Goal: Task Accomplishment & Management: Complete application form

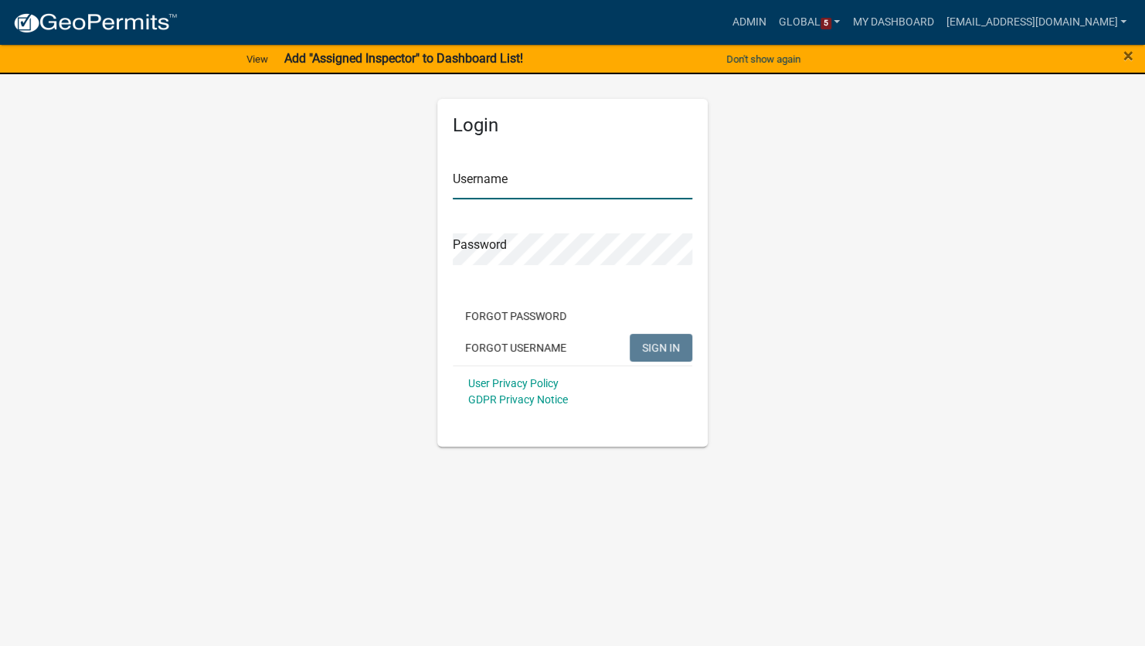
type input "[EMAIL_ADDRESS][DOMAIN_NAME]"
click at [670, 355] on button "SIGN IN" at bounding box center [661, 348] width 63 height 28
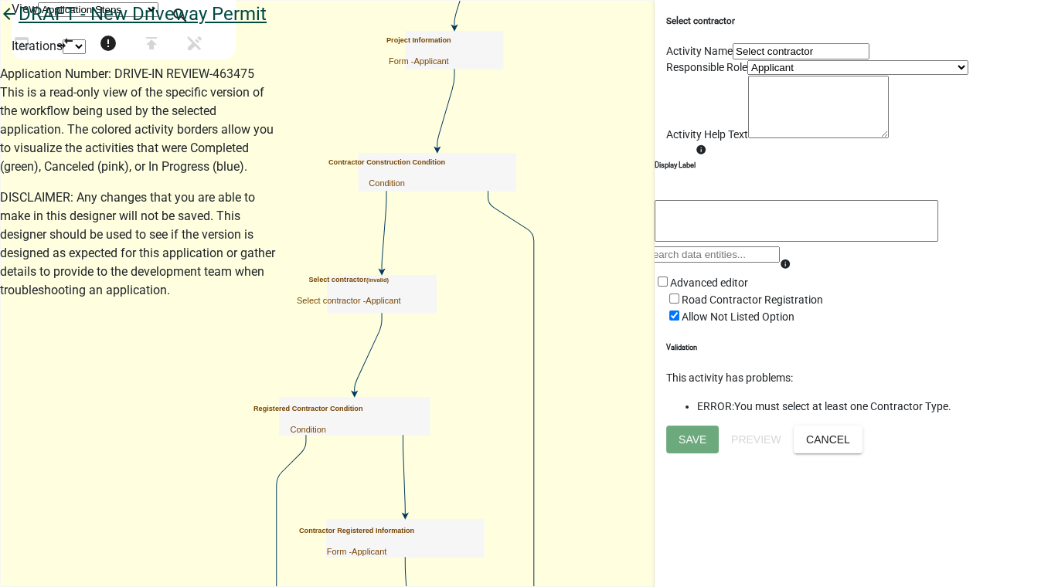
click at [19, 26] on icon "arrow_back" at bounding box center [9, 16] width 19 height 22
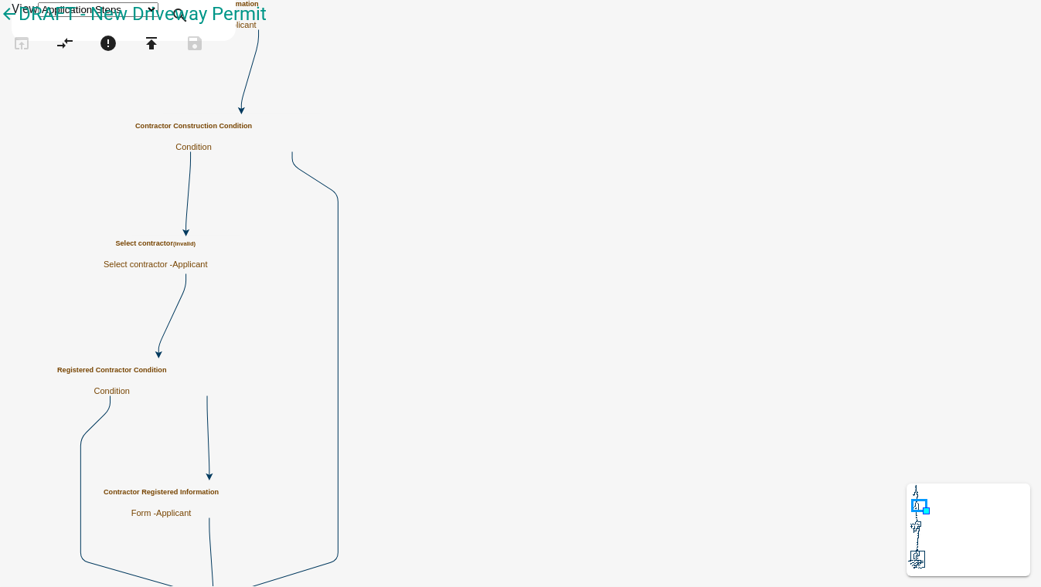
click at [207, 260] on span "Applicant" at bounding box center [189, 264] width 35 height 9
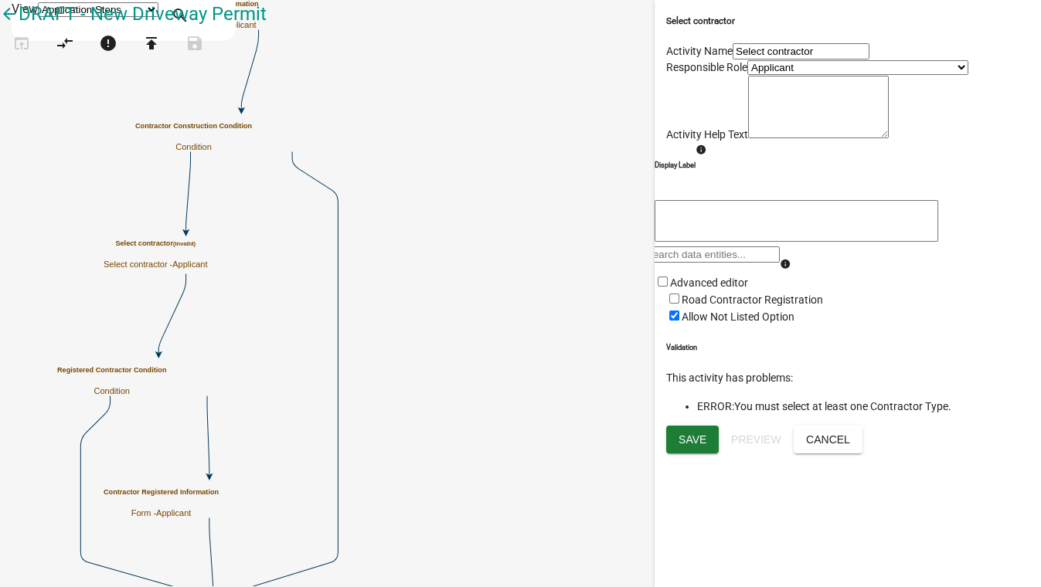
scroll to position [49, 0]
click at [679, 304] on input "Road Contractor Registration" at bounding box center [674, 299] width 10 height 10
checkbox input "true"
click at [691, 445] on span "Save" at bounding box center [692, 439] width 28 height 12
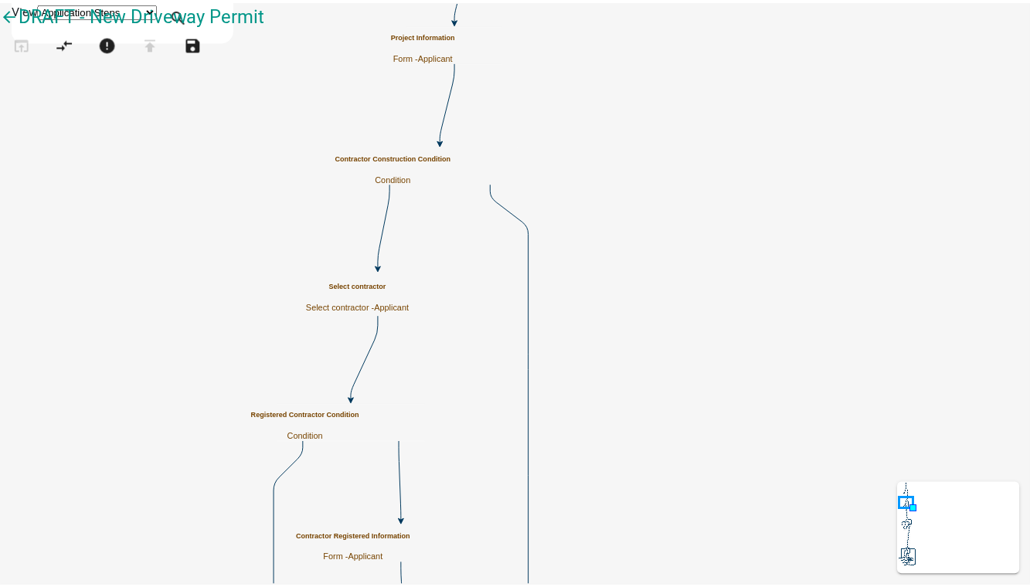
scroll to position [0, 0]
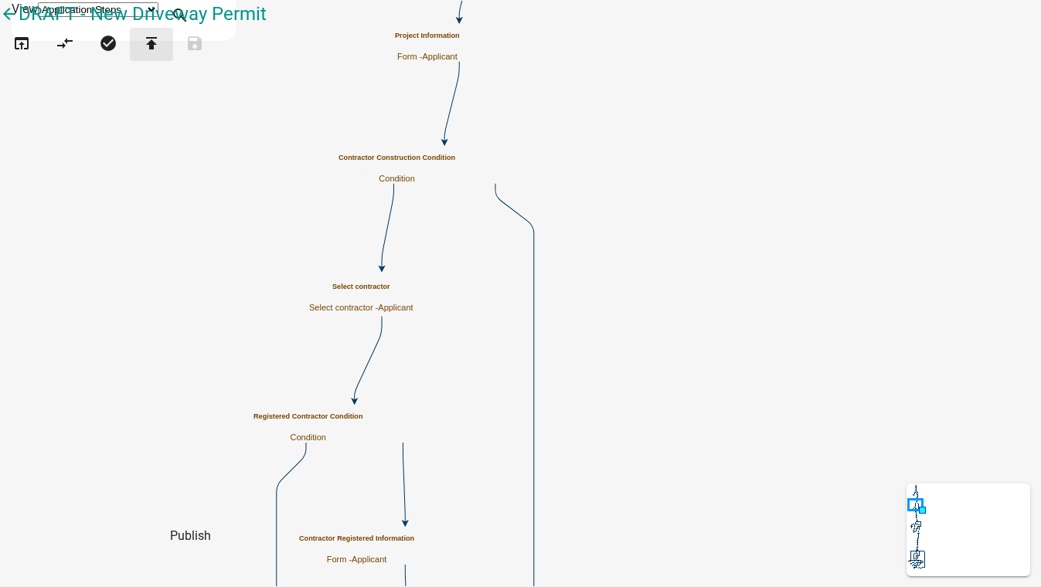
click at [161, 56] on icon "publish" at bounding box center [151, 45] width 19 height 22
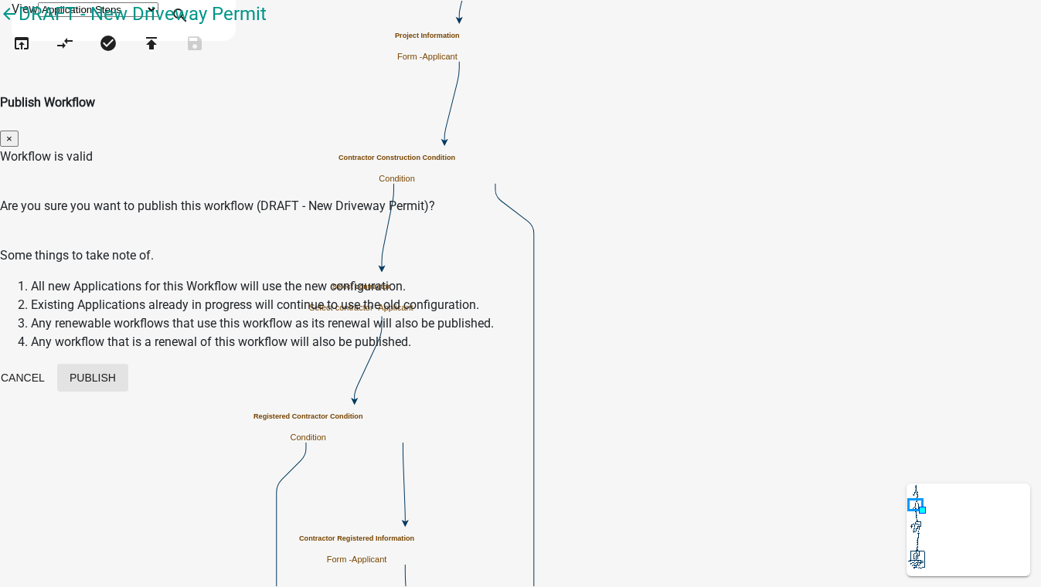
click at [128, 364] on button "Publish" at bounding box center [92, 378] width 71 height 28
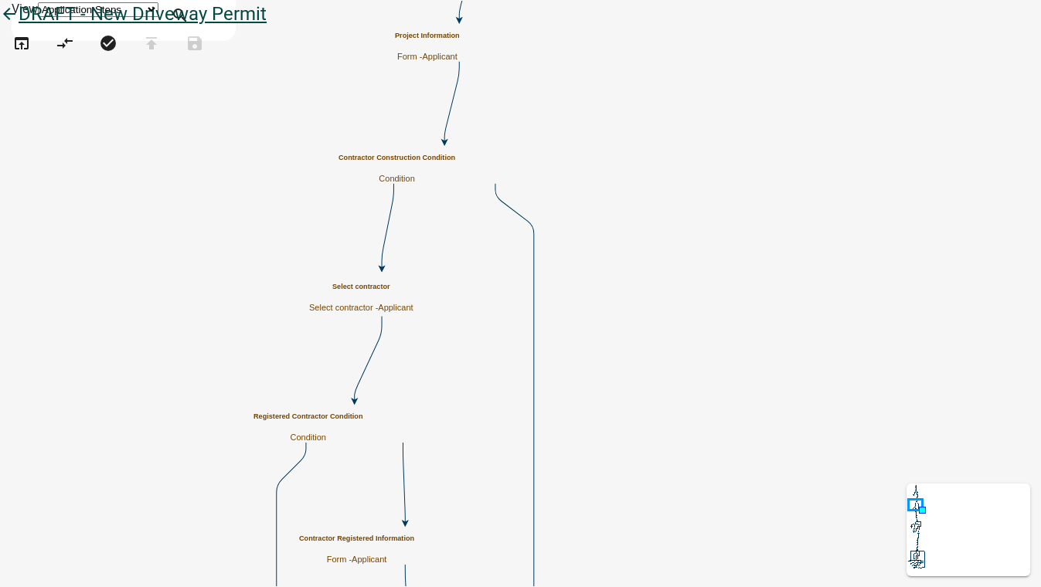
click at [19, 26] on icon "arrow_back" at bounding box center [9, 16] width 19 height 22
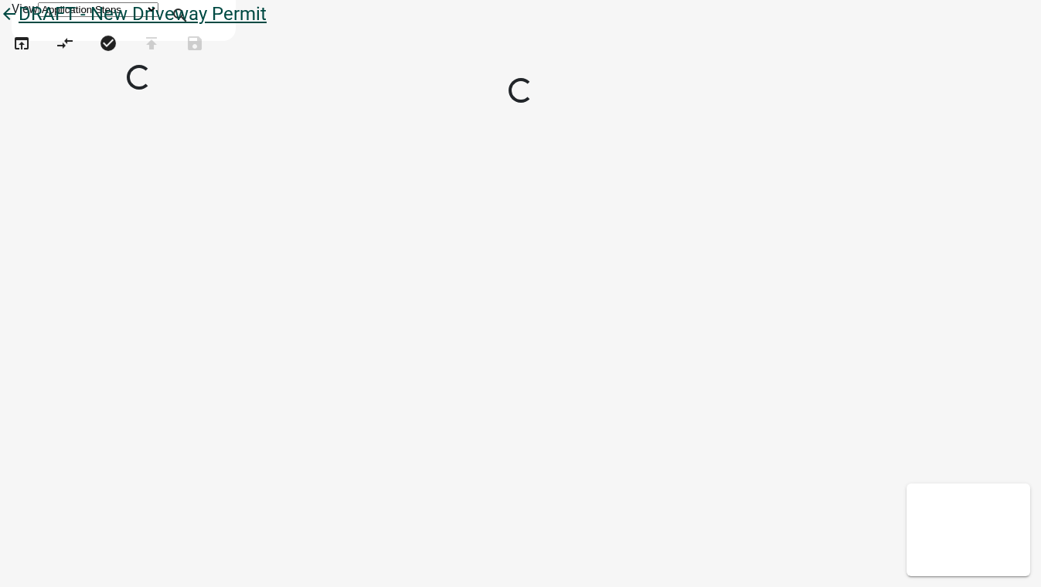
click at [19, 26] on icon "arrow_back" at bounding box center [9, 16] width 19 height 22
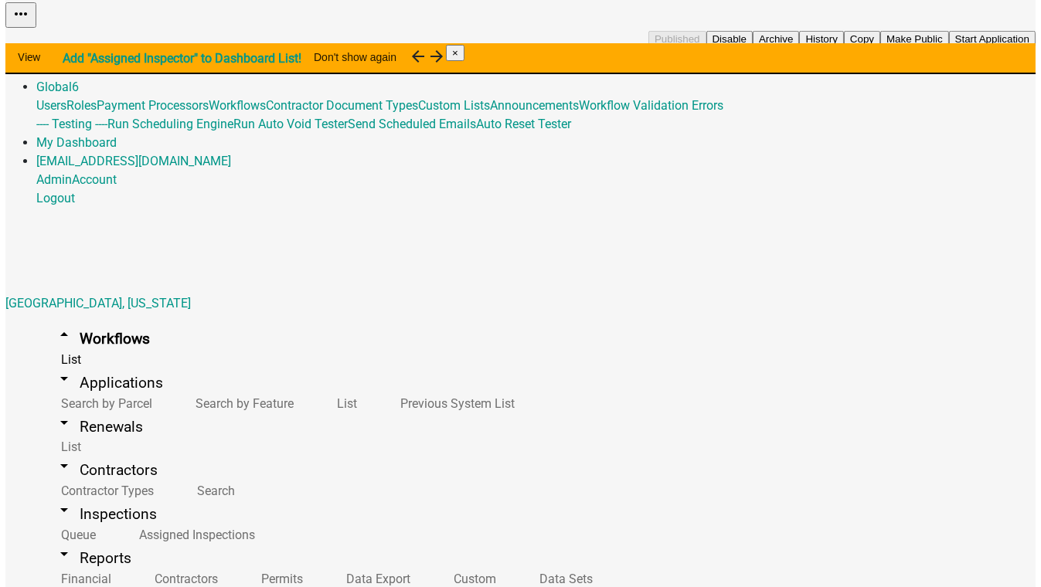
scroll to position [210, 0]
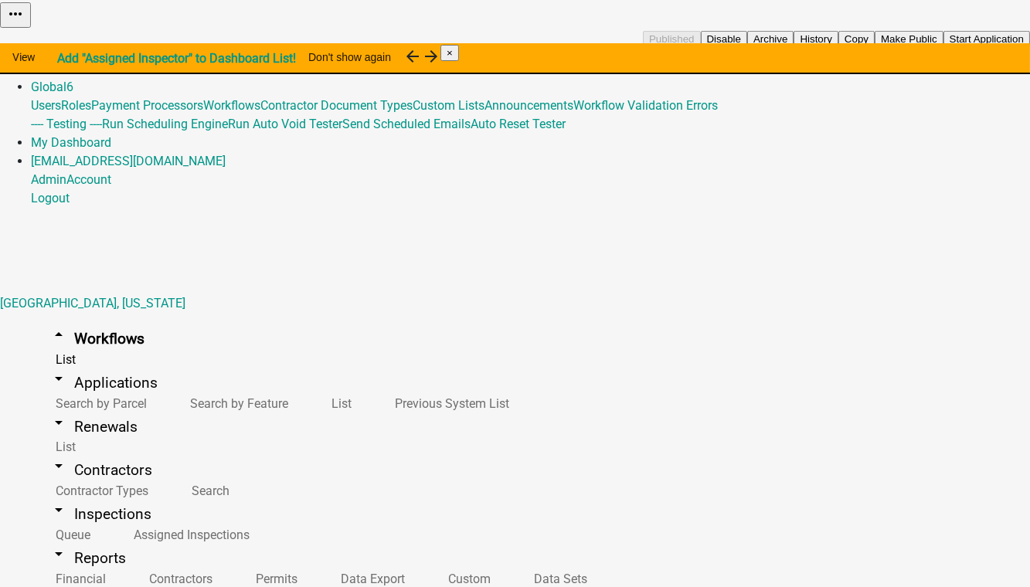
click at [944, 47] on button "Start Application" at bounding box center [987, 39] width 87 height 16
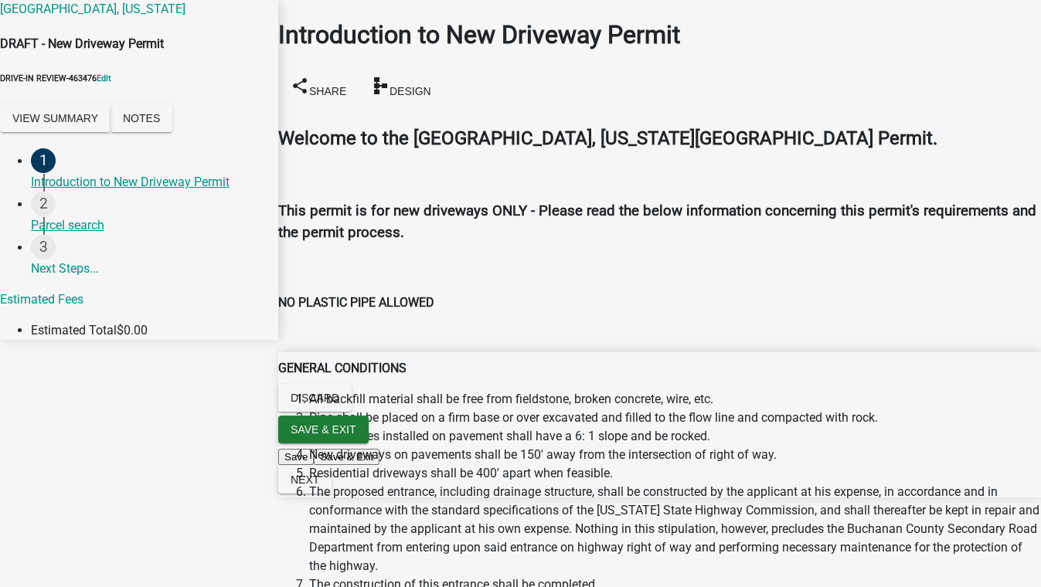
scroll to position [1279, 0]
checkbox input "true"
click at [319, 486] on span "Next" at bounding box center [305, 480] width 29 height 12
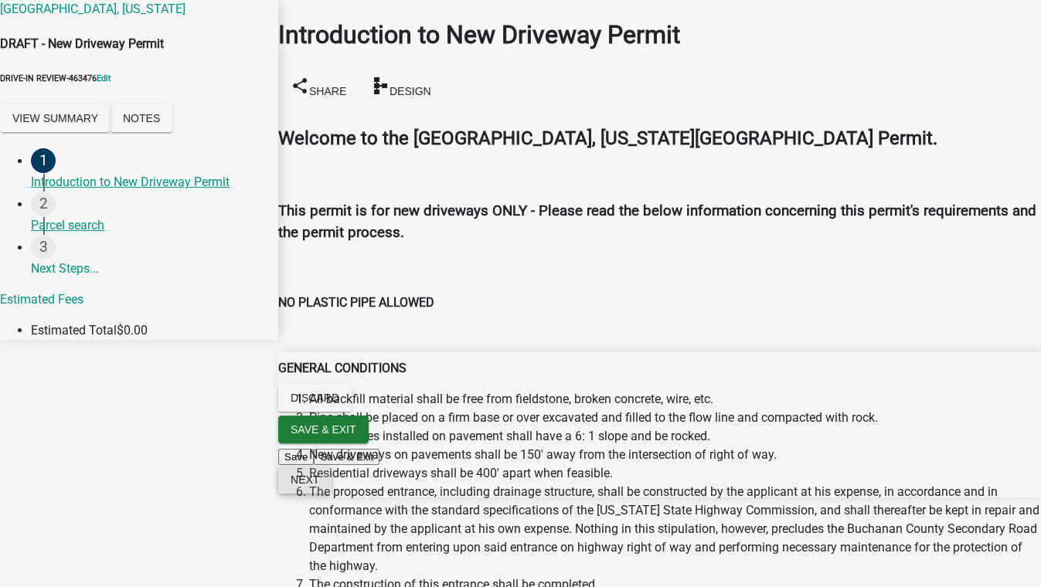
scroll to position [0, 0]
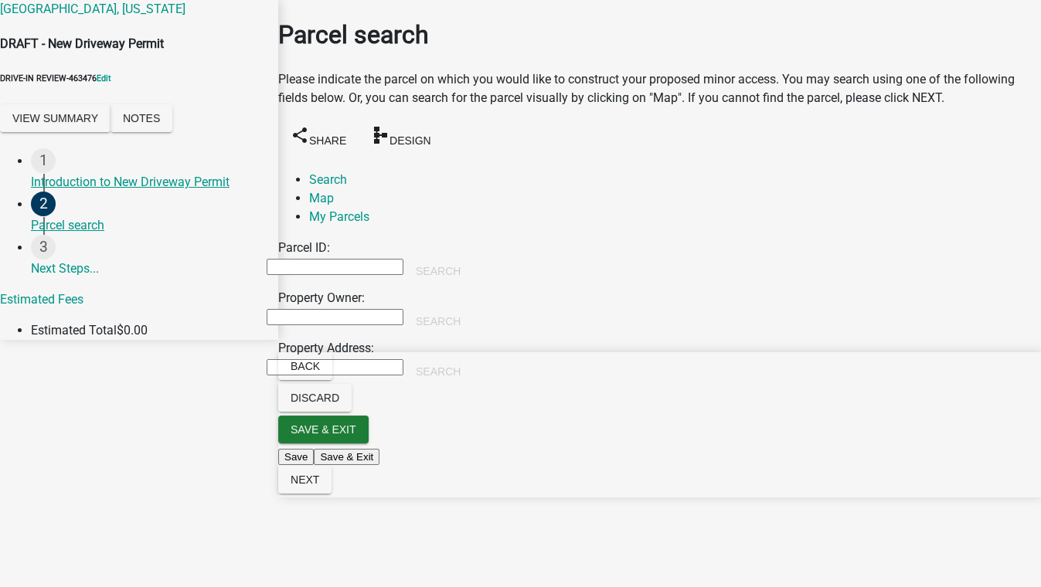
click at [325, 309] on input "Property Owner:" at bounding box center [335, 317] width 137 height 16
type input "smith"
click at [473, 308] on button "Search" at bounding box center [438, 322] width 70 height 28
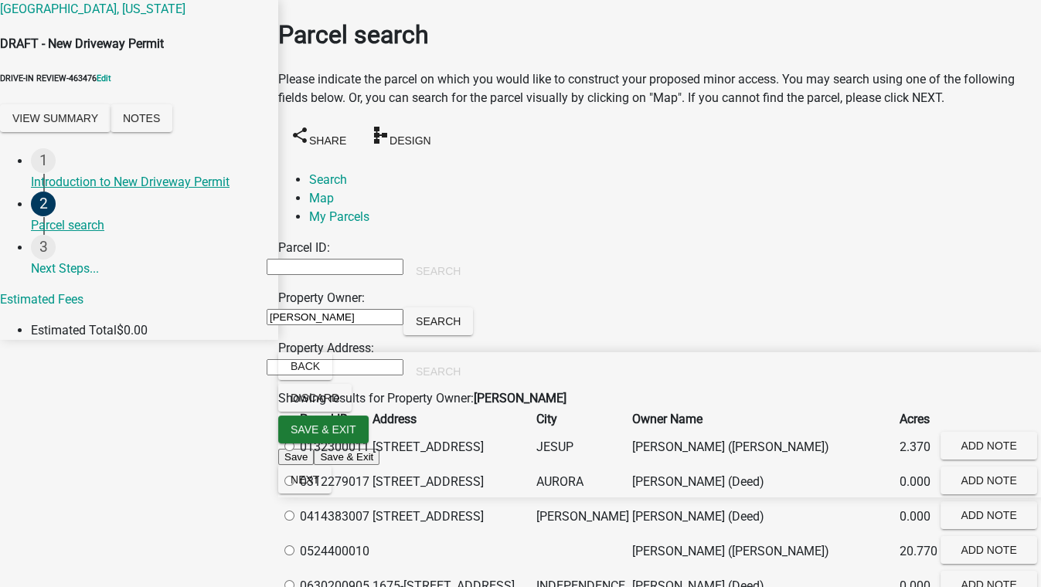
click at [297, 454] on label at bounding box center [297, 447] width 0 height 15
click at [294, 451] on input "radio" at bounding box center [289, 446] width 10 height 10
radio input "true"
click at [319, 486] on span "Next" at bounding box center [305, 480] width 29 height 12
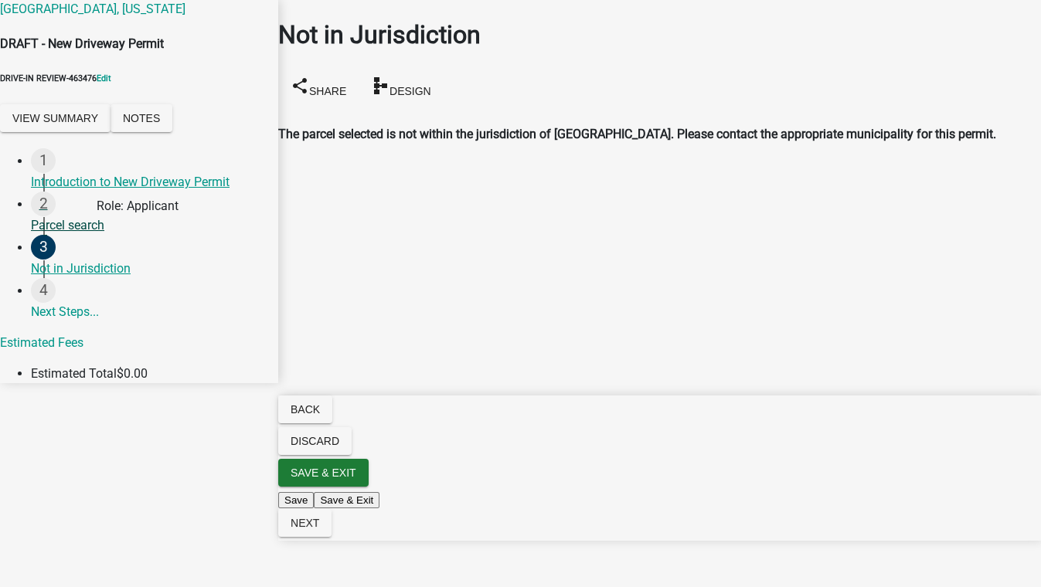
click at [89, 235] on div "Parcel search" at bounding box center [148, 225] width 235 height 19
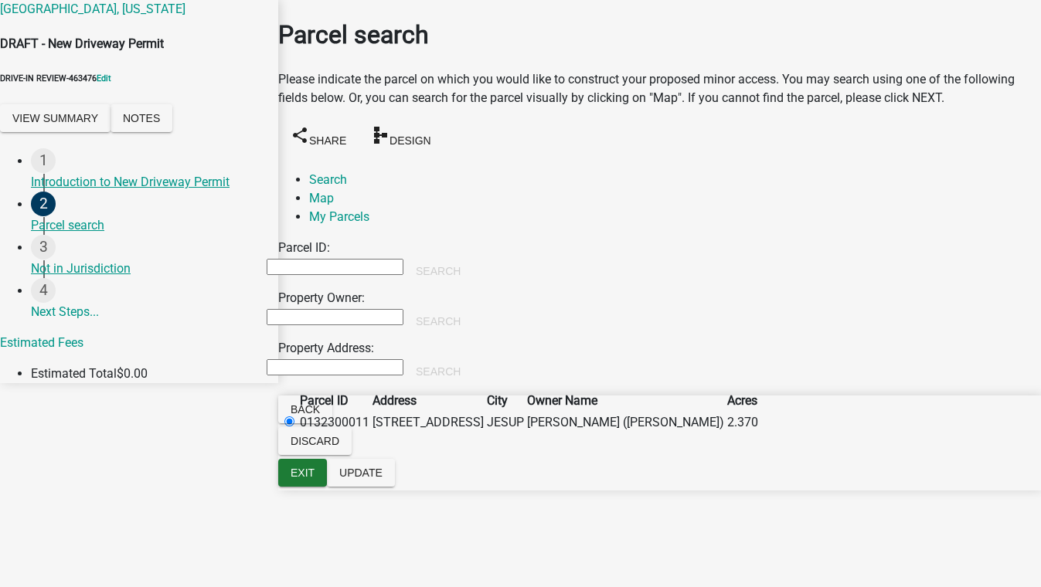
click at [361, 309] on input "Property Owner:" at bounding box center [335, 317] width 137 height 16
type input "smith"
click at [473, 308] on button "Search" at bounding box center [438, 322] width 70 height 28
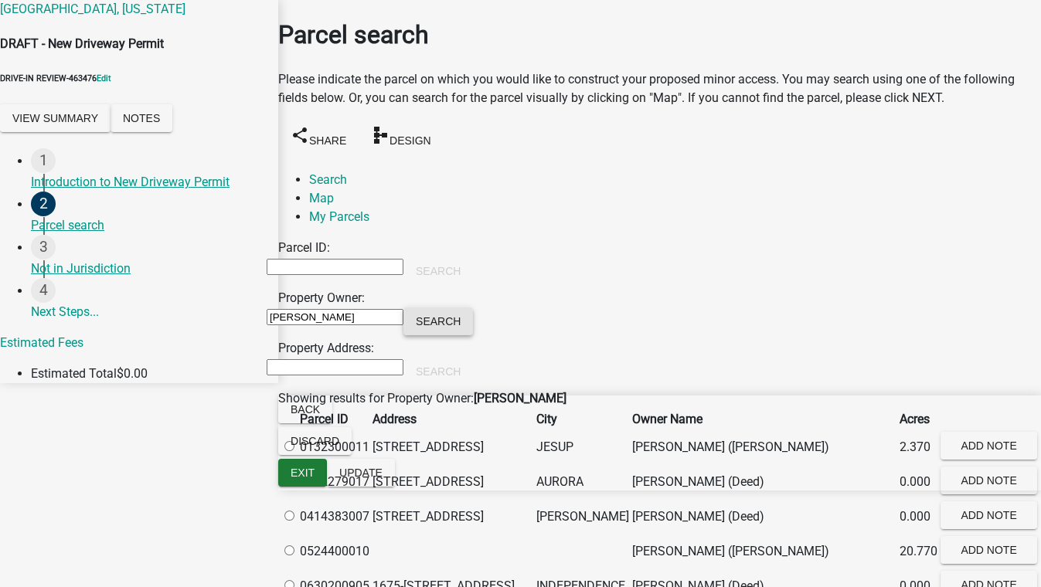
scroll to position [421, 0]
radio input "true"
click at [395, 487] on button "Update" at bounding box center [361, 473] width 68 height 28
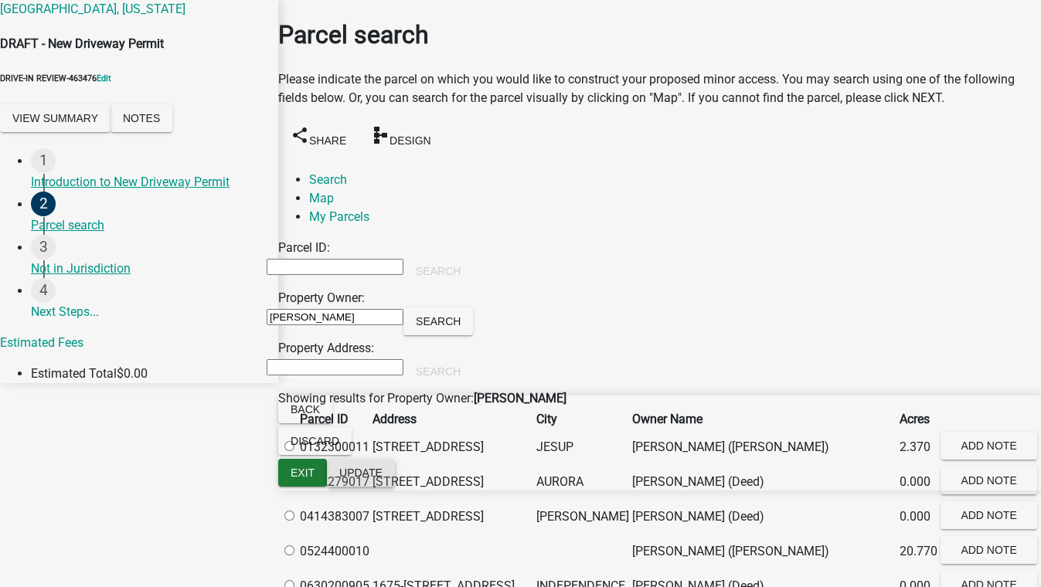
scroll to position [0, 0]
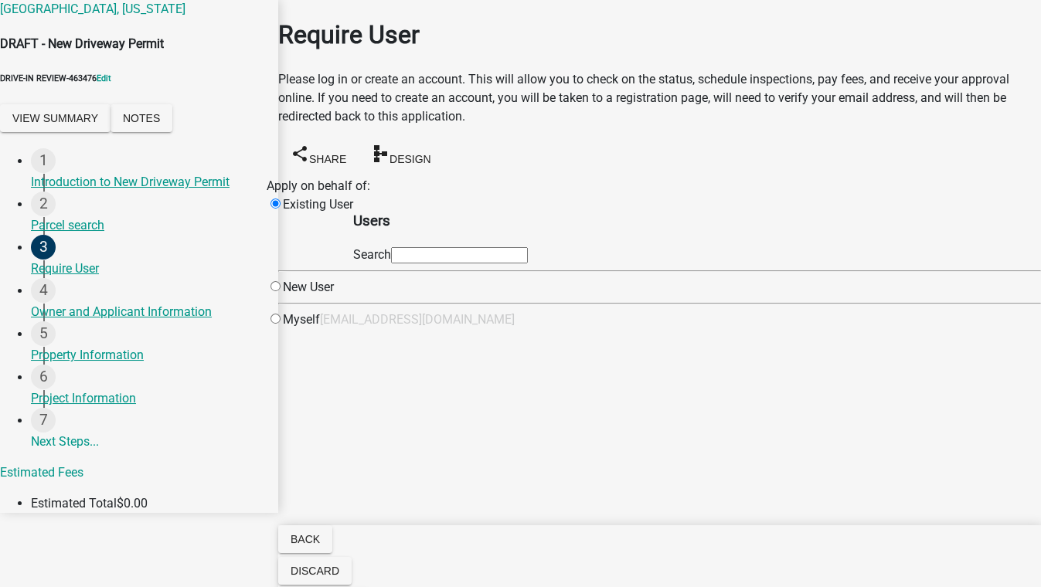
click at [516, 264] on input "text" at bounding box center [459, 255] width 137 height 16
type input "test1"
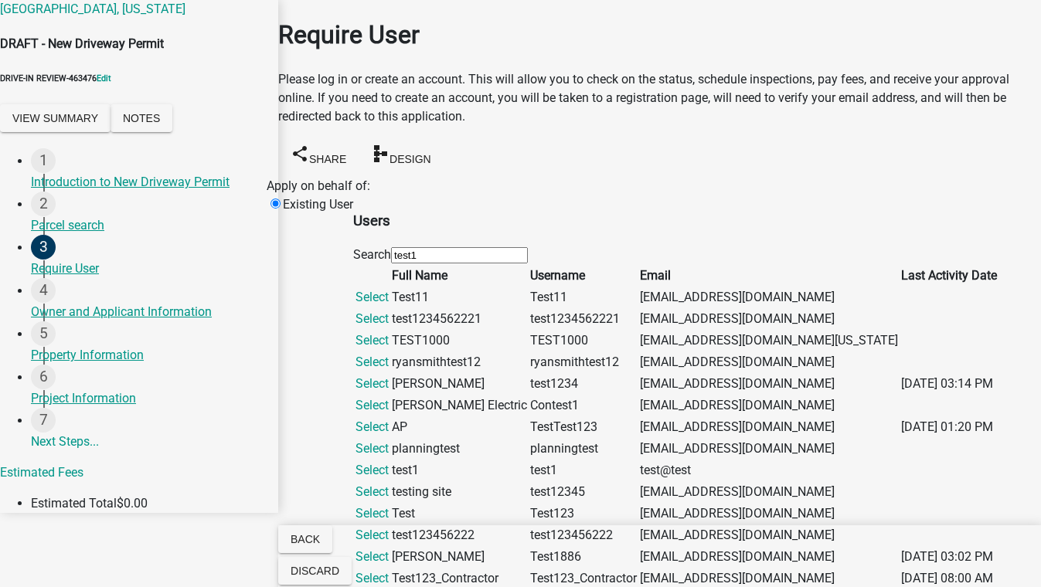
scroll to position [571, 0]
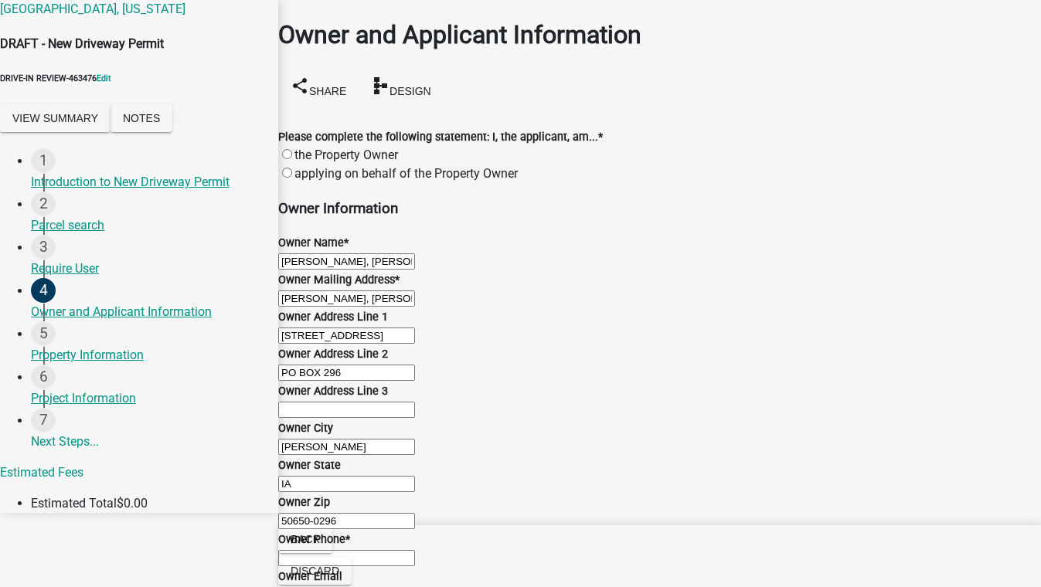
scroll to position [574, 0]
click at [354, 550] on input "Owner Phone *" at bounding box center [346, 558] width 137 height 16
type input "5555555555"
type input "MN"
type input "test@schneidergis.com"
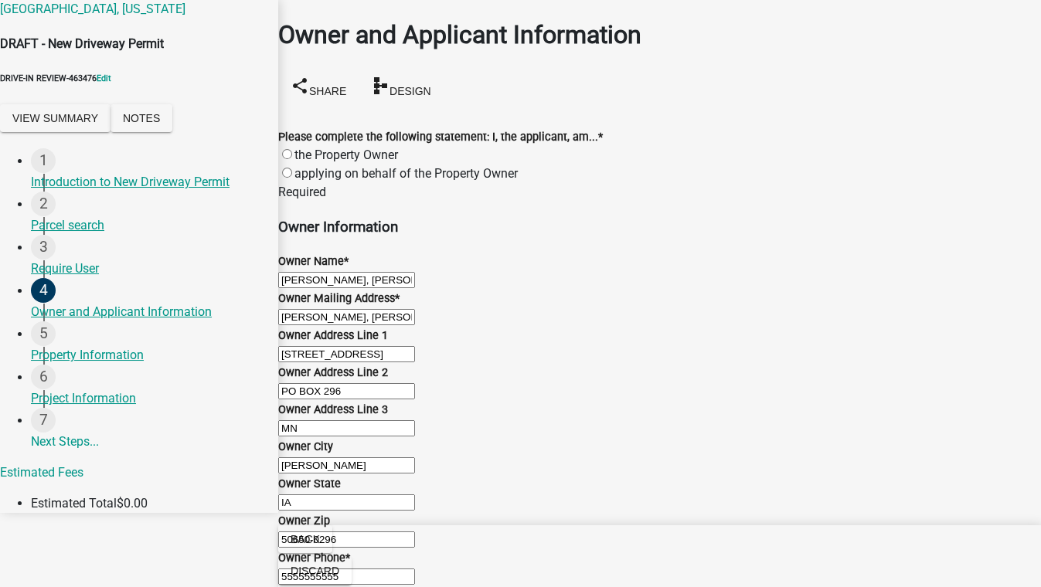
scroll to position [113, 0]
click at [333, 166] on label "applying on behalf of the Property Owner" at bounding box center [405, 173] width 223 height 15
click at [292, 168] on input "applying on behalf of the Property Owner" at bounding box center [287, 173] width 10 height 10
radio input "true"
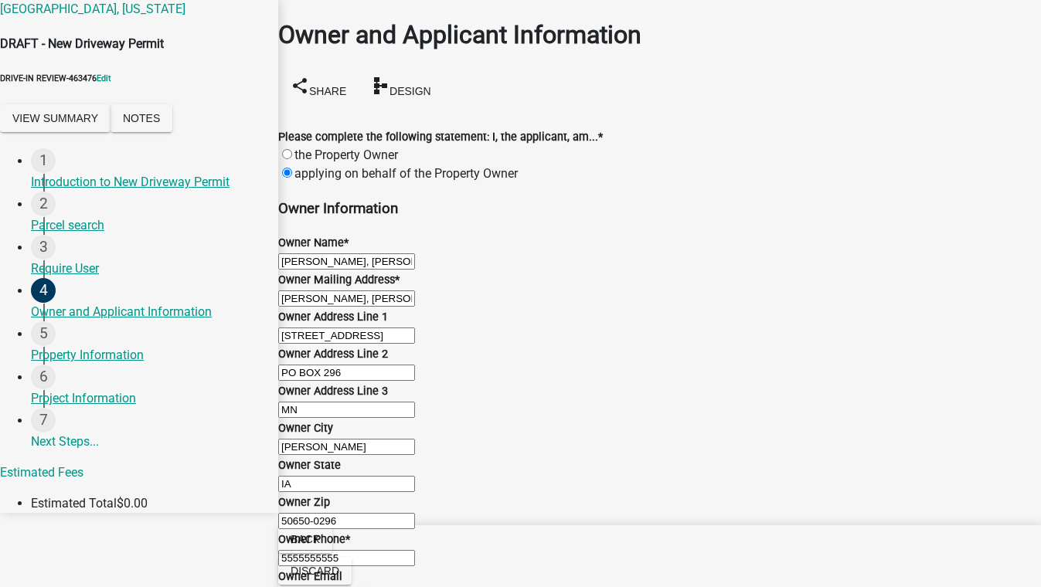
type input "test"
type input "8901 Otis Avenue, Suite 300"
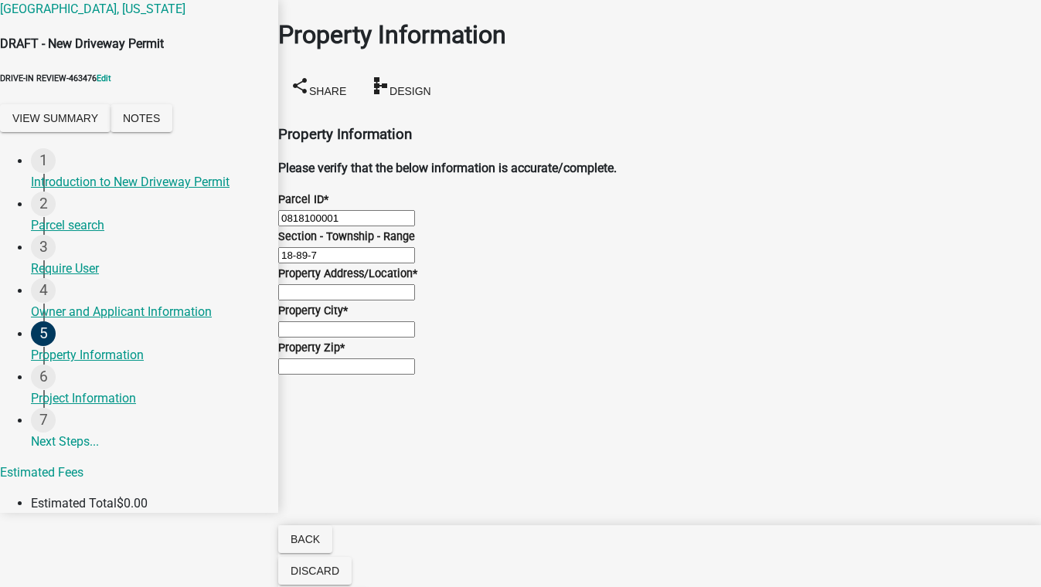
click at [409, 301] on input "Property Address/Location *" at bounding box center [346, 292] width 137 height 16
type input "test, zx 55555"
type input "test,zx 55555"
type input "55555"
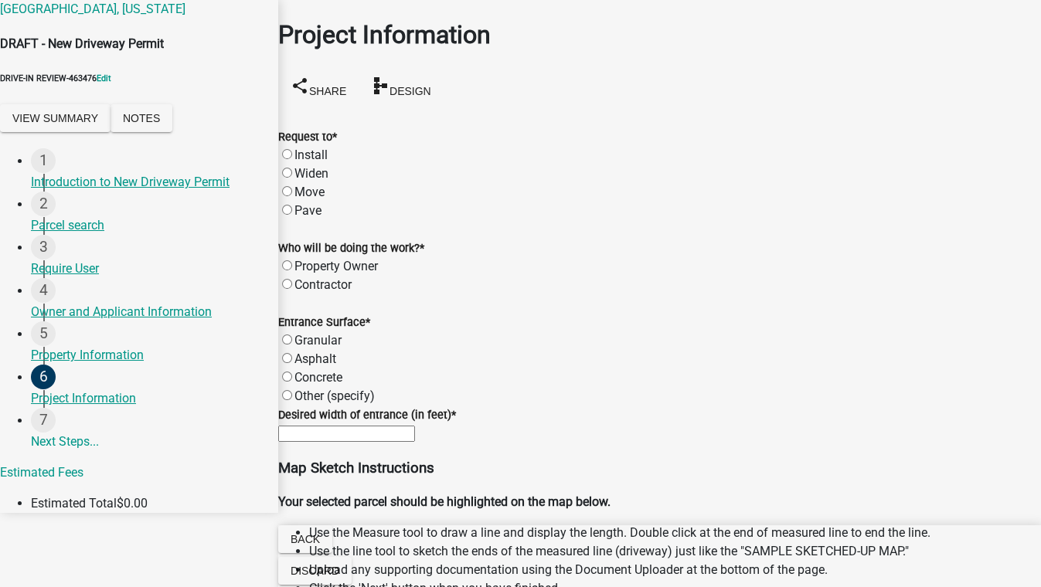
click at [304, 148] on label "Install" at bounding box center [310, 155] width 33 height 15
click at [292, 149] on input "Install" at bounding box center [287, 154] width 10 height 10
radio input "true"
click at [304, 277] on label "Contractor" at bounding box center [322, 284] width 57 height 15
click at [292, 279] on input "Contractor" at bounding box center [287, 284] width 10 height 10
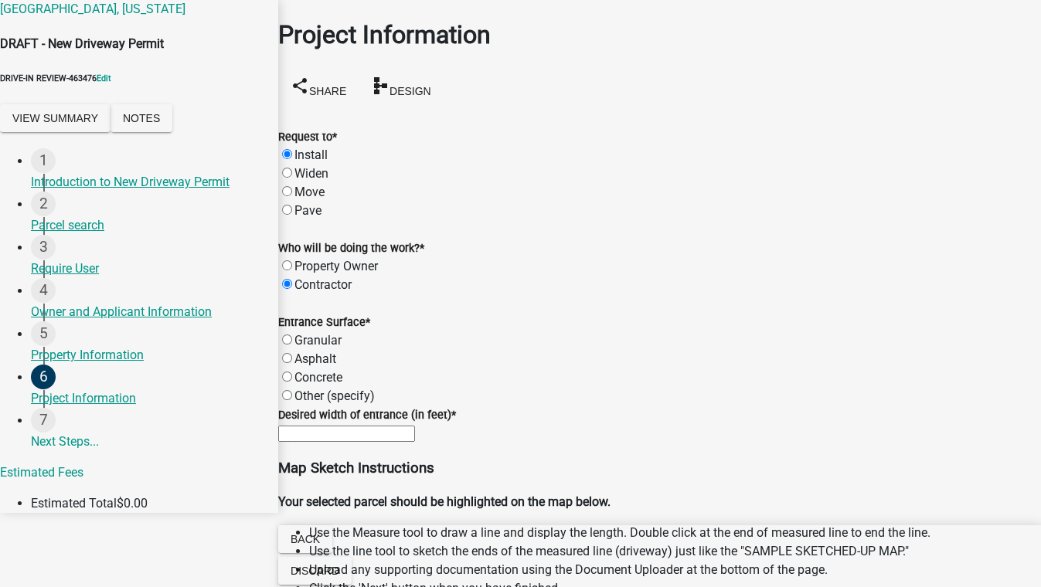
radio input "true"
click at [303, 342] on label "Granular" at bounding box center [317, 340] width 47 height 15
click at [292, 342] on input "Granular" at bounding box center [287, 340] width 10 height 10
radio input "true"
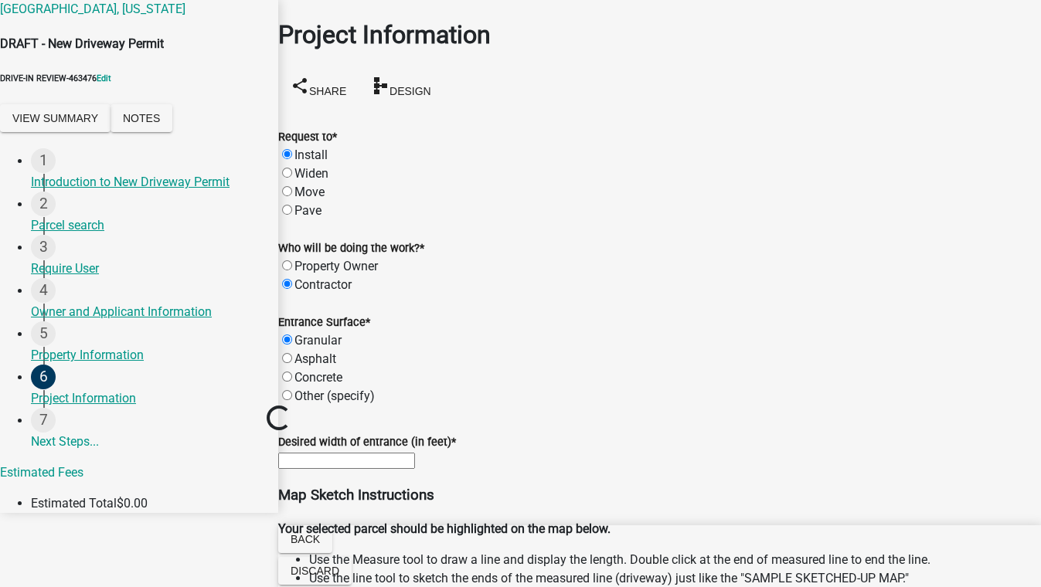
scroll to position [210, 0]
click at [386, 453] on input "text" at bounding box center [346, 461] width 137 height 16
type input "12"
type input "08/19/2025"
select select "8"
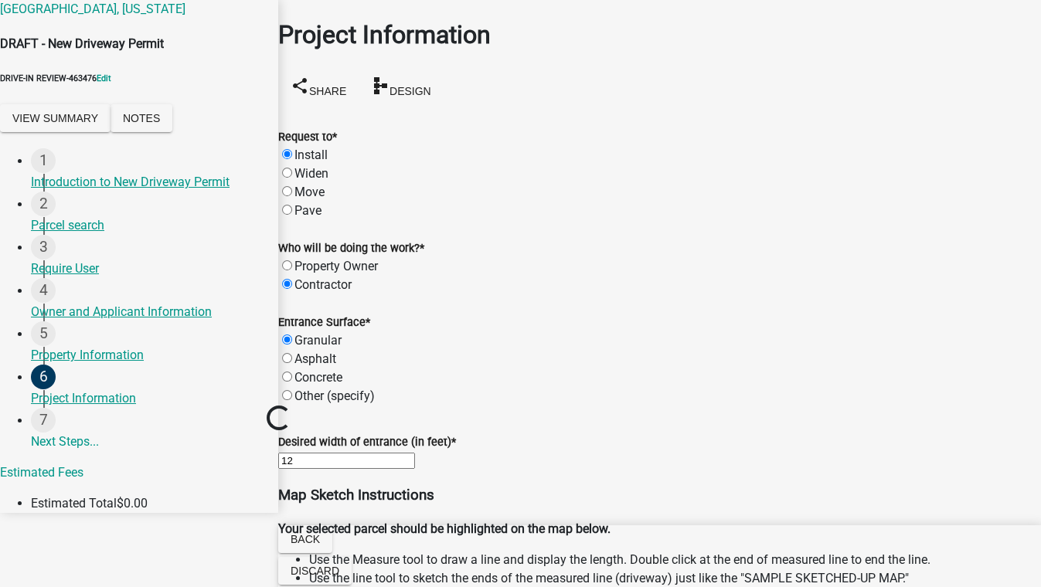
select select "2025"
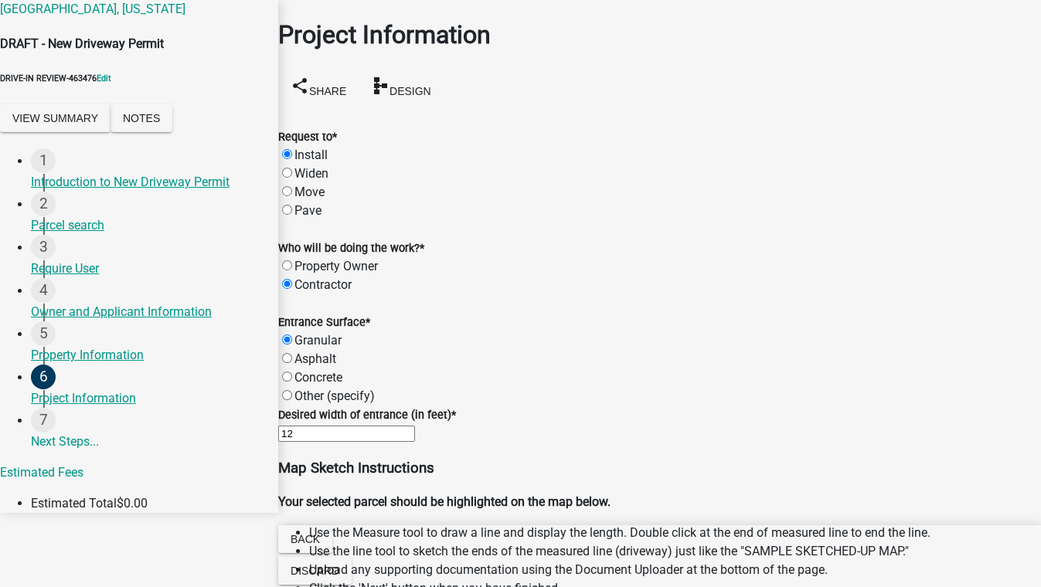
scroll to position [1642, 0]
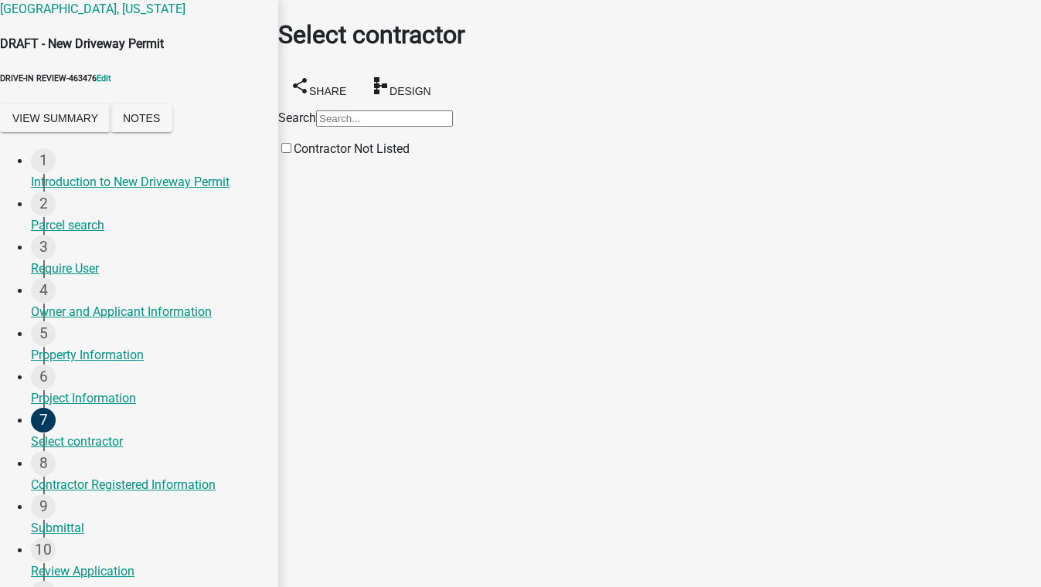
click at [340, 127] on input "Search" at bounding box center [384, 119] width 137 height 16
type input "tes"
drag, startPoint x: 336, startPoint y: 145, endPoint x: 171, endPoint y: 144, distance: 165.4
click at [172, 144] on div "Buchanan County, Iowa DRAFT - New Driveway Permit DRIVE-IN REVIEW-463476 Edit V…" at bounding box center [520, 386] width 1041 height 773
click at [294, 156] on span at bounding box center [294, 148] width 0 height 15
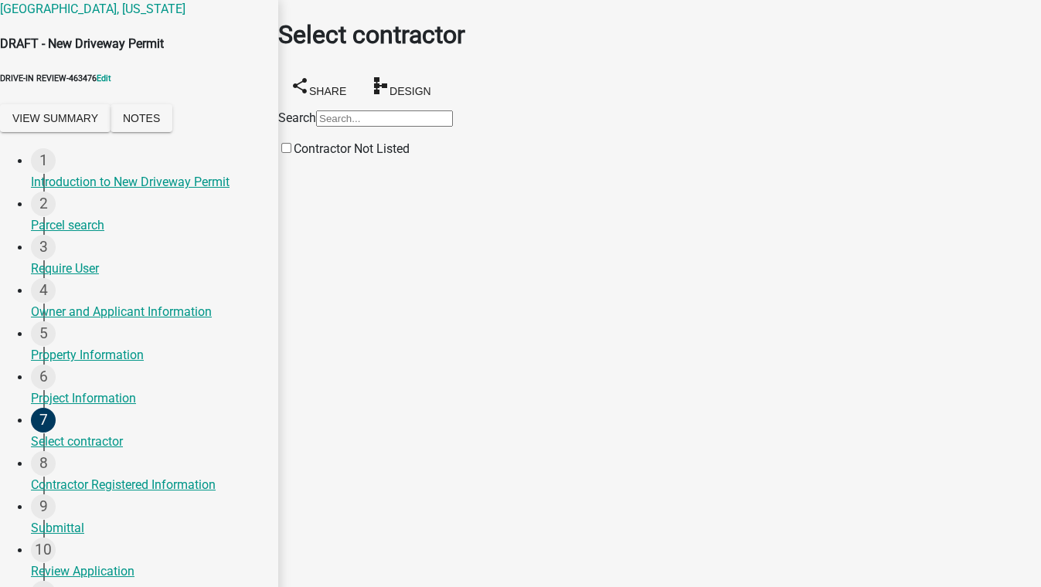
click at [291, 153] on input "Contractor Not Listed" at bounding box center [286, 148] width 10 height 10
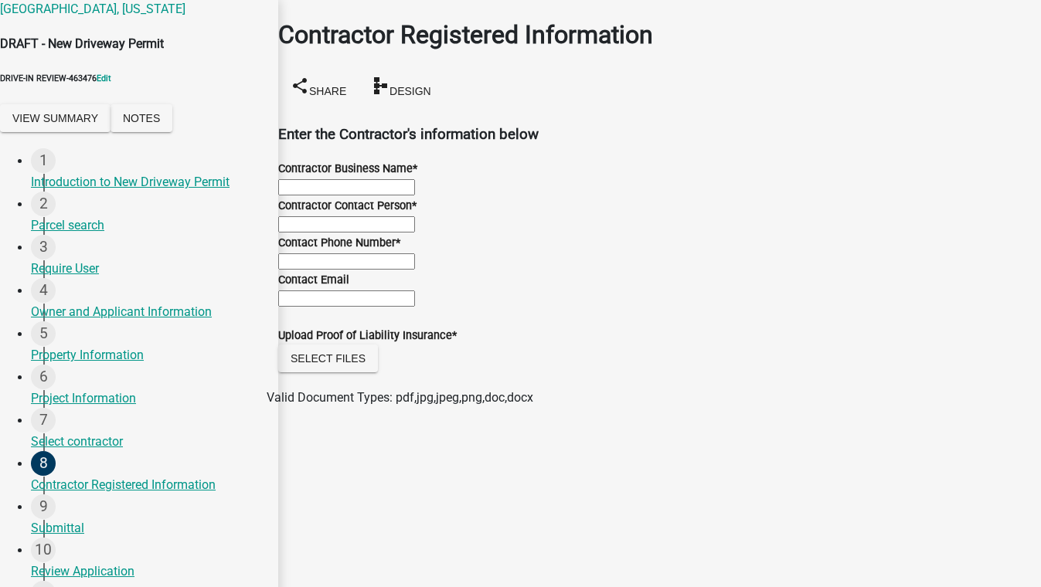
click at [415, 187] on input "Contractor Business Name *" at bounding box center [346, 187] width 137 height 16
type input "Test Test BSide"
type input "test 5088"
type input "5555555555"
type input "test@schneidergis.com"
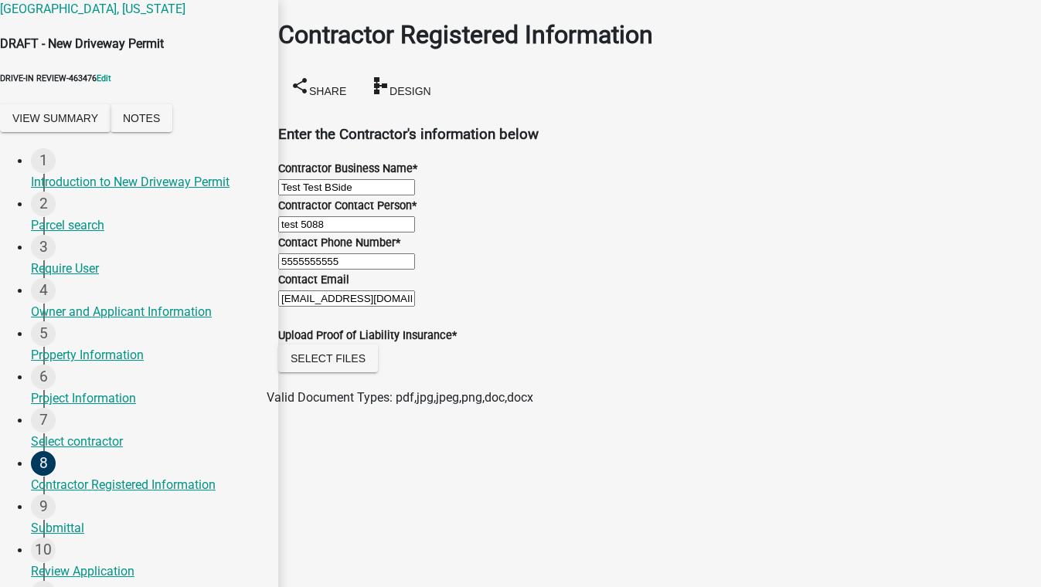
scroll to position [94, 0]
click at [353, 372] on button "Select files" at bounding box center [328, 359] width 100 height 28
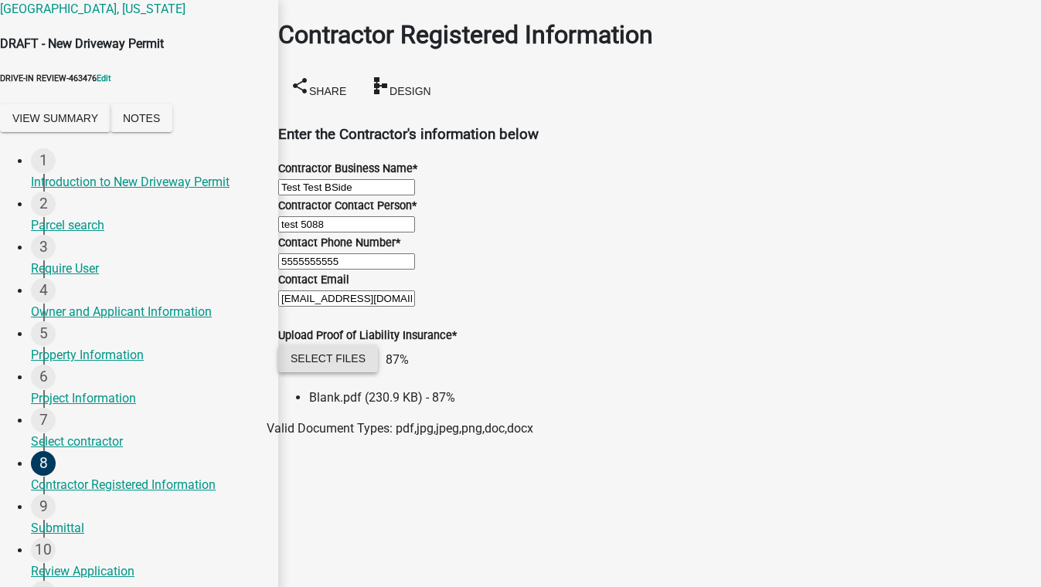
scroll to position [125, 0]
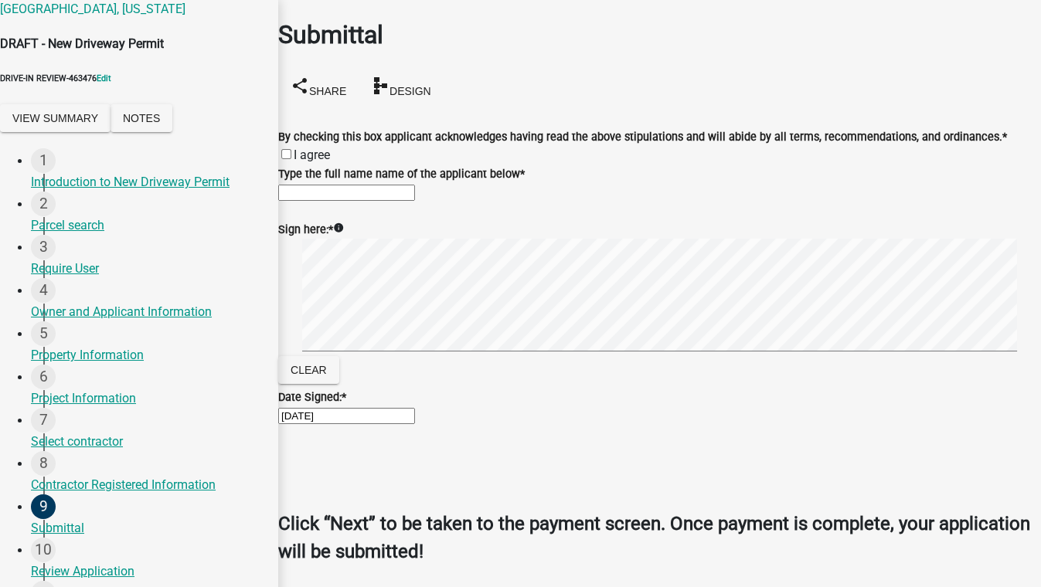
drag, startPoint x: 304, startPoint y: 131, endPoint x: 355, endPoint y: 162, distance: 58.6
click at [305, 148] on label "I agree" at bounding box center [312, 155] width 36 height 15
click at [291, 149] on input "I agree" at bounding box center [286, 154] width 10 height 10
checkbox input "true"
click at [359, 201] on input "Type the full name name of the applicant below *" at bounding box center [346, 193] width 137 height 16
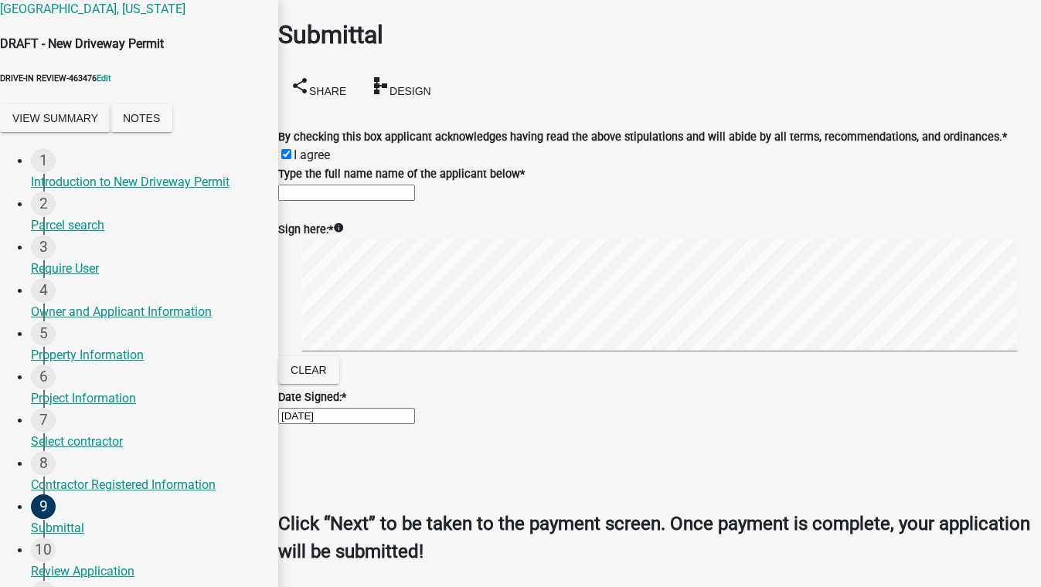
type input "test"
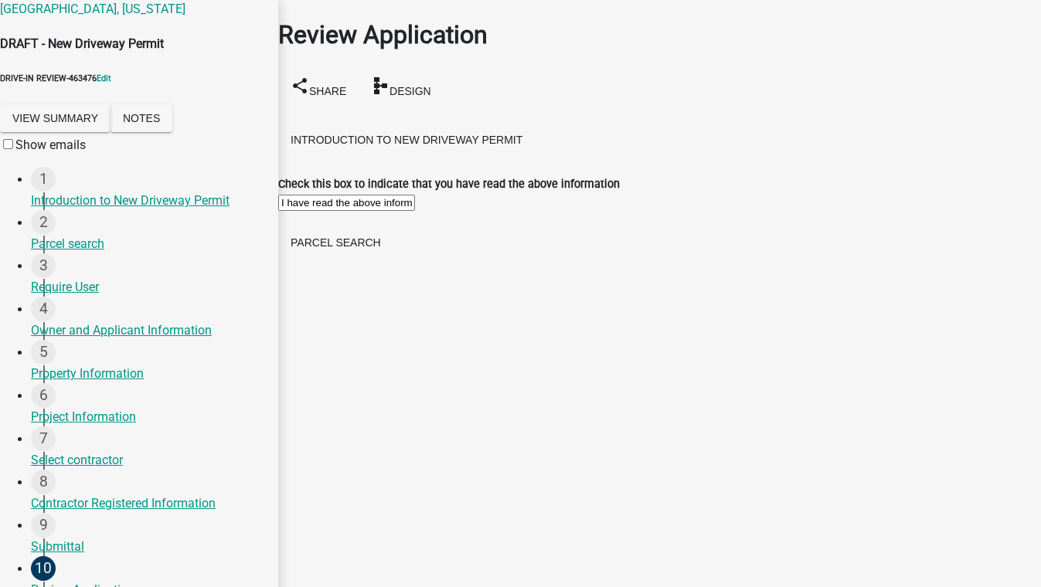
scroll to position [4564, 0]
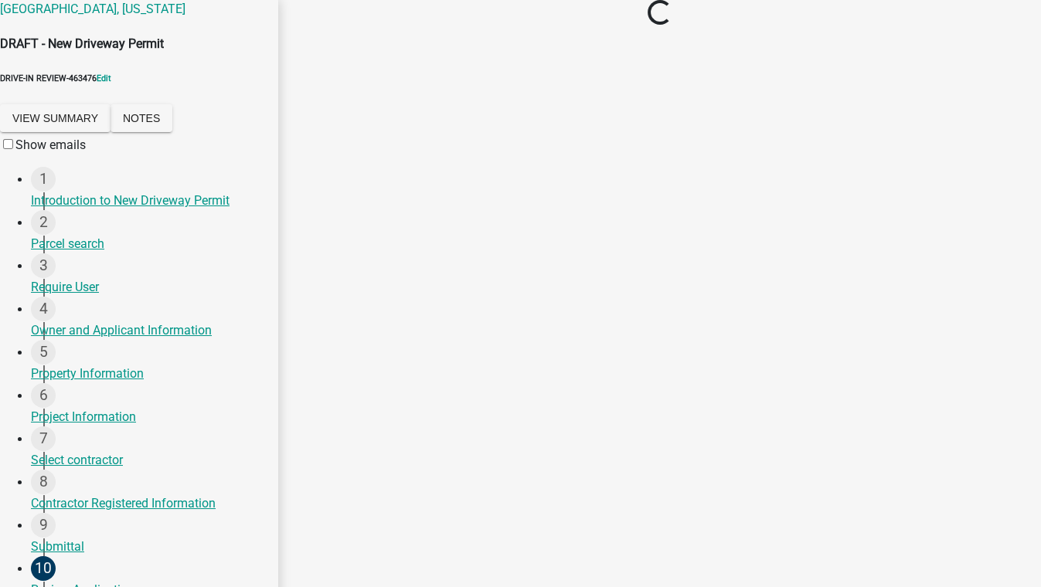
scroll to position [0, 0]
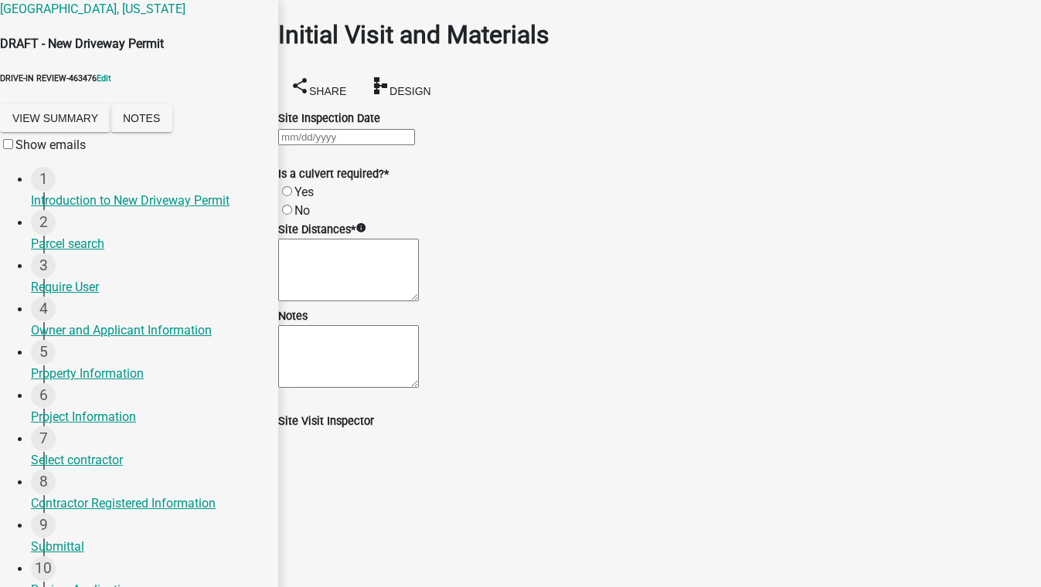
click at [315, 68] on div "Initial Visit and Materials share Share schema Design Site Inspection Date Is a…" at bounding box center [660, 215] width 786 height 430
click at [370, 146] on div at bounding box center [659, 137] width 763 height 19
select select "8"
select select "2025"
click at [344, 309] on div "20" at bounding box center [331, 321] width 25 height 25
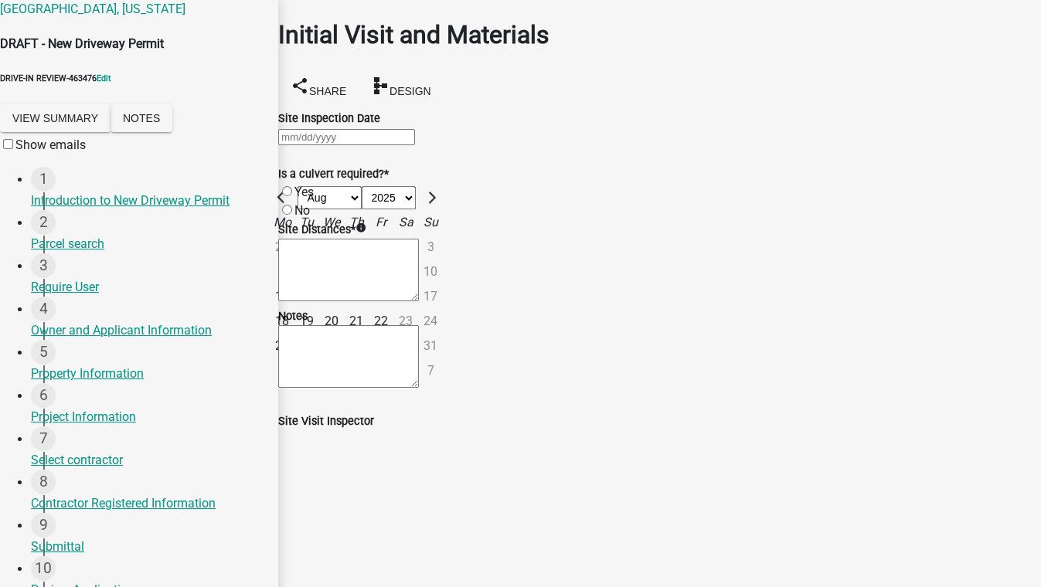
type input "08/20/2025"
click at [303, 199] on label "Yes" at bounding box center [303, 192] width 19 height 15
click at [292, 196] on input "Yes" at bounding box center [287, 191] width 10 height 10
radio input "true"
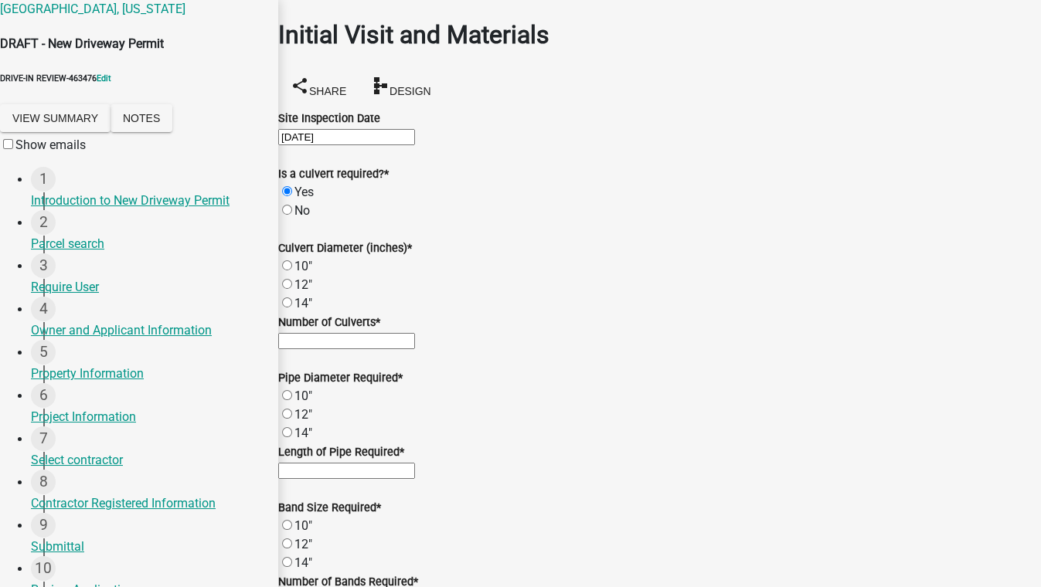
click at [299, 292] on label "12"" at bounding box center [303, 284] width 18 height 15
click at [292, 289] on input "12"" at bounding box center [287, 284] width 10 height 10
radio input "true"
click at [315, 349] on input "text" at bounding box center [346, 341] width 137 height 16
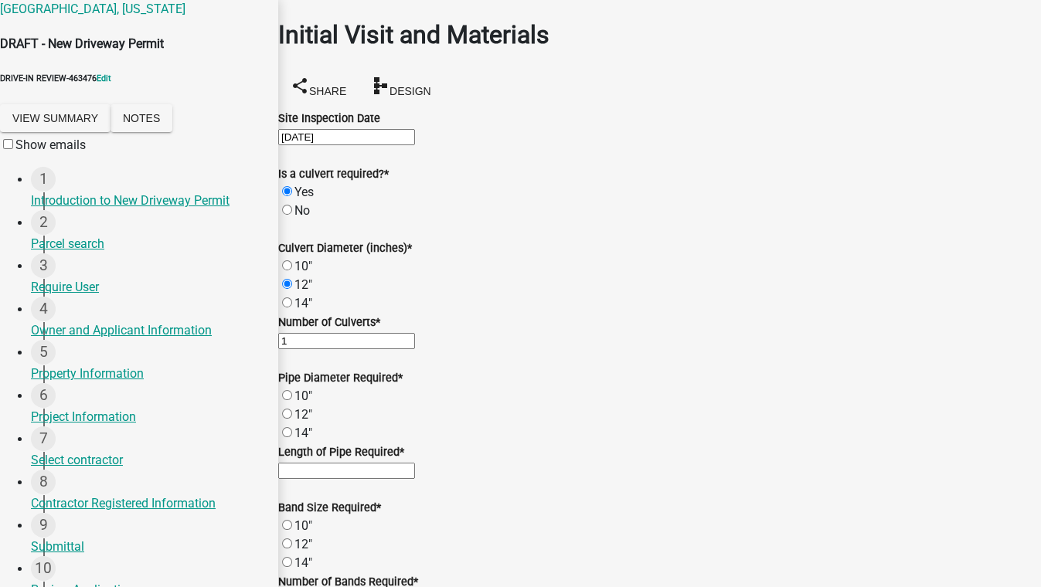
type input "1"
click at [299, 407] on label "12"" at bounding box center [303, 414] width 18 height 15
click at [292, 409] on input "12"" at bounding box center [287, 414] width 10 height 10
radio input "true"
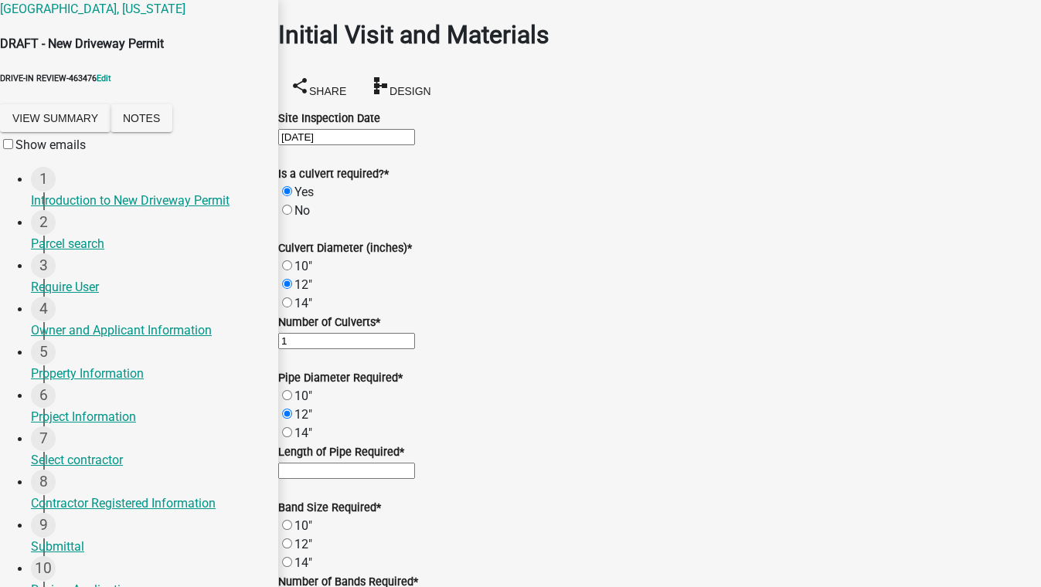
click at [415, 463] on input "text" at bounding box center [346, 471] width 137 height 16
type input "12"
click at [312, 537] on label "12"" at bounding box center [303, 544] width 18 height 15
click at [292, 539] on input "12"" at bounding box center [287, 544] width 10 height 10
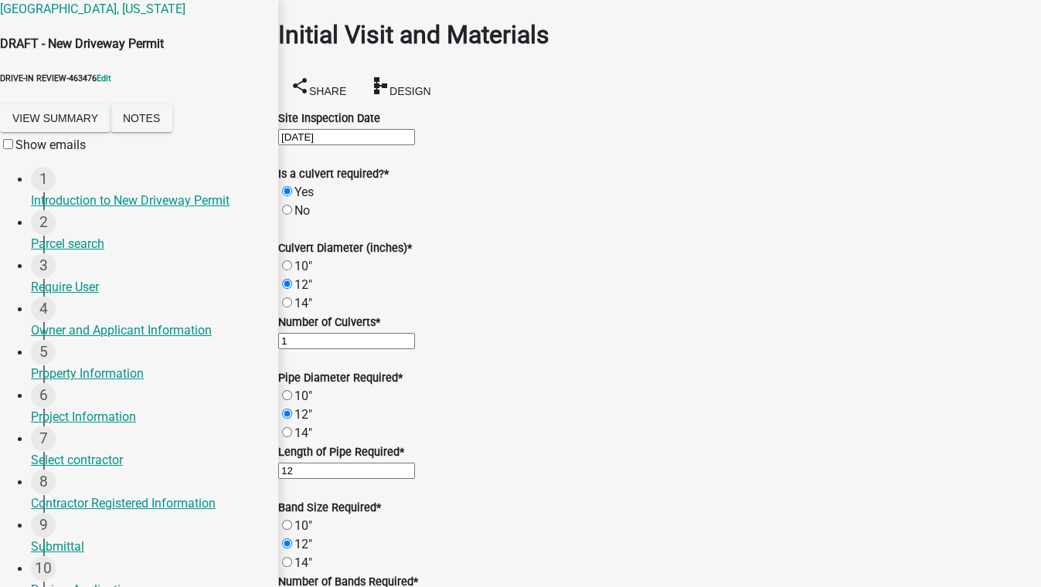
radio input "true"
type textarea "2"
type textarea "12"
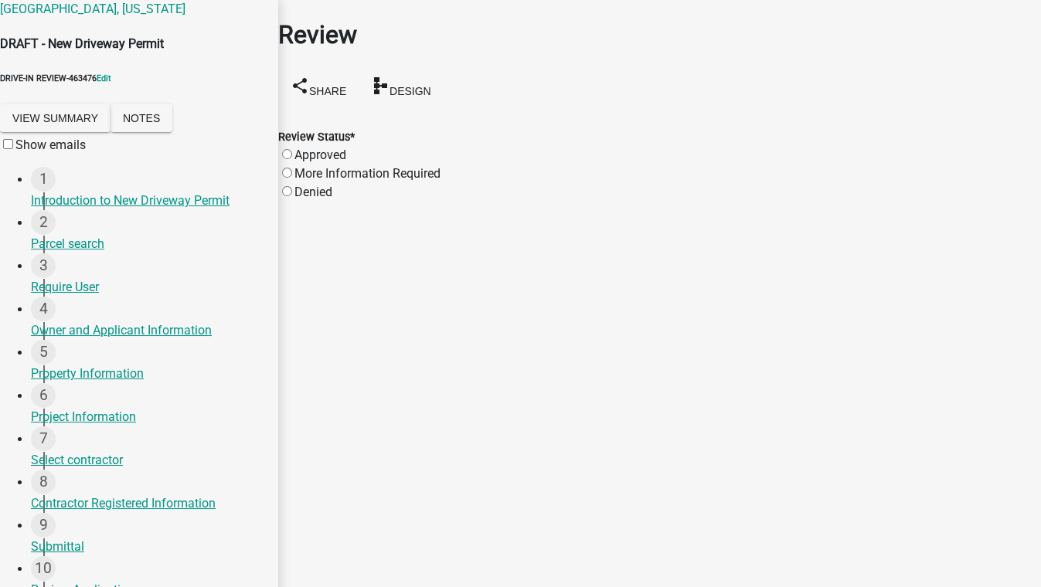
click at [330, 148] on label "Approved" at bounding box center [320, 155] width 52 height 15
click at [292, 149] on input "Approved" at bounding box center [287, 154] width 10 height 10
radio input "true"
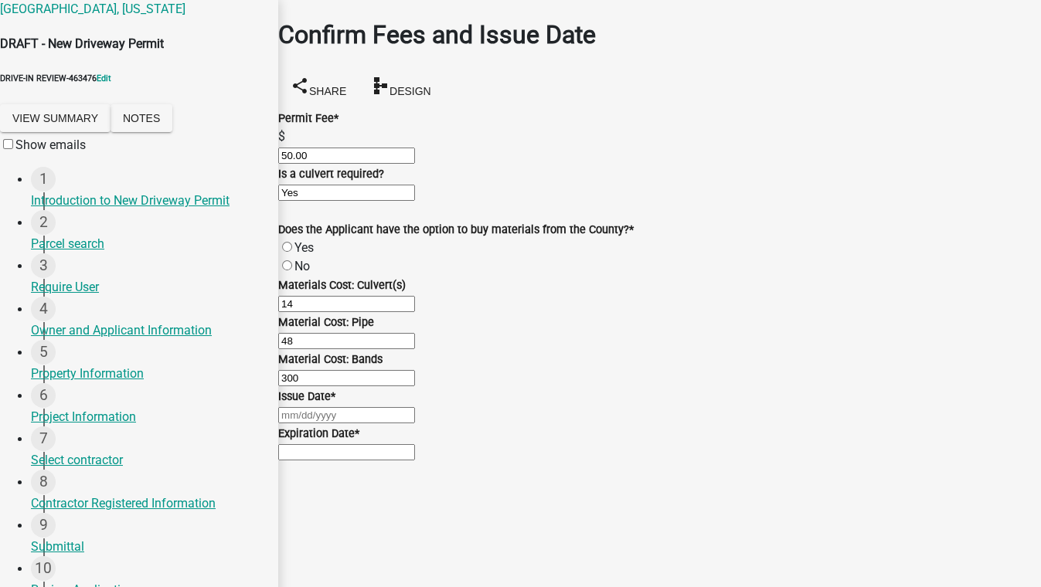
click at [302, 255] on label "Yes" at bounding box center [303, 247] width 19 height 15
click at [292, 252] on input "Yes" at bounding box center [287, 247] width 10 height 10
radio input "true"
click at [345, 406] on div at bounding box center [659, 415] width 763 height 19
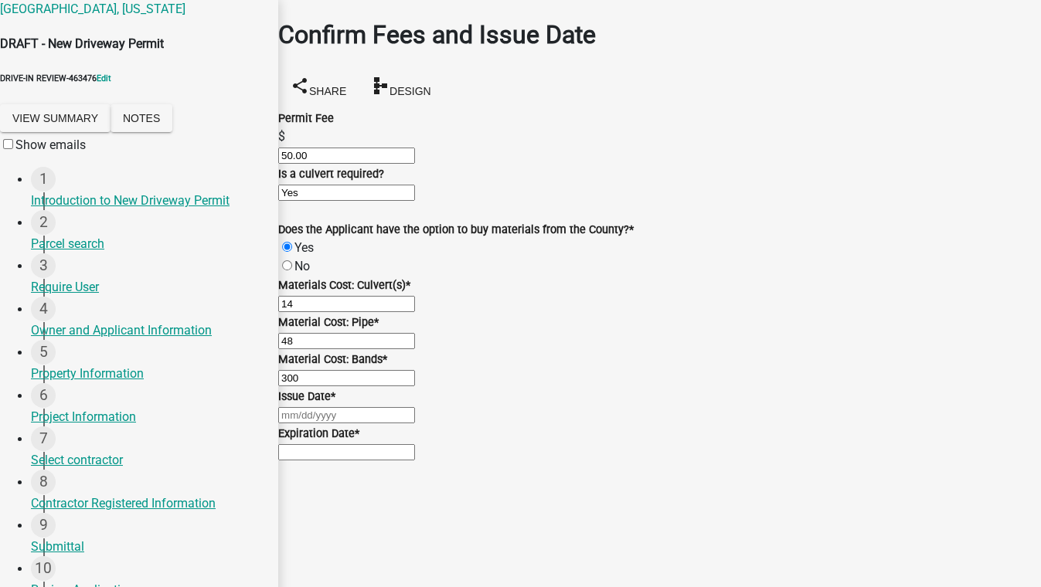
select select "8"
select select "2025"
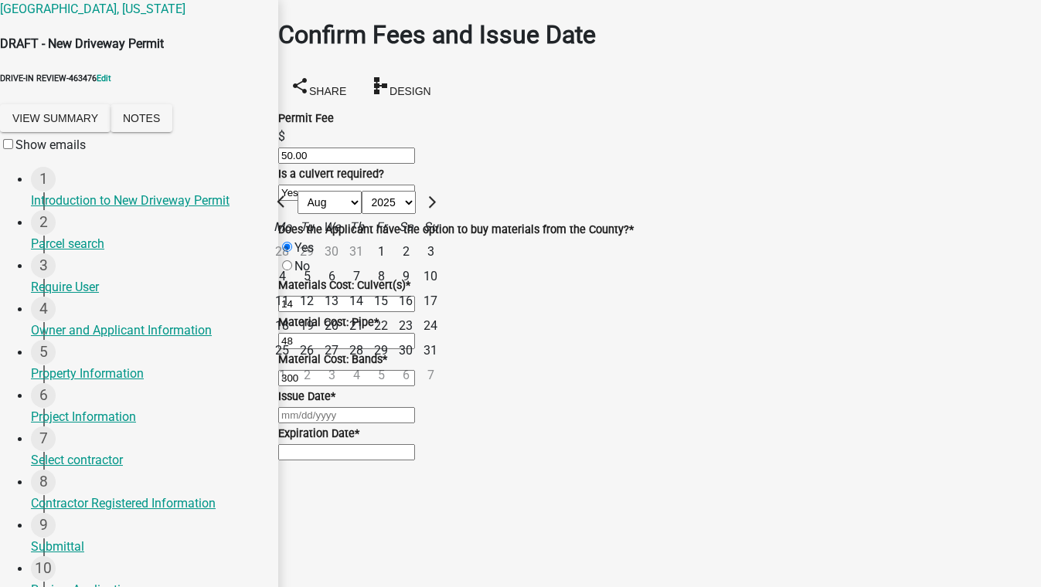
click at [319, 314] on div "19" at bounding box center [306, 326] width 25 height 25
type input "08/19/2025"
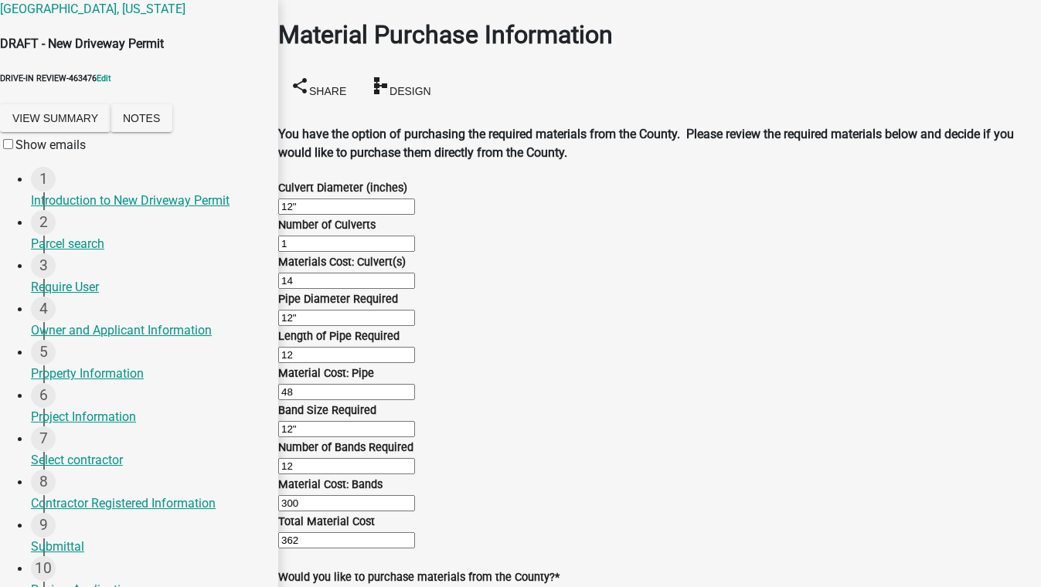
scroll to position [773, 0]
click at [304, 587] on label "Yes" at bounding box center [303, 595] width 19 height 15
click at [292, 587] on input "Yes" at bounding box center [287, 595] width 10 height 10
radio input "true"
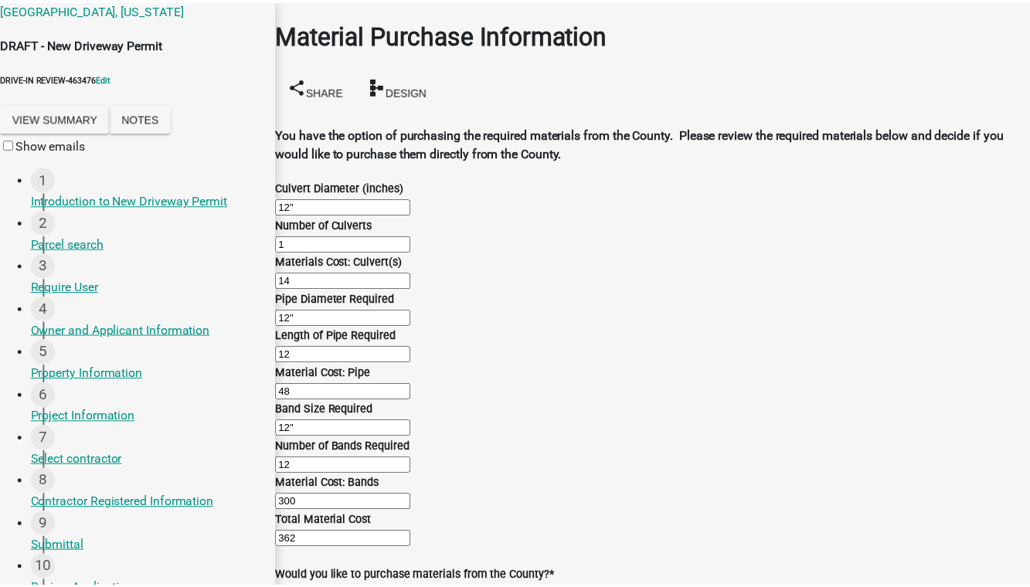
scroll to position [0, 0]
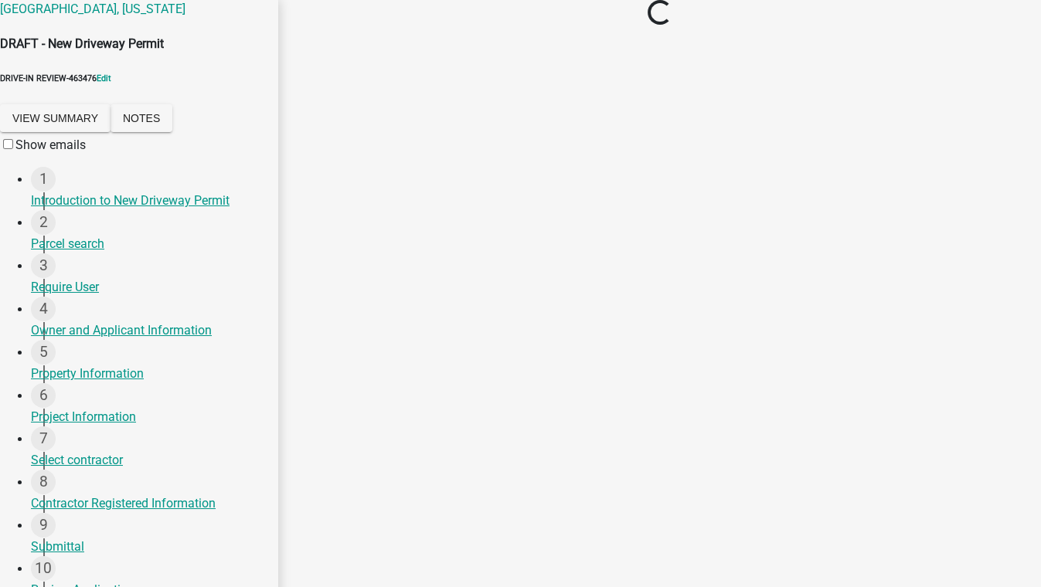
select select "2: 1"
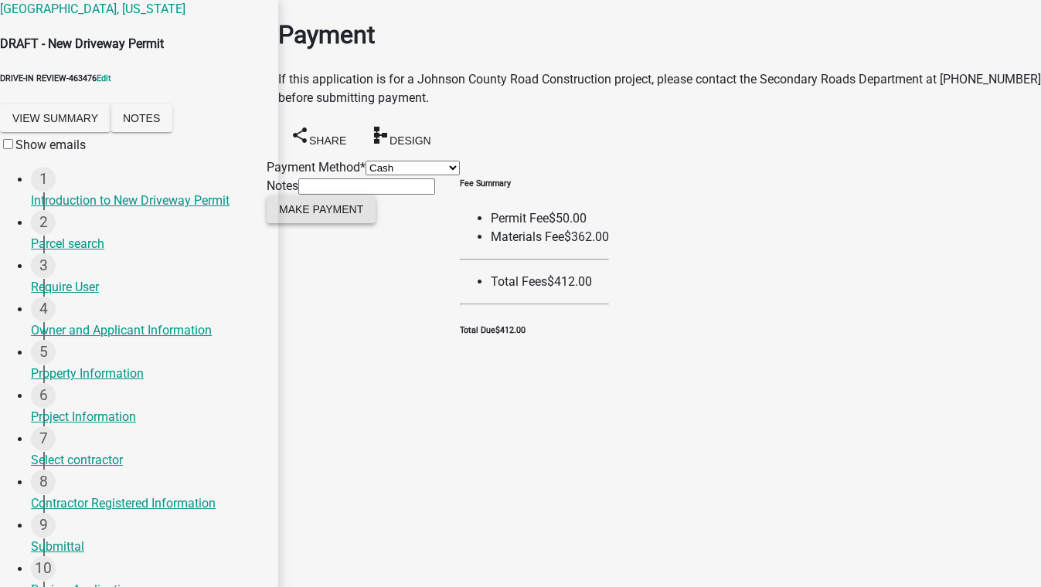
click at [335, 215] on span "Make Payment" at bounding box center [321, 208] width 84 height 12
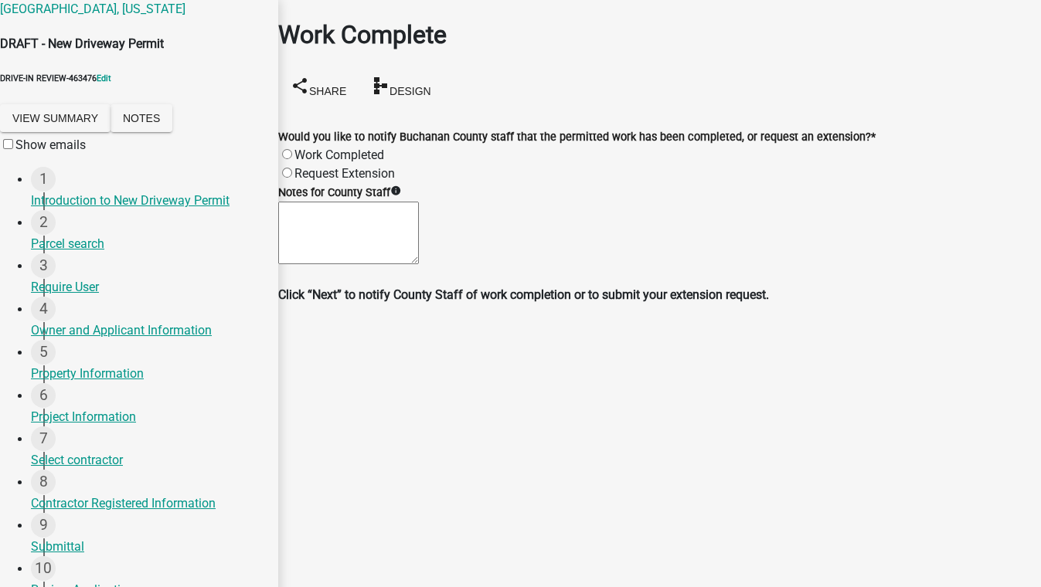
click at [333, 148] on label "Work Completed" at bounding box center [339, 155] width 90 height 15
click at [292, 149] on input "Work Completed" at bounding box center [287, 154] width 10 height 10
radio input "true"
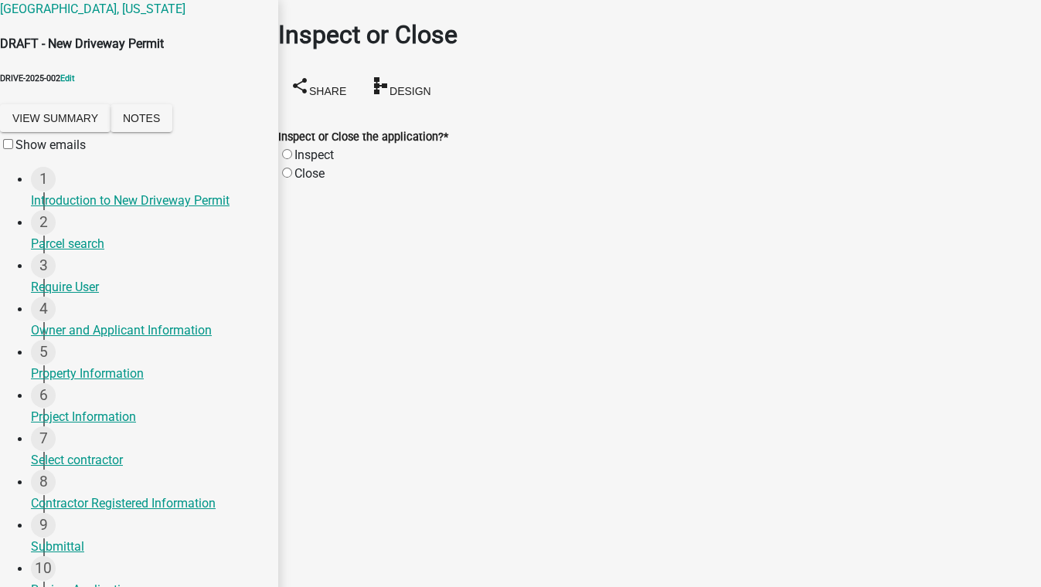
click at [297, 166] on label "Close" at bounding box center [309, 173] width 30 height 15
click at [292, 168] on input "Close" at bounding box center [287, 173] width 10 height 10
radio input "true"
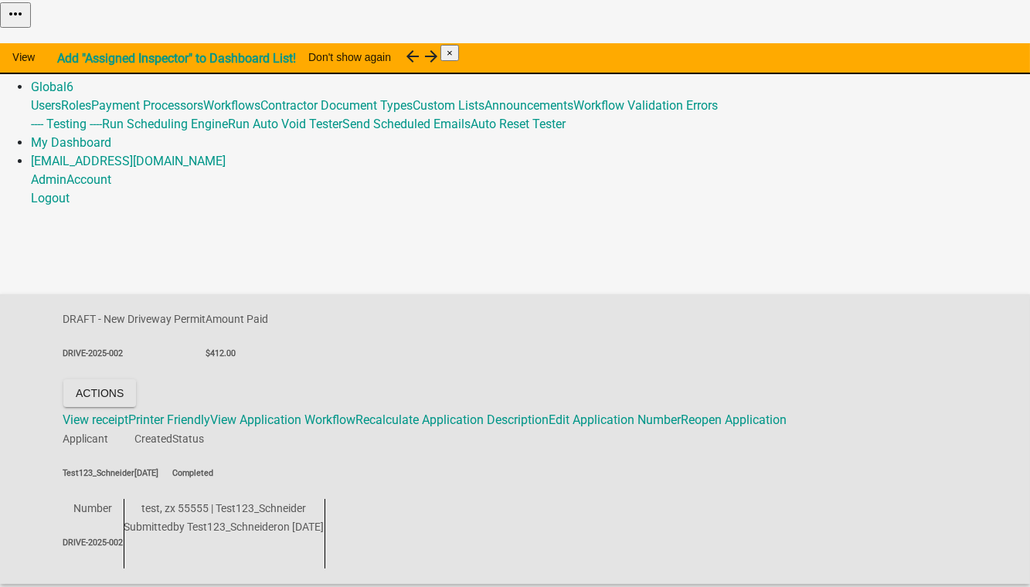
click at [66, 61] on link "Admin" at bounding box center [49, 68] width 36 height 15
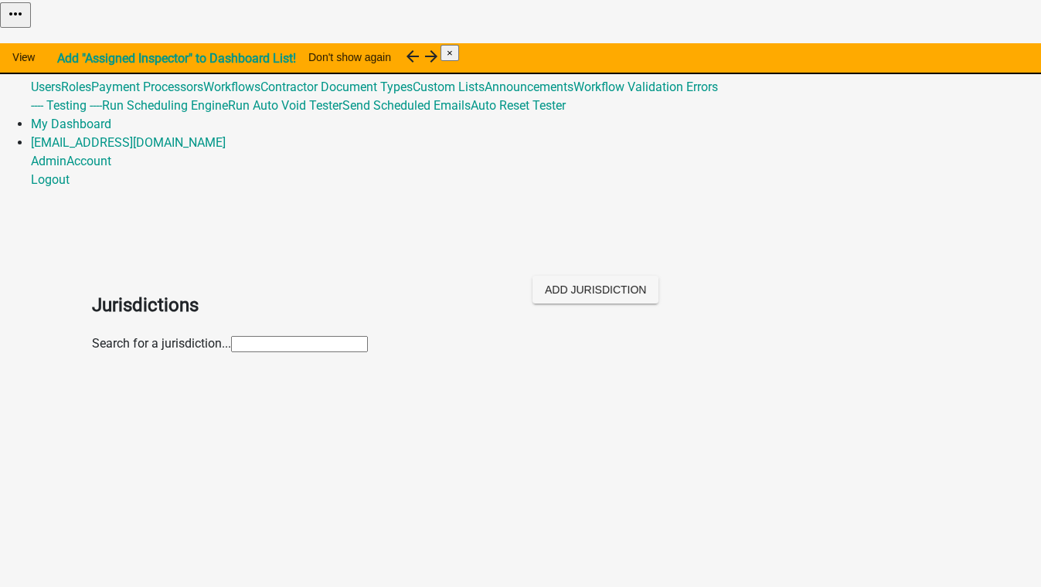
click at [231, 336] on input "text" at bounding box center [299, 344] width 137 height 16
type input "jeffersonville"
click at [138, 403] on p "City of Jeffersonville, Indiana" at bounding box center [536, 412] width 827 height 19
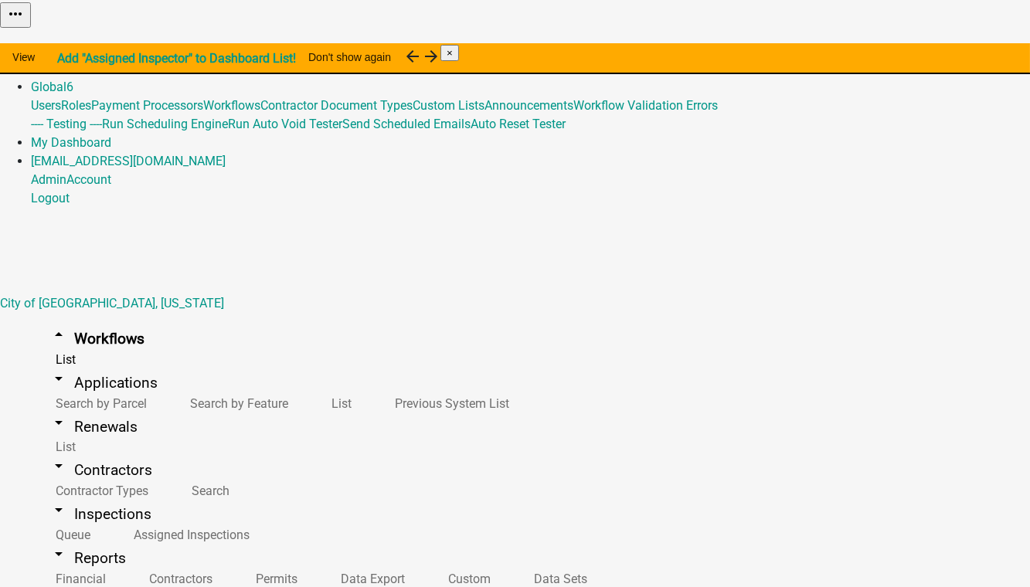
scroll to position [210, 0]
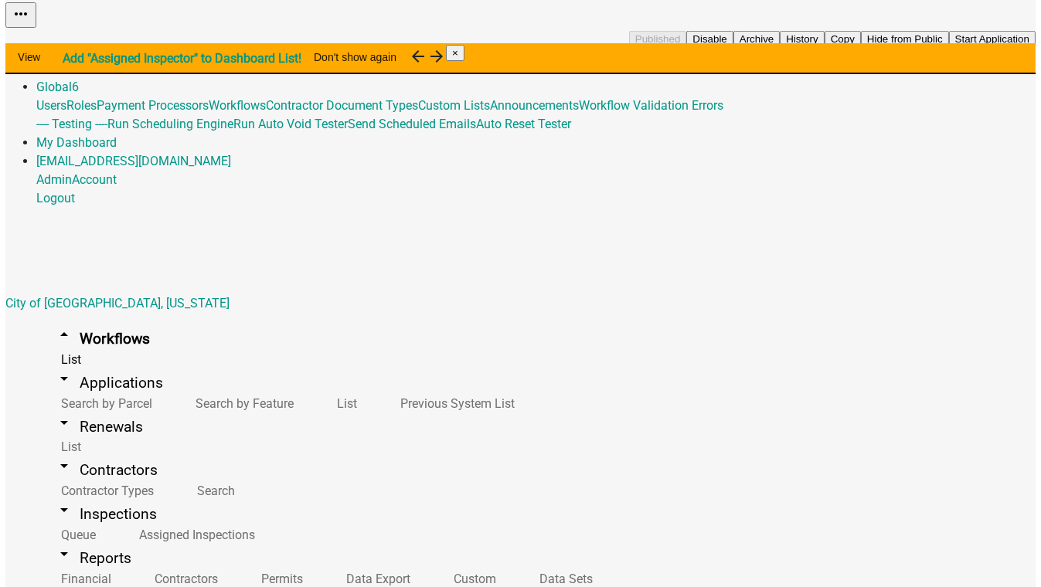
scroll to position [421, 0]
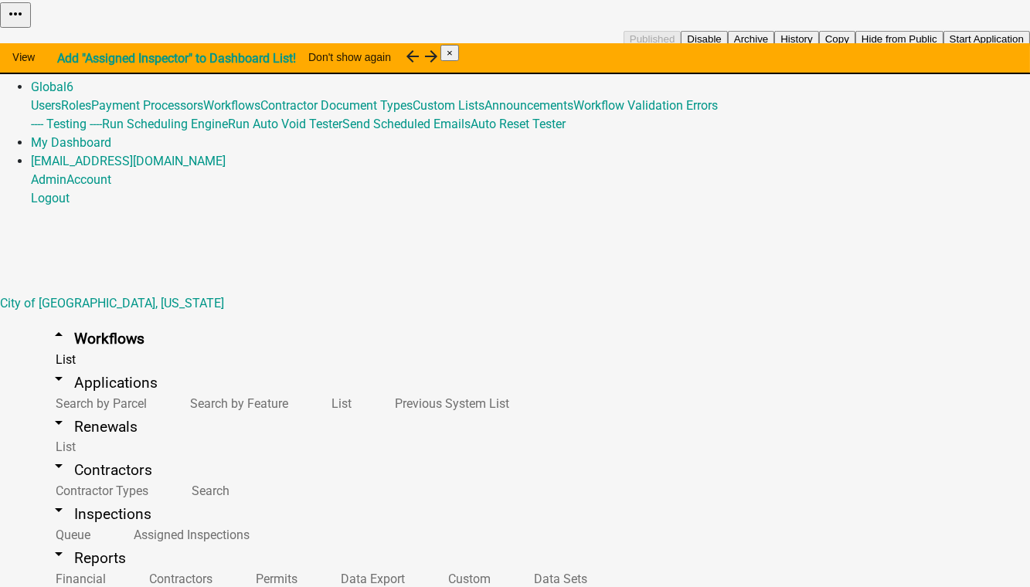
click at [944, 47] on button "Start Application" at bounding box center [987, 39] width 87 height 16
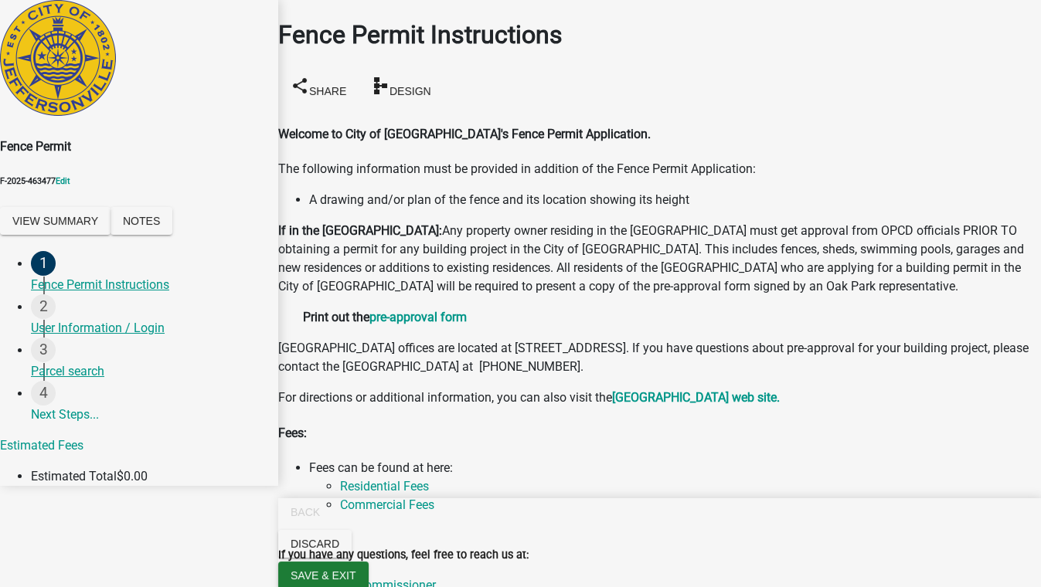
scroll to position [230, 0]
radio input "true"
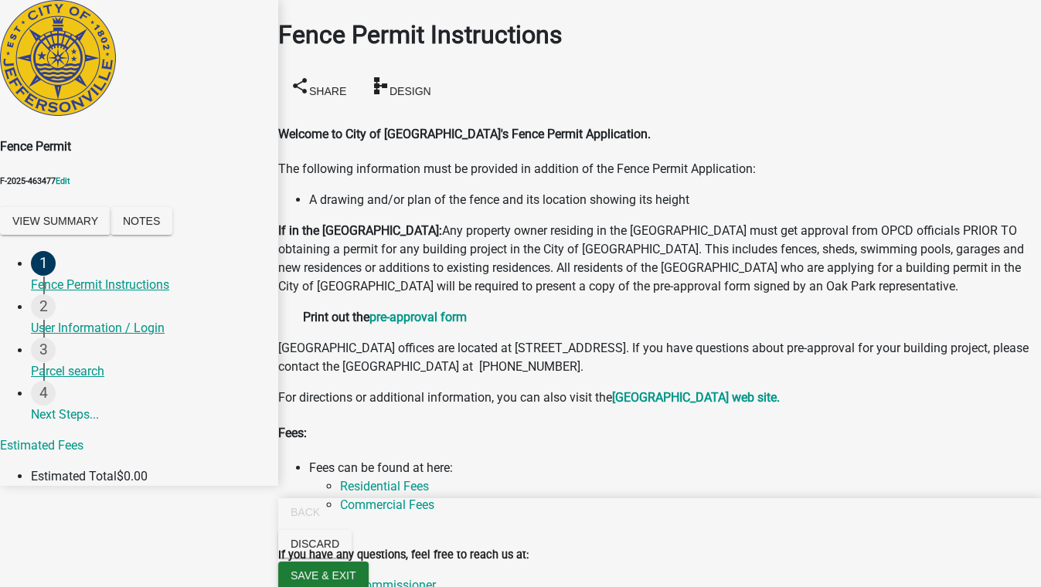
scroll to position [0, 0]
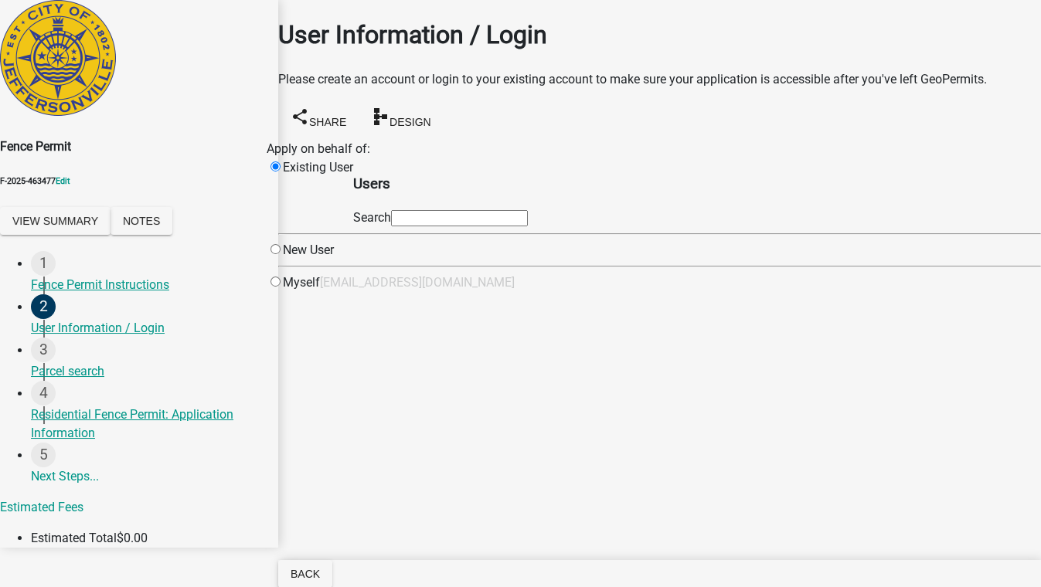
click at [495, 226] on input "text" at bounding box center [459, 218] width 137 height 16
type input "test1"
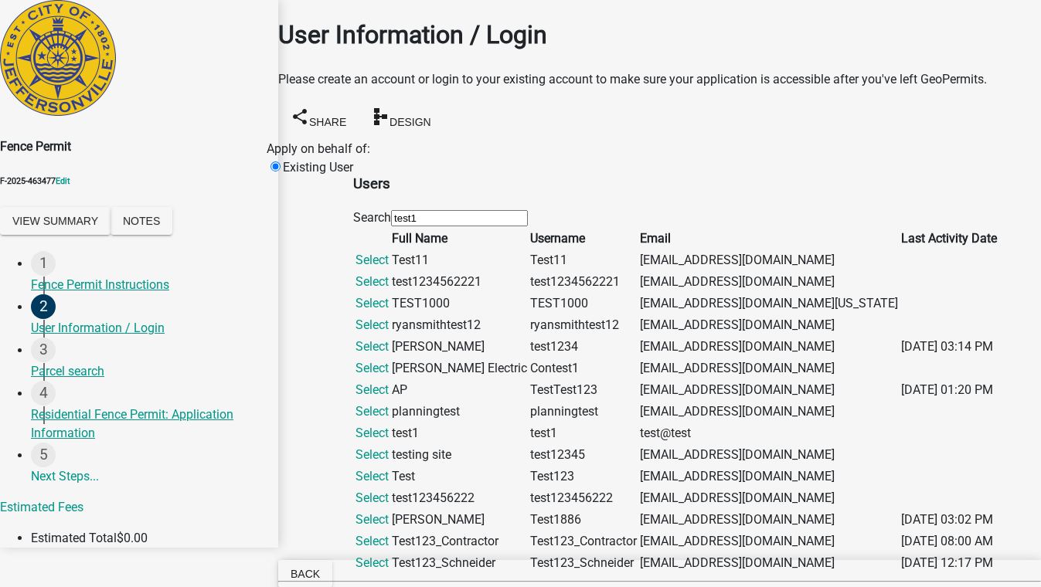
scroll to position [351, 0]
click at [389, 556] on link "Select" at bounding box center [371, 563] width 33 height 15
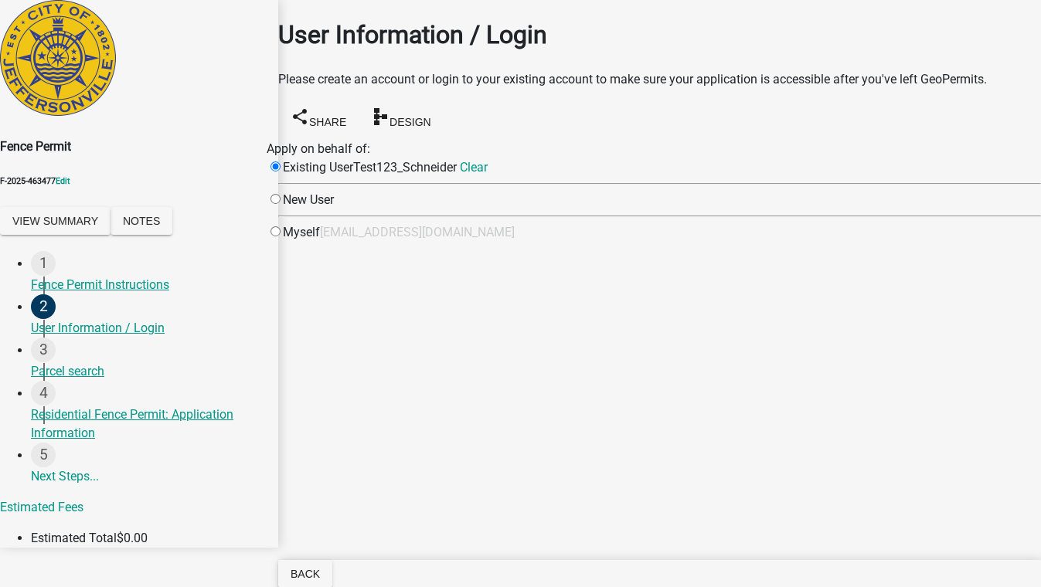
scroll to position [0, 0]
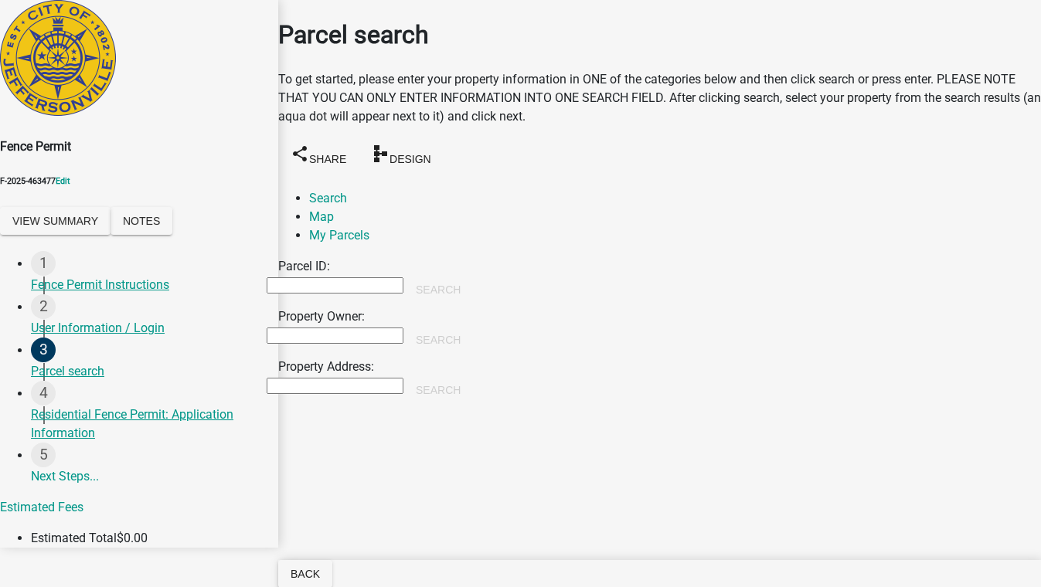
click at [308, 328] on input "Property Owner:" at bounding box center [335, 336] width 137 height 16
type input "tim"
click at [473, 326] on button "Search" at bounding box center [438, 340] width 70 height 28
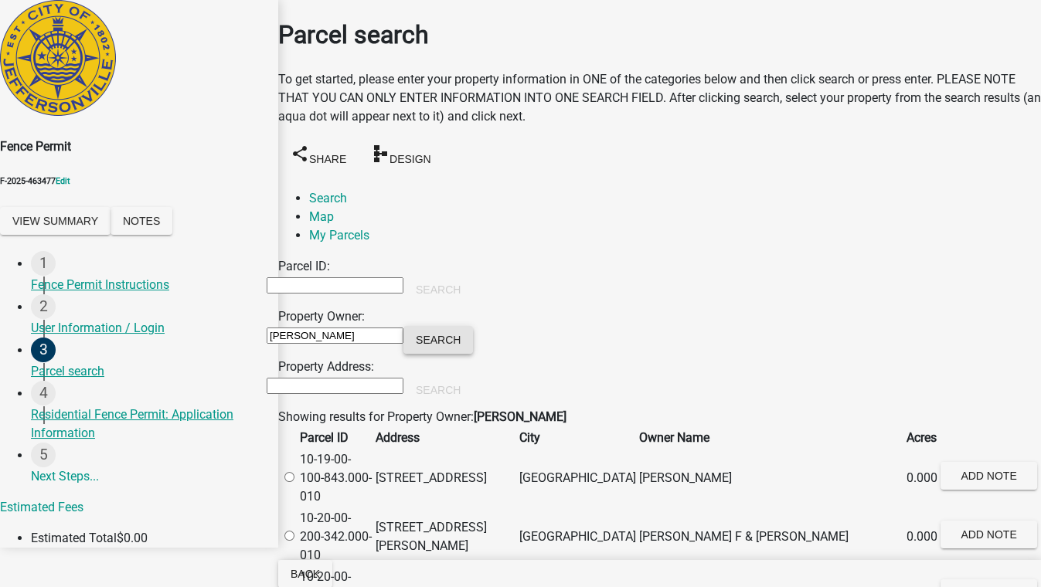
scroll to position [913, 0]
radio input "true"
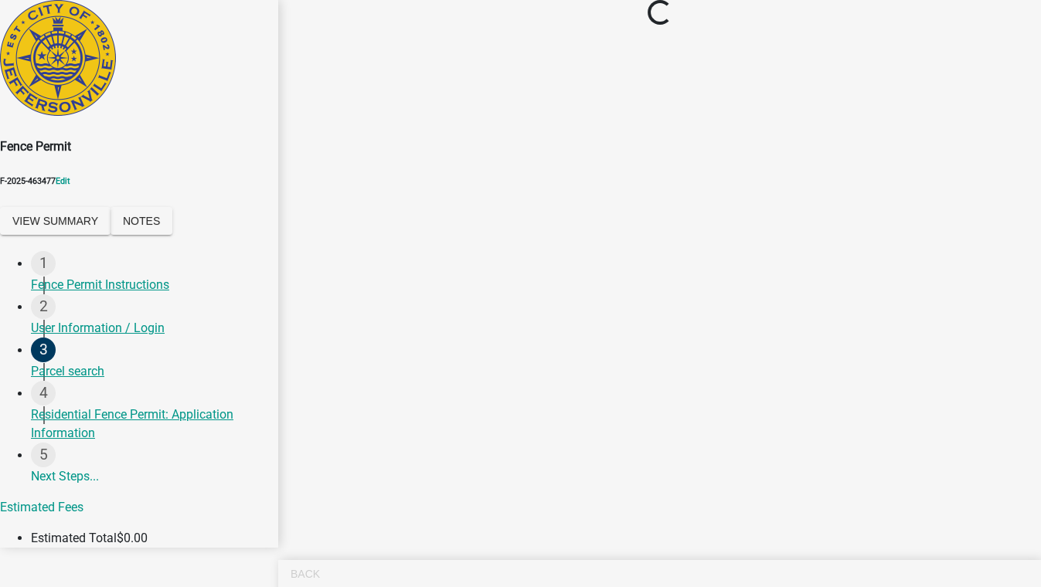
scroll to position [0, 0]
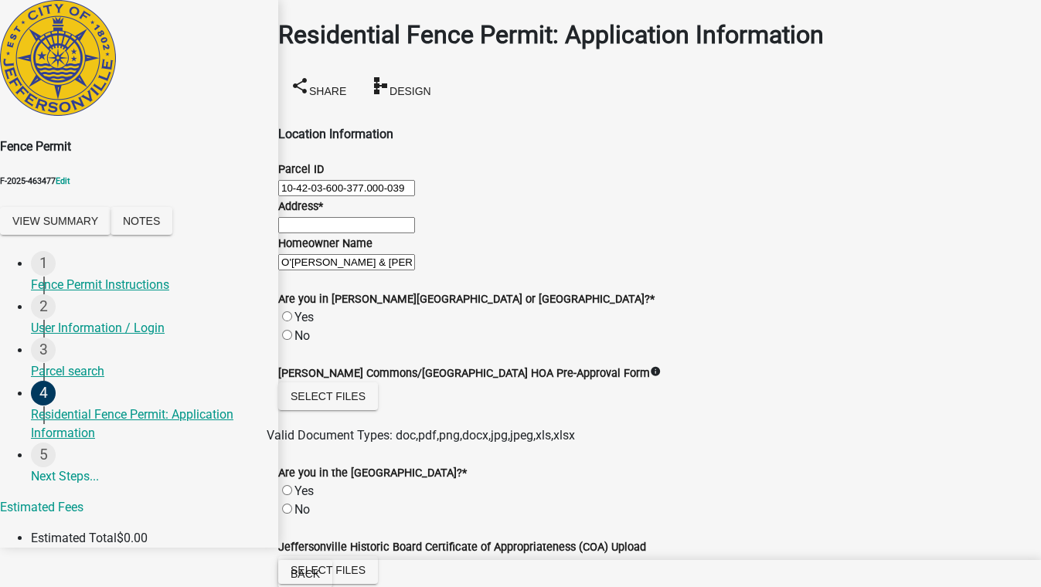
click at [366, 233] on input "Address *" at bounding box center [346, 225] width 137 height 16
type input "MN"
type input "test"
type input "5555555555"
type input "[EMAIL_ADDRESS][DOMAIN_NAME]"
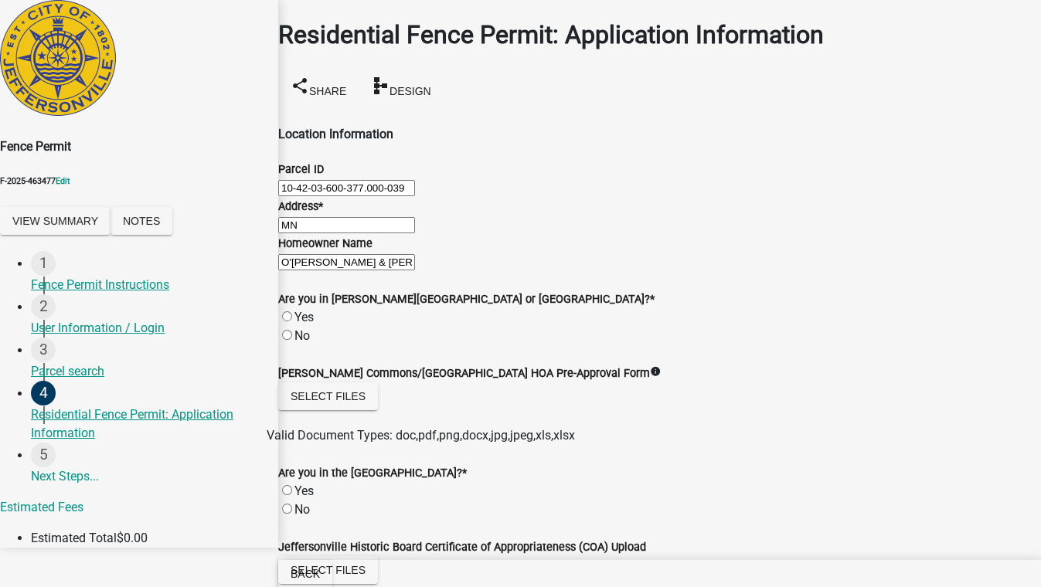
scroll to position [140, 0]
click at [305, 337] on label "No" at bounding box center [301, 335] width 15 height 15
click at [292, 337] on input "No" at bounding box center [287, 335] width 10 height 10
radio input "true"
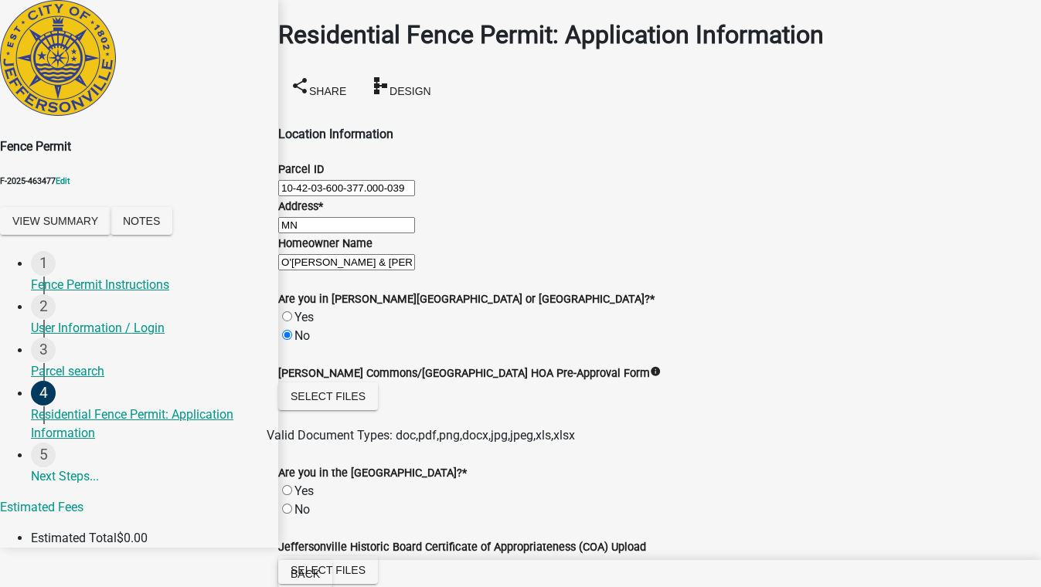
click at [310, 501] on div "No" at bounding box center [659, 510] width 763 height 19
click at [302, 502] on label "No" at bounding box center [301, 509] width 15 height 15
click at [292, 504] on input "No" at bounding box center [287, 509] width 10 height 10
radio input "true"
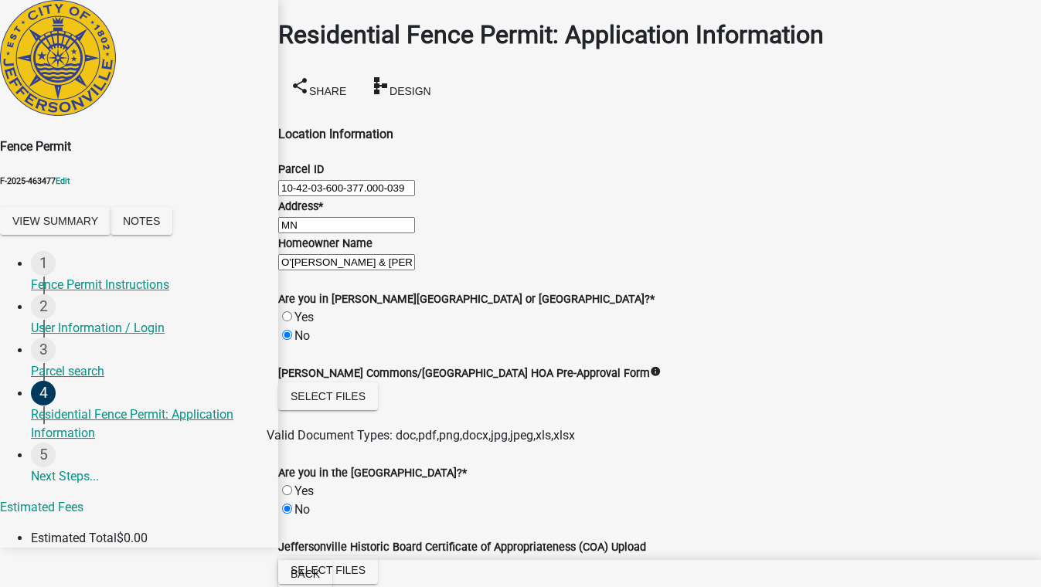
radio input "true"
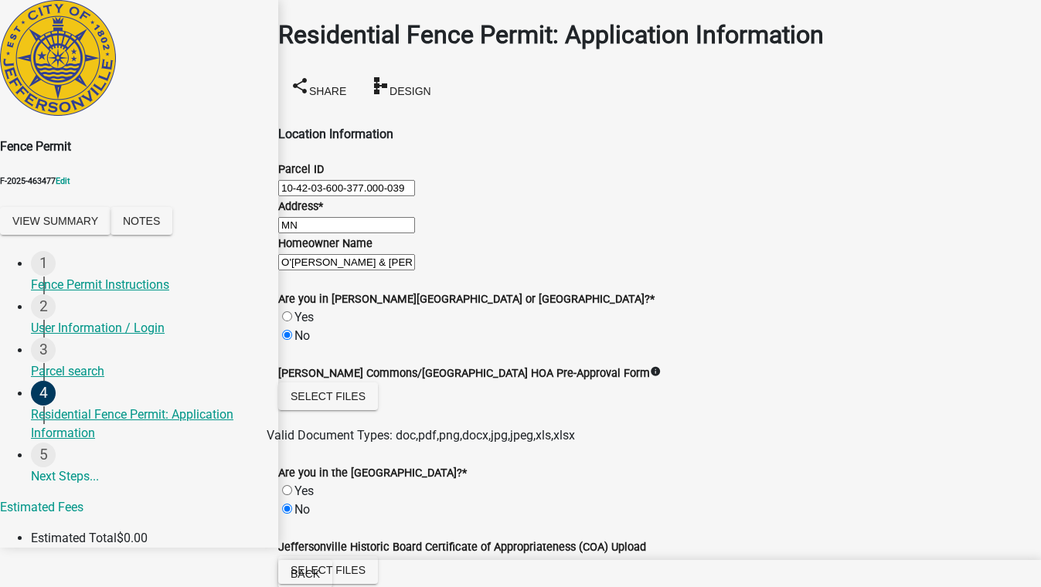
type input "8901 Otis Avenue, Suite 300"
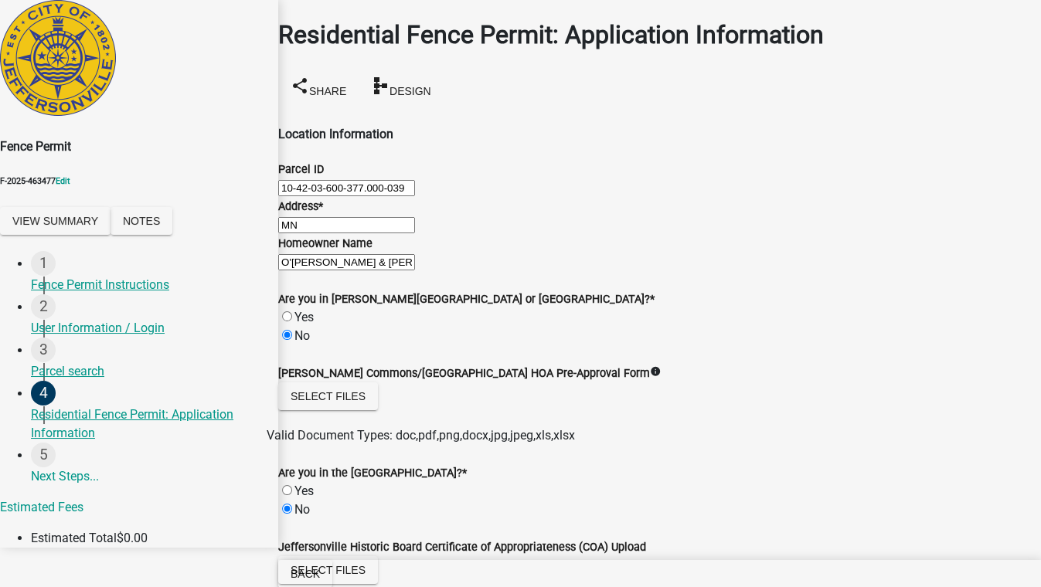
type textarea ",kibgf"
type input "g"
type input "wood"
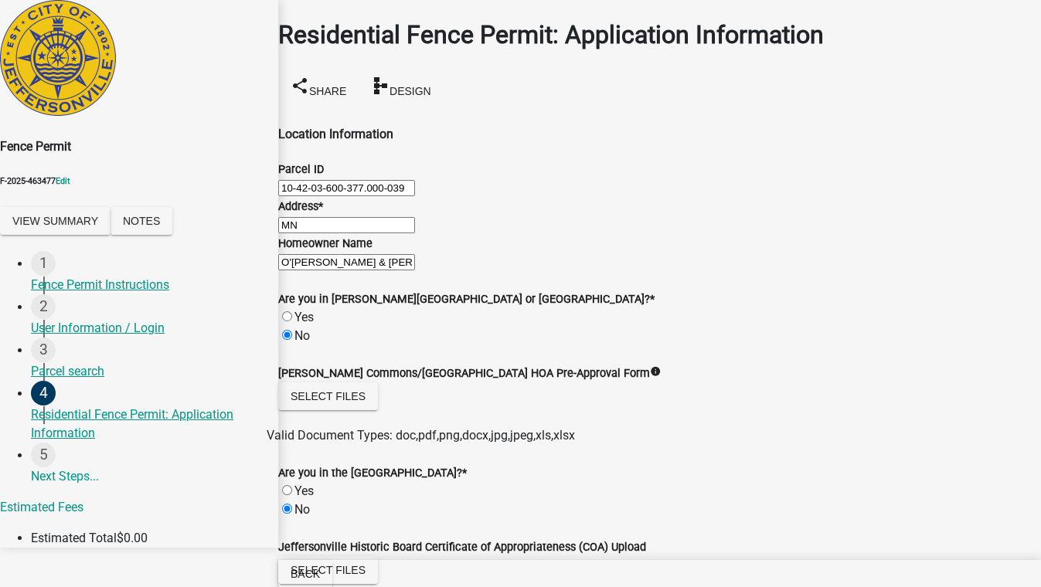
scroll to position [1430, 0]
type input "6"
radio input "true"
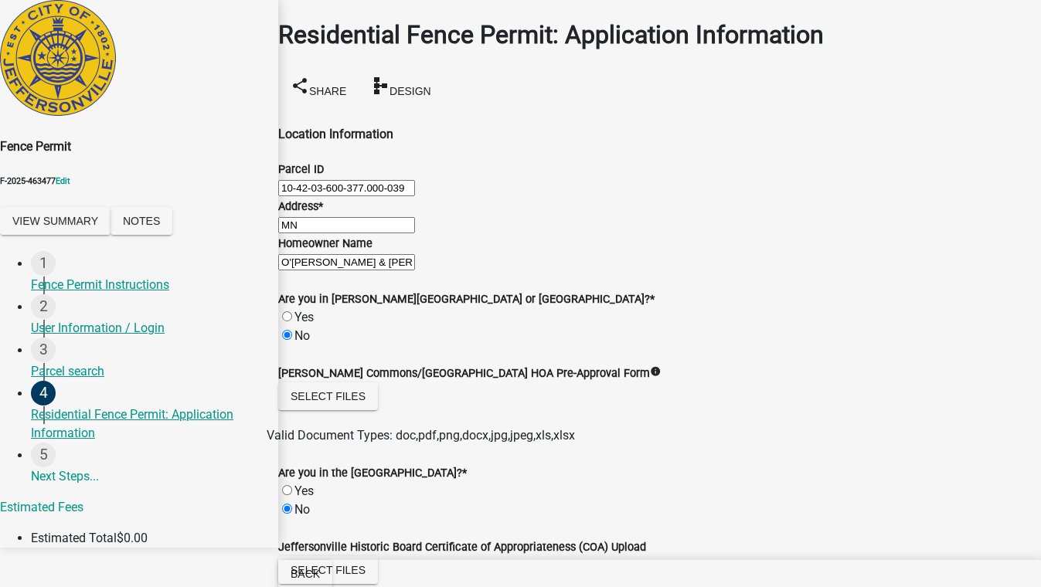
scroll to position [1411, 0]
radio input "true"
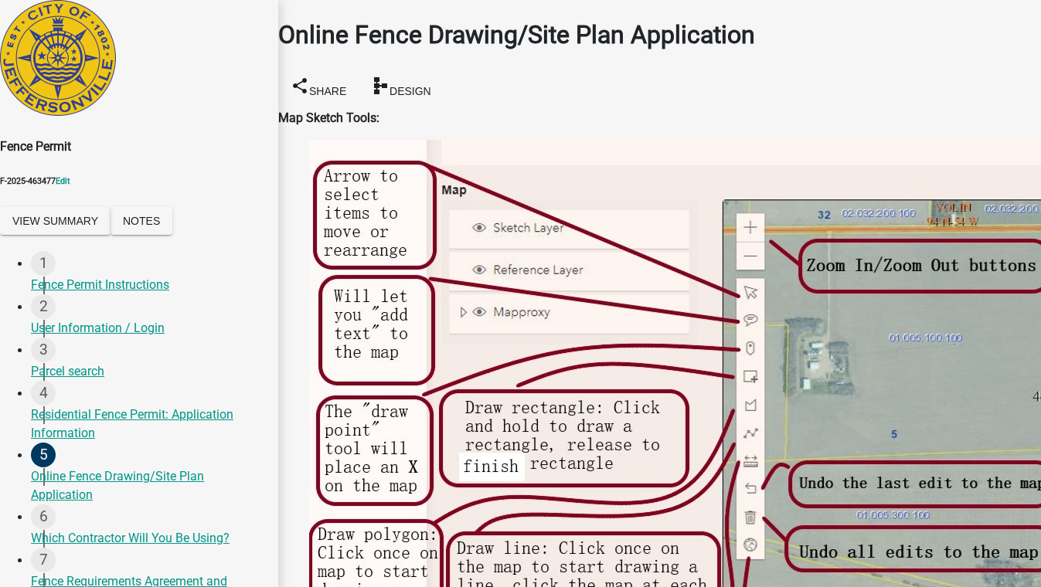
scroll to position [421, 0]
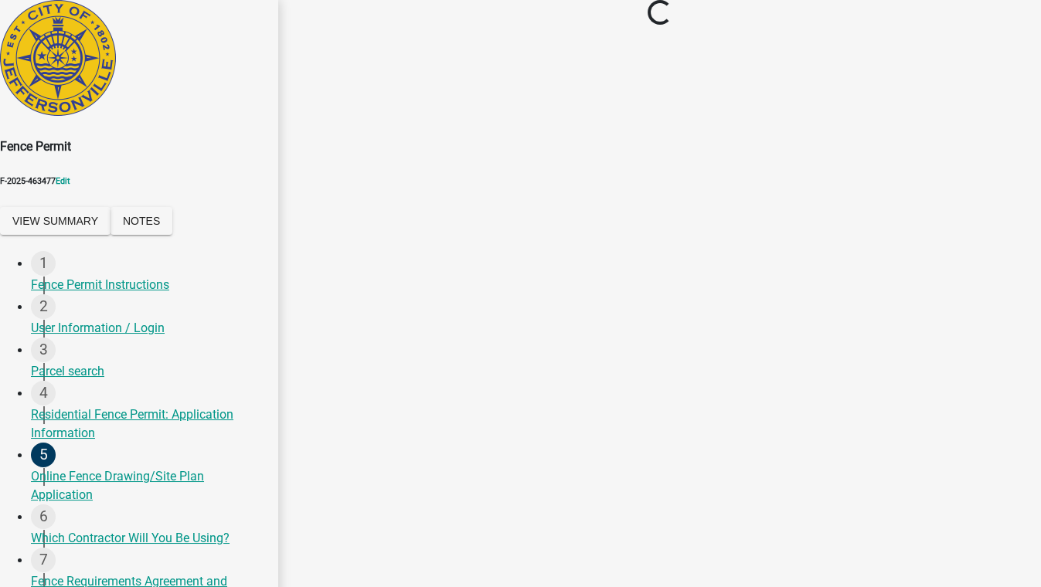
scroll to position [0, 0]
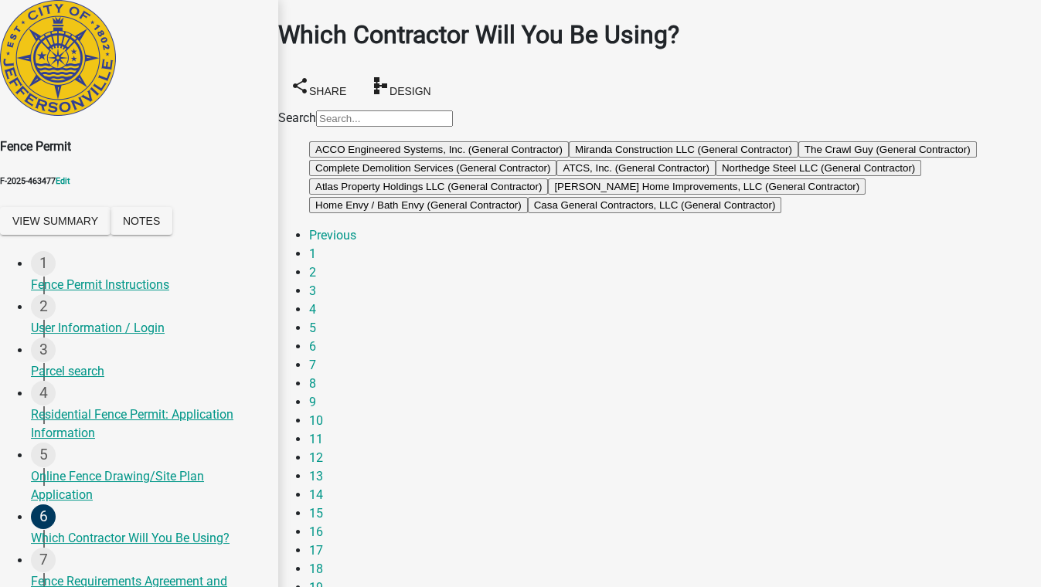
click at [798, 158] on button "The Crawl Guy (General Contractor)" at bounding box center [887, 149] width 179 height 16
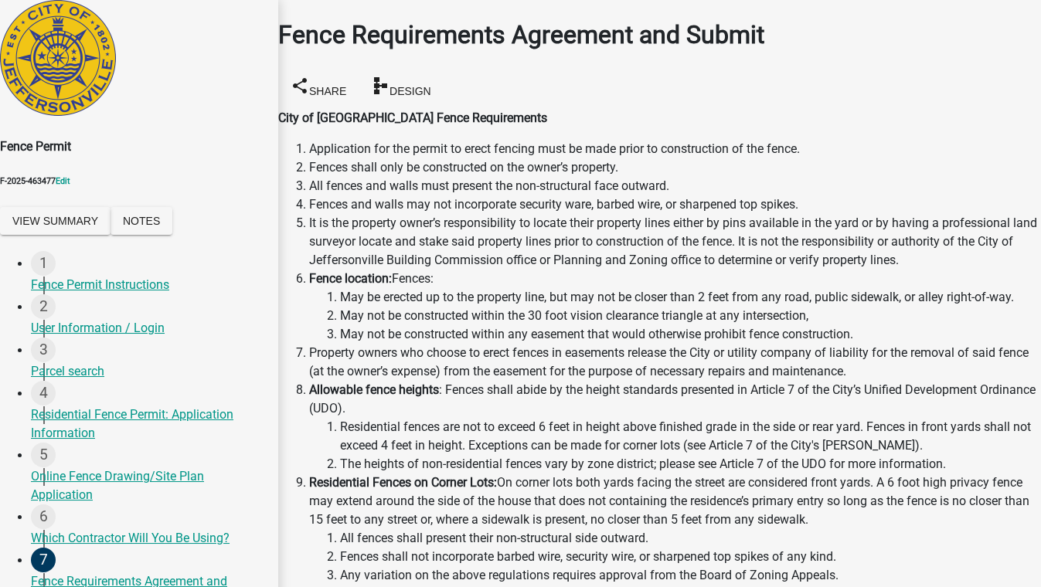
scroll to position [421, 0]
checkbox input "true"
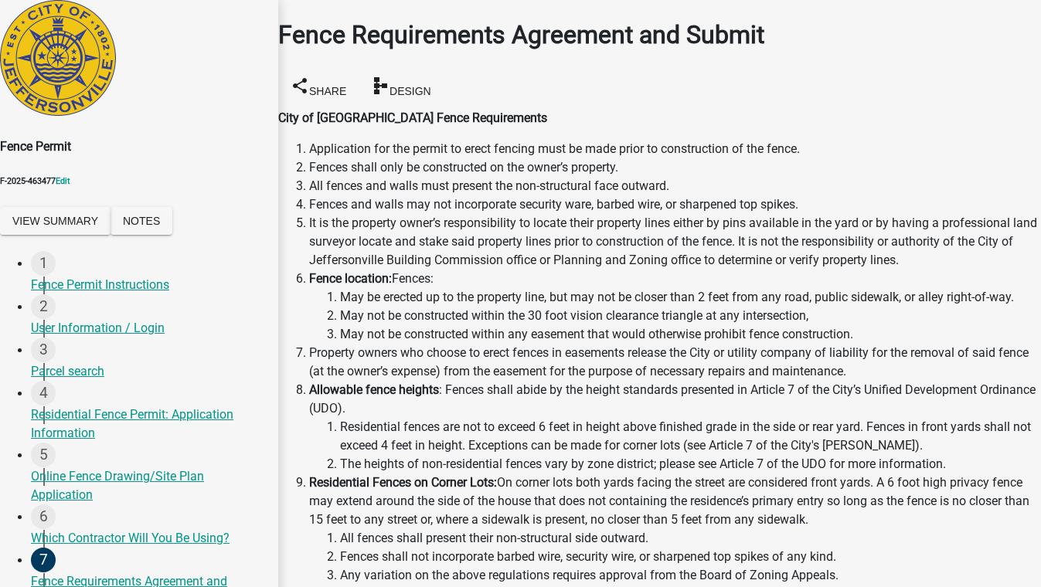
type input "test"
drag, startPoint x: 301, startPoint y: 319, endPoint x: 328, endPoint y: 391, distance: 76.8
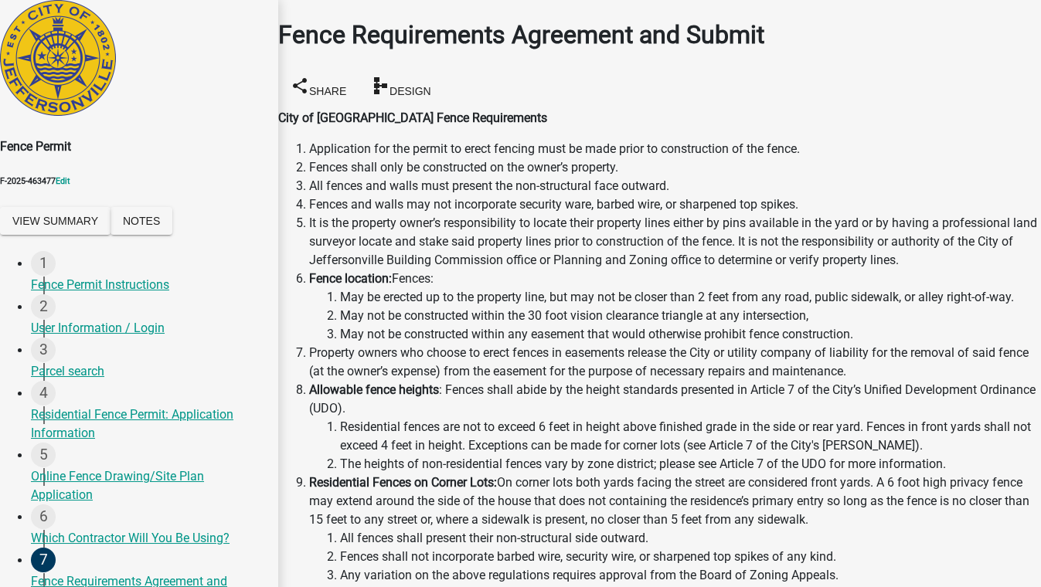
checkbox input "true"
type input "test"
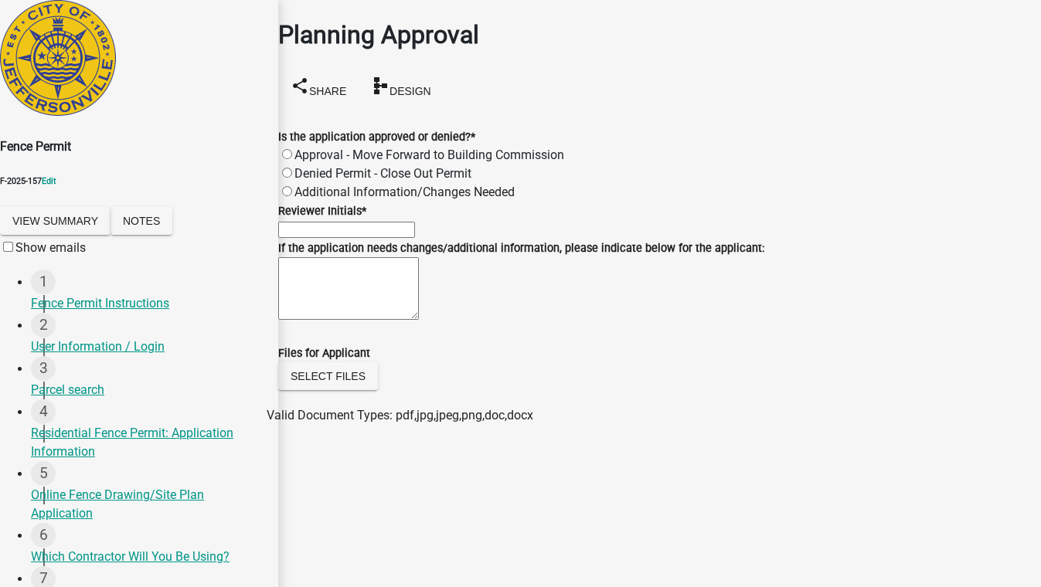
click at [303, 148] on label "Approval - Move Forward to Building Commission" at bounding box center [429, 155] width 270 height 15
click at [292, 149] on input "Approval - Move Forward to Building Commission" at bounding box center [287, 154] width 10 height 10
radio input "true"
click at [352, 238] on input "Reviewer Initials *" at bounding box center [346, 230] width 137 height 16
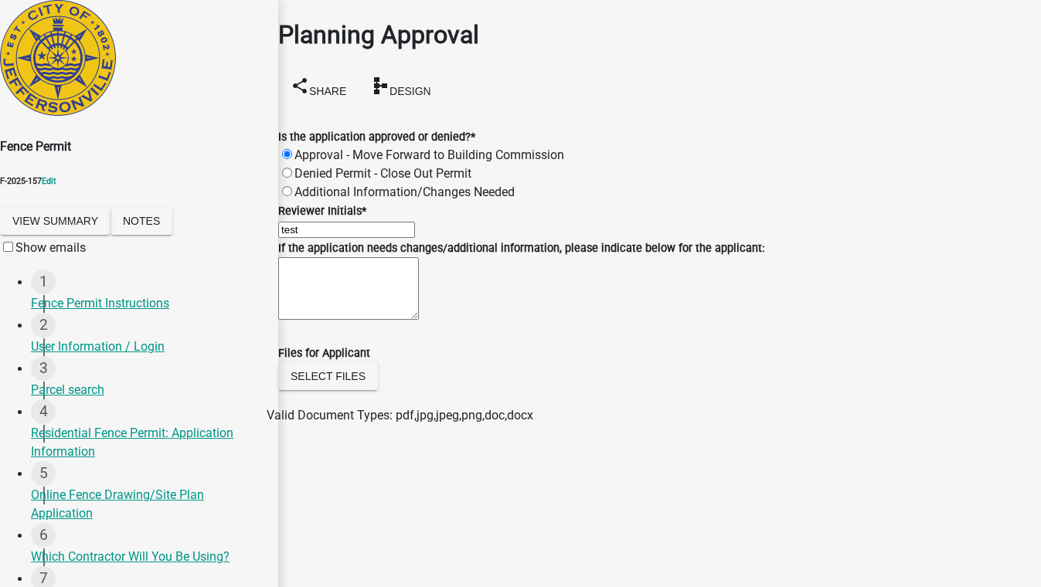
type input "test"
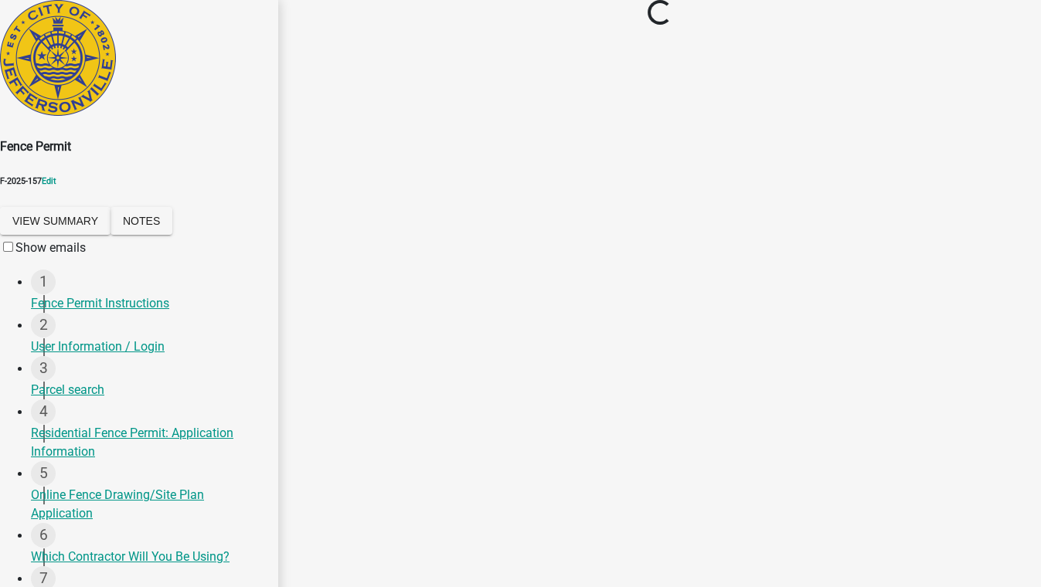
scroll to position [0, 0]
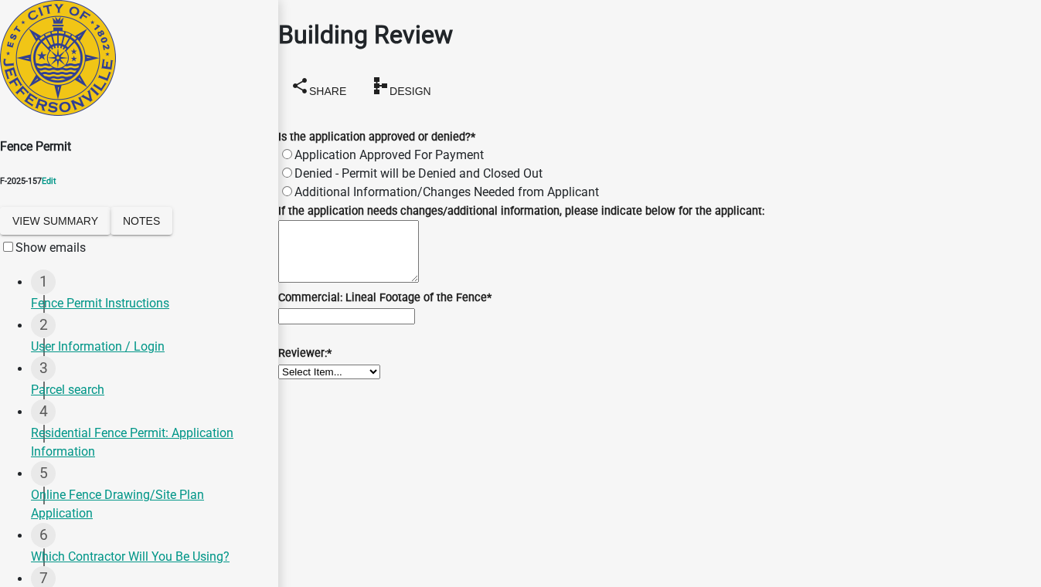
click at [299, 148] on label "Application Approved For Payment" at bounding box center [388, 155] width 189 height 15
click at [292, 149] on input "Application Approved For Payment" at bounding box center [287, 154] width 10 height 10
radio input "true"
click at [332, 325] on input "text" at bounding box center [346, 316] width 137 height 16
drag, startPoint x: 328, startPoint y: 373, endPoint x: 206, endPoint y: 375, distance: 122.1
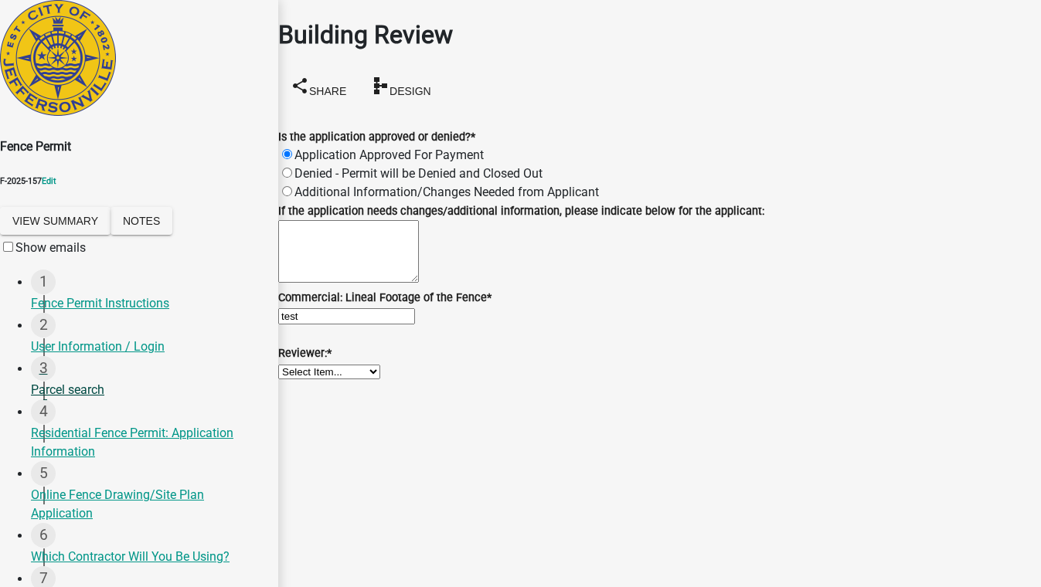
click at [206, 375] on div "Fence Permit F-2025-157 Edit View Summary Notes Show emails 1 Fence Permit Inst…" at bounding box center [520, 431] width 1041 height 863
type input "200"
click at [351, 379] on select "Select Item... Jim Wilkinson Mary Frey Mike Kruer Missy Bottorff Linda Mills" at bounding box center [329, 372] width 102 height 15
click at [297, 379] on select "Select Item... Jim Wilkinson Mary Frey Mike Kruer Missy Bottorff Linda Mills" at bounding box center [329, 372] width 102 height 15
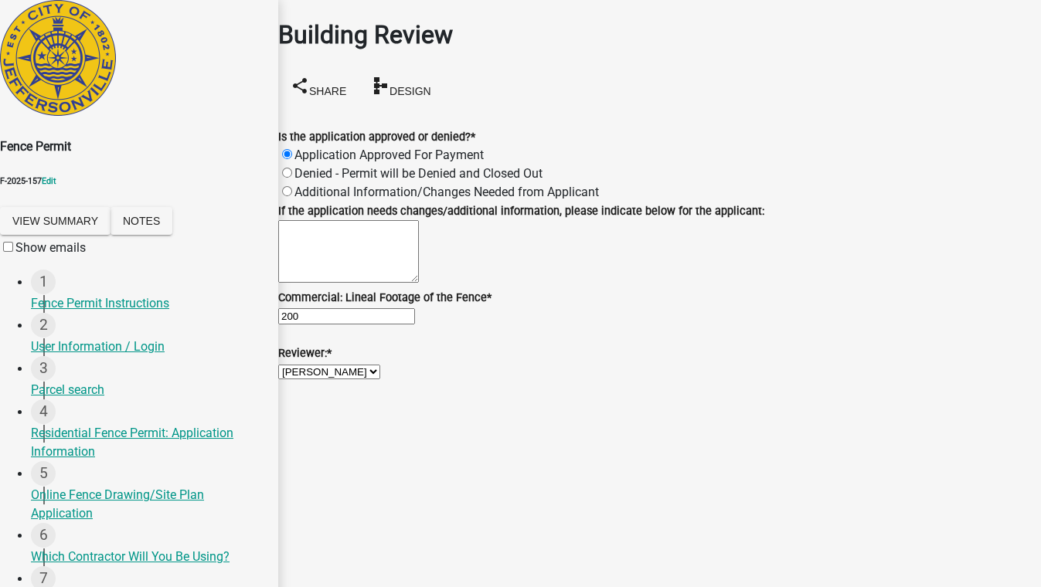
select select "8a2020fe-9f21-4f93-b1fa-bc5f2f4cc419"
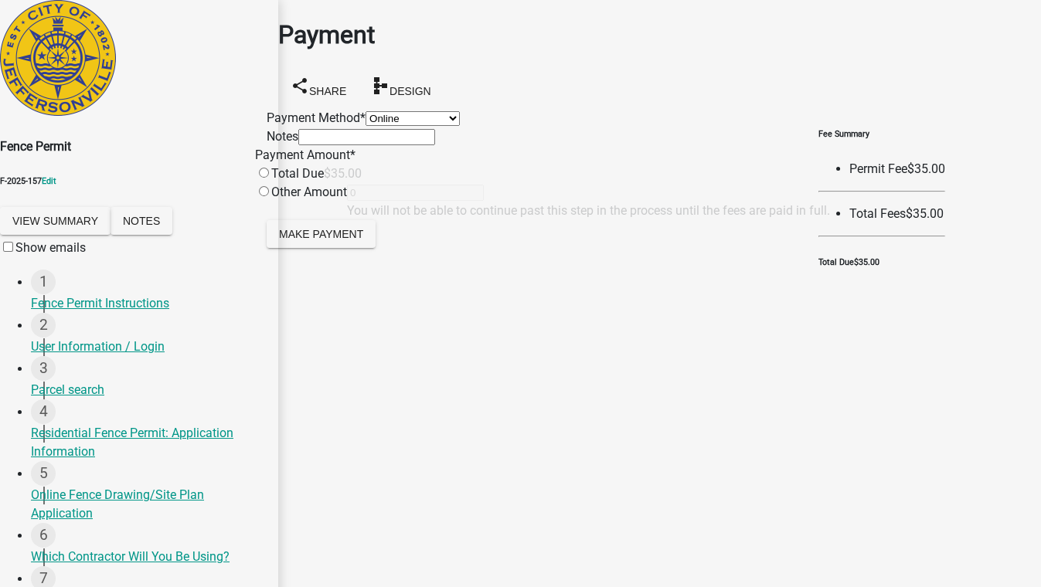
click at [366, 126] on select "Credit Card POS Check Cash Online" at bounding box center [413, 118] width 94 height 15
select select "1: 0"
click at [366, 111] on select "Credit Card POS Check Cash Online" at bounding box center [413, 118] width 94 height 15
click at [269, 178] on input "radio" at bounding box center [264, 173] width 10 height 10
radio input "true"
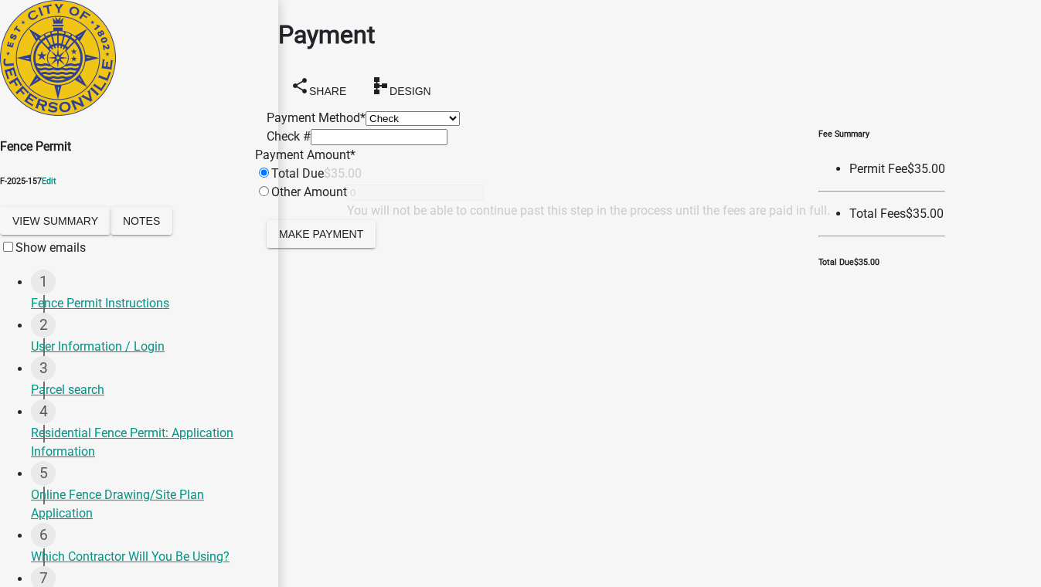
type input "35"
click at [363, 248] on button "Make Payment" at bounding box center [321, 234] width 109 height 28
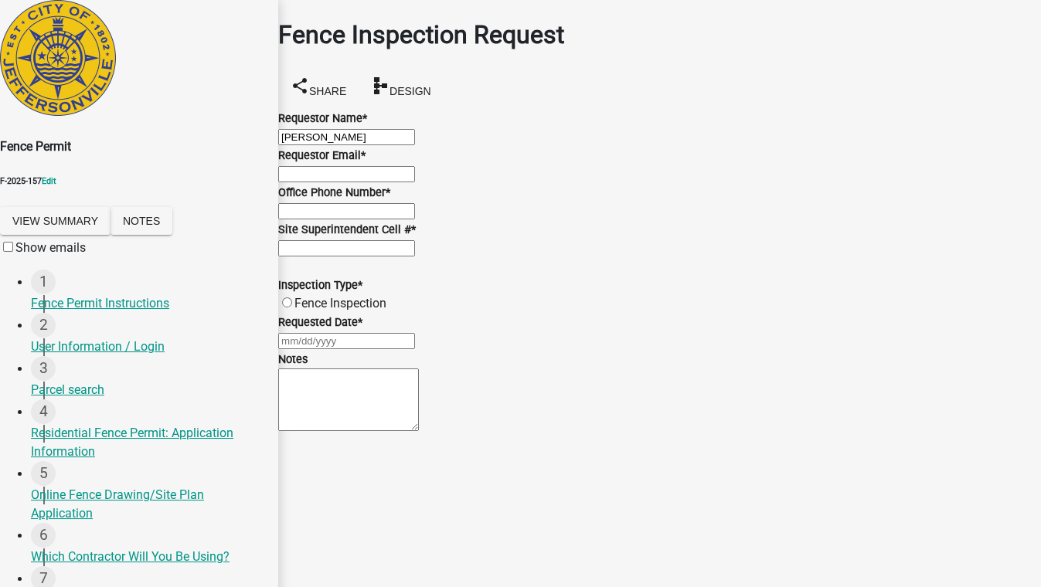
click at [335, 183] on wm-data-entity-input "Requestor Email *" at bounding box center [659, 164] width 763 height 37
click at [343, 182] on input "Requestor Email *" at bounding box center [346, 174] width 137 height 16
type input "test@schneidergis.com"
click at [353, 220] on wm-data-entity-input "Office Phone Number *" at bounding box center [659, 201] width 763 height 37
click at [351, 219] on input "Office Phone Number *" at bounding box center [346, 211] width 137 height 16
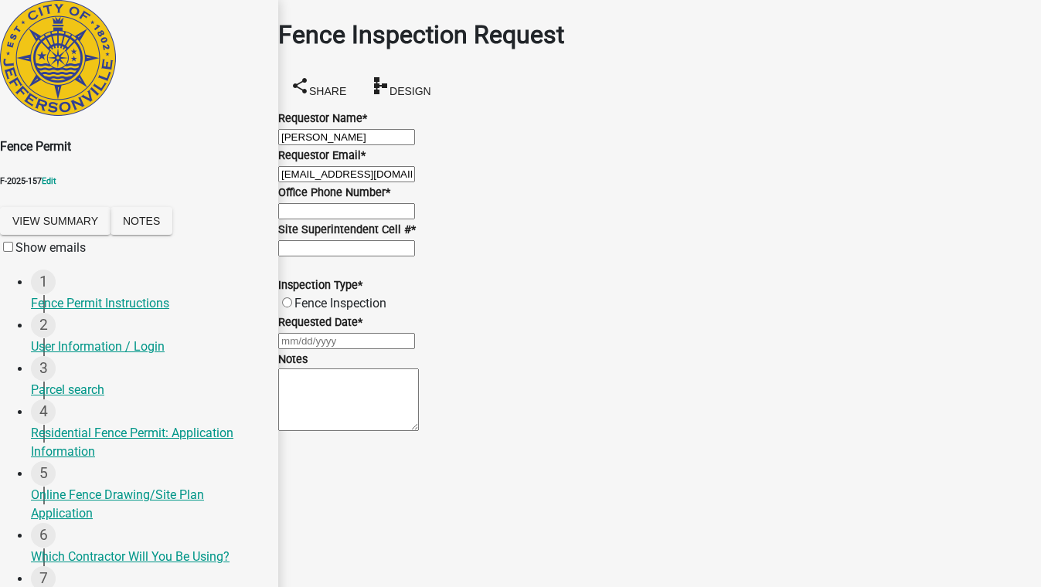
type input "5555555555"
click at [340, 257] on input "Site Superintendent Cell # *" at bounding box center [346, 248] width 137 height 16
type input "5555555555"
click at [383, 311] on label "Fence Inspection" at bounding box center [340, 303] width 92 height 15
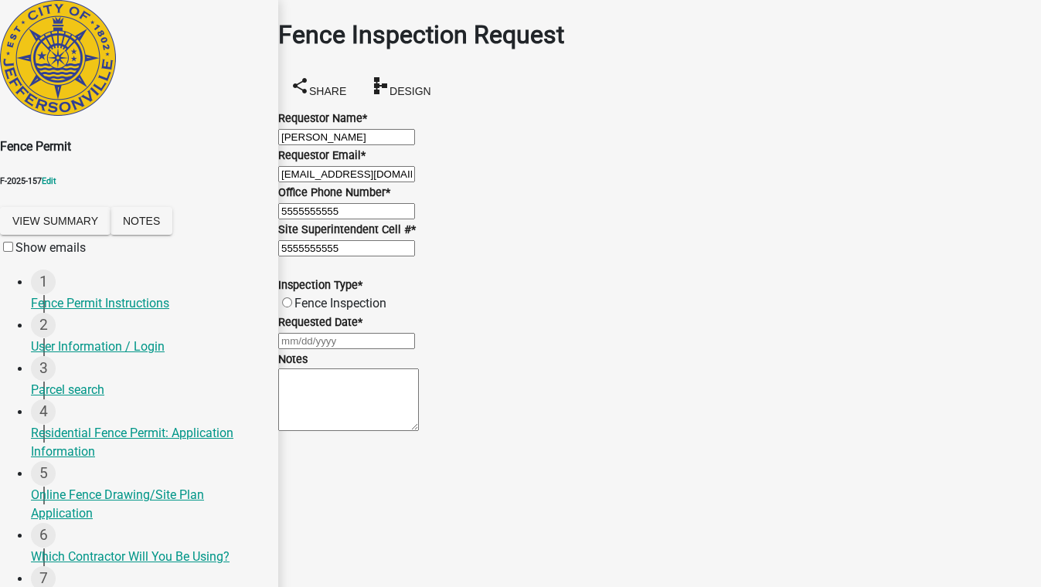
click at [292, 308] on input "Fence Inspection" at bounding box center [287, 303] width 10 height 10
radio input "true"
click at [362, 350] on div at bounding box center [659, 341] width 763 height 19
select select "8"
select select "2025"
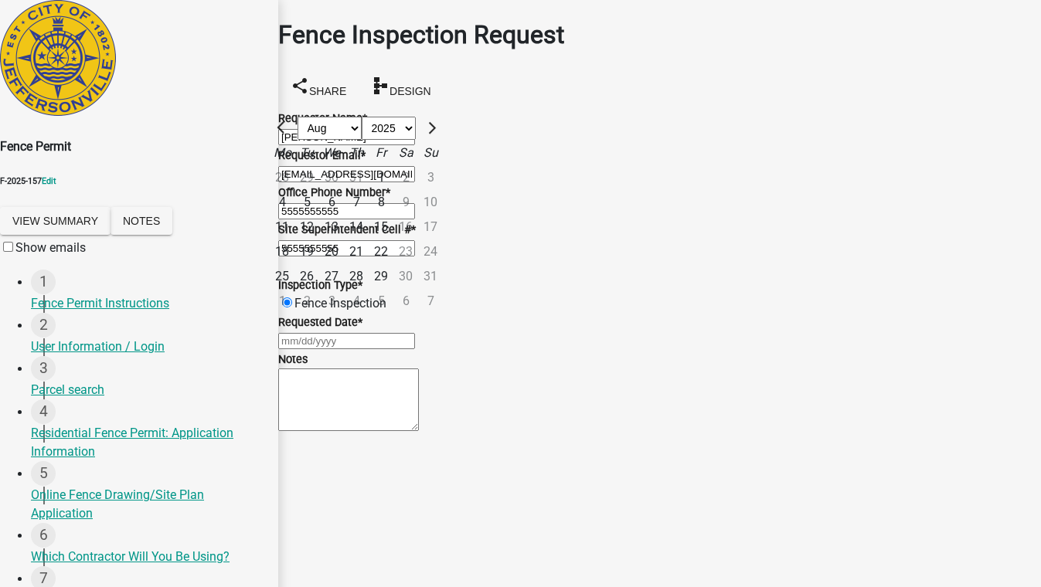
click at [369, 264] on div "21" at bounding box center [356, 252] width 25 height 25
type input "08/21/2025"
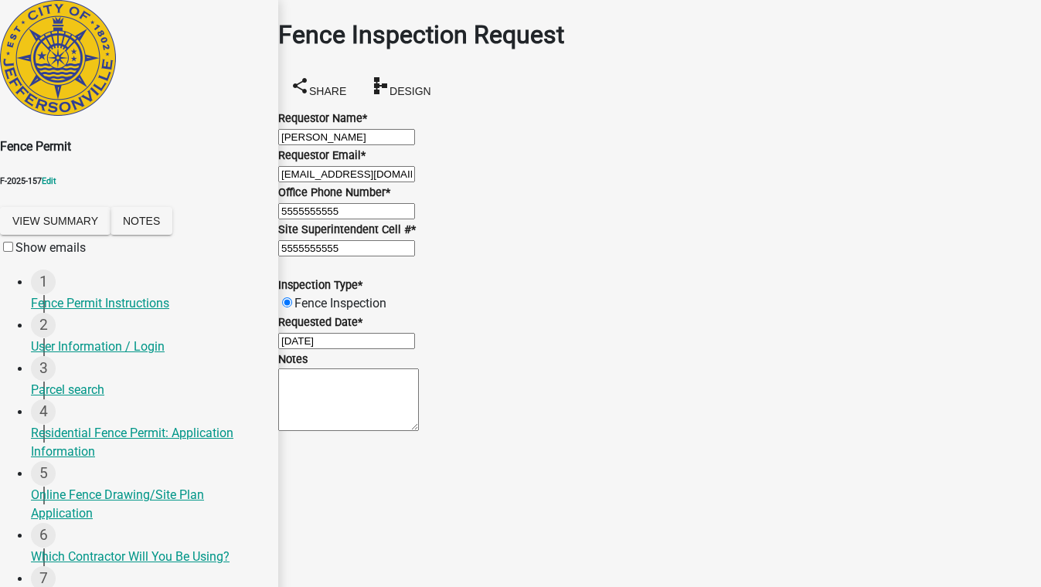
click at [359, 350] on div "08/21/2025" at bounding box center [659, 341] width 763 height 19
select select "8"
select select "2025"
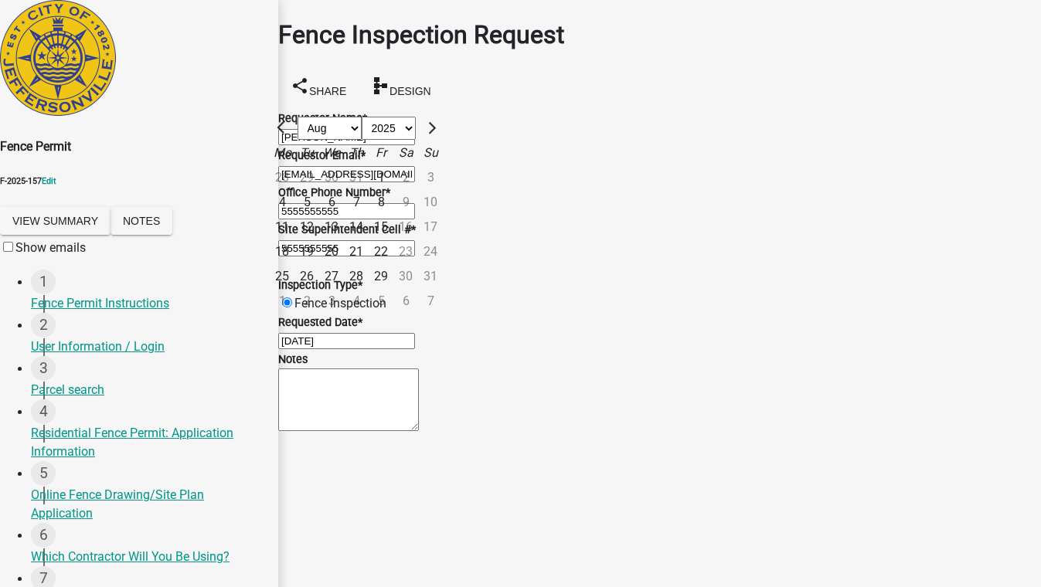
click at [319, 264] on div "19" at bounding box center [306, 252] width 25 height 25
type input "08/19/2025"
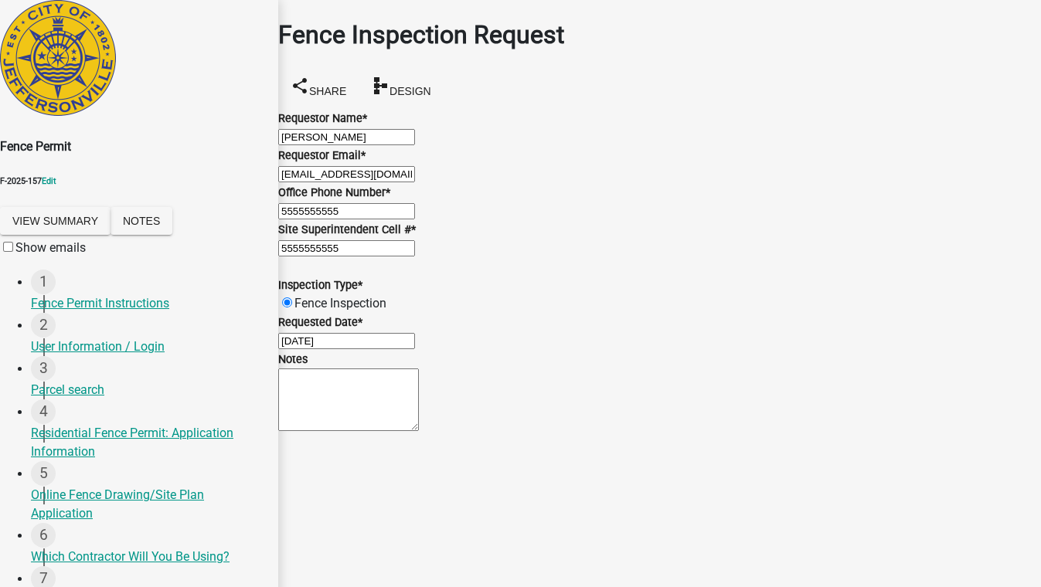
scroll to position [223, 0]
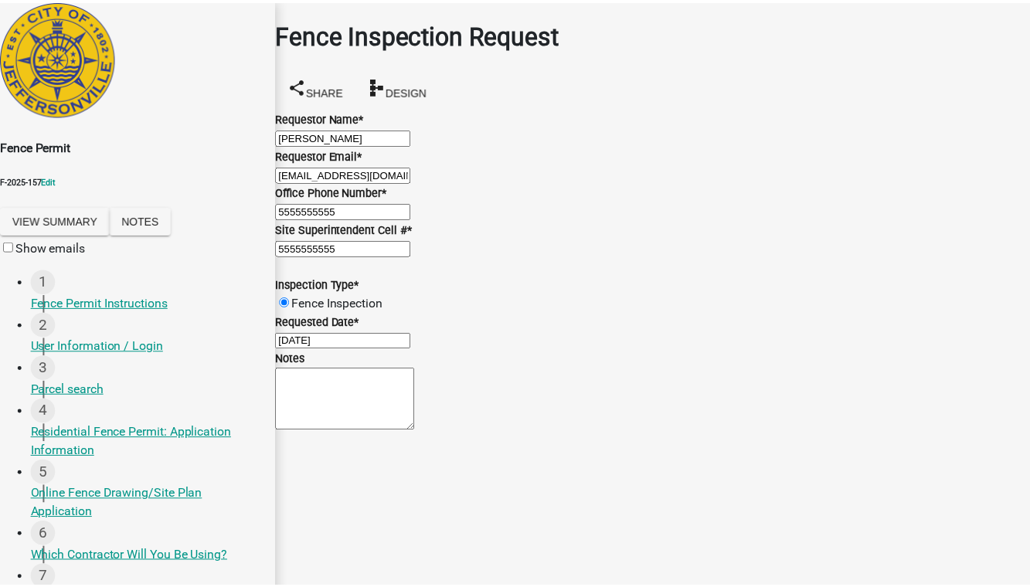
scroll to position [0, 0]
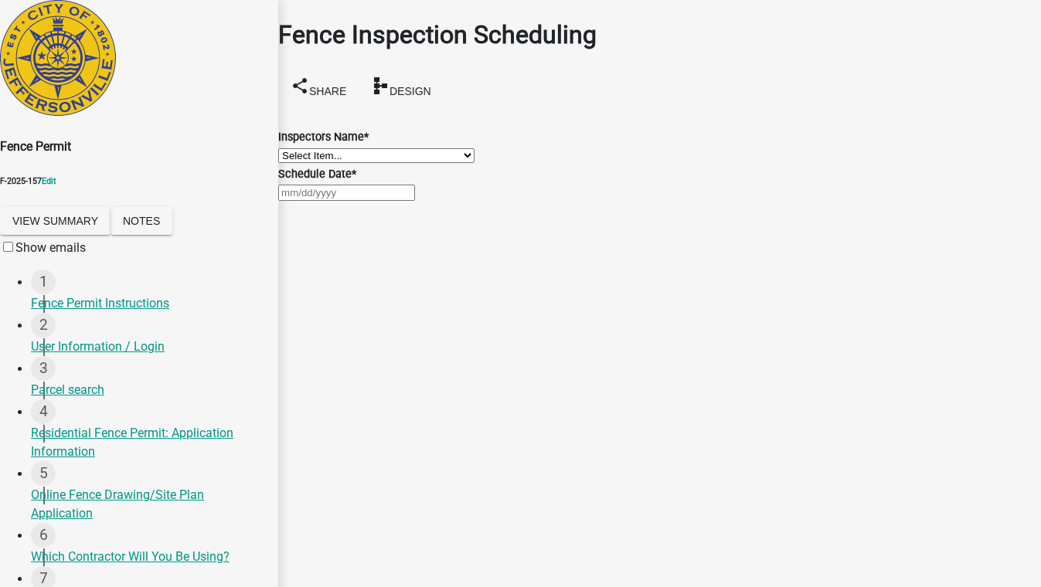
click at [340, 163] on select "Select Item... jramsey (Jeremy Ramsey) MaryFrey (Mary Frey) mkruer (Mike Kruer)…" at bounding box center [376, 155] width 196 height 15
select select "13c97fbc-c819-4cee-844a-0db3d3c4db95"
click at [297, 148] on select "Select Item... jramsey (Jeremy Ramsey) MaryFrey (Mary Frey) mkruer (Mike Kruer)…" at bounding box center [376, 155] width 196 height 15
select select "8"
select select "2025"
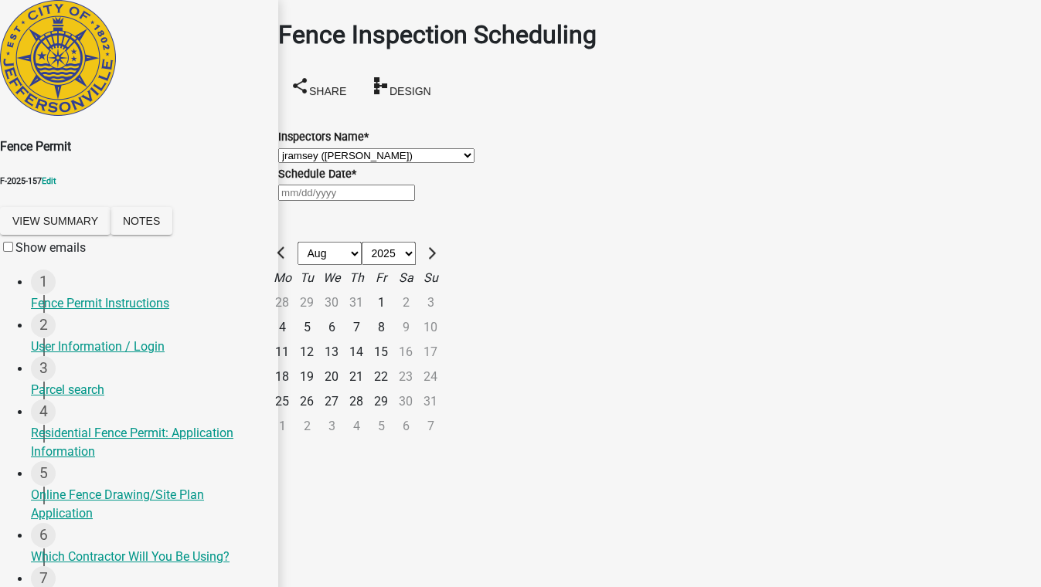
drag, startPoint x: 332, startPoint y: 249, endPoint x: 326, endPoint y: 257, distance: 9.4
click at [332, 202] on div "Jan Feb Mar Apr May Jun Jul Aug Sep Oct Nov Dec 1525 1526 1527 1528 1529 1530 1…" at bounding box center [659, 192] width 763 height 19
click at [319, 389] on div "19" at bounding box center [306, 377] width 25 height 25
type input "08/19/2025"
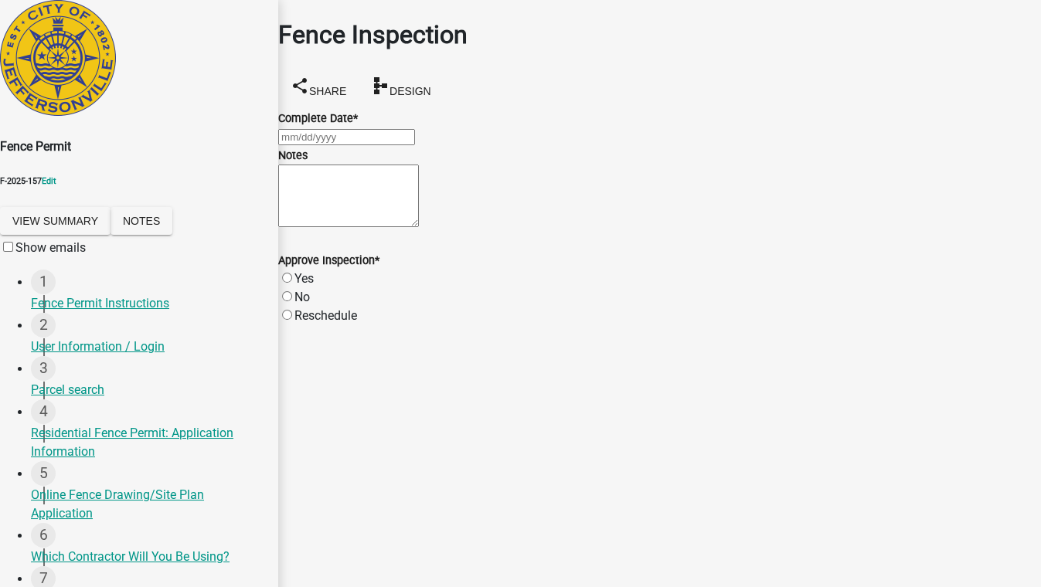
click at [327, 136] on div at bounding box center [659, 137] width 763 height 19
select select "8"
select select "2025"
click at [319, 309] on div "19" at bounding box center [306, 321] width 25 height 25
type input "08/19/2025"
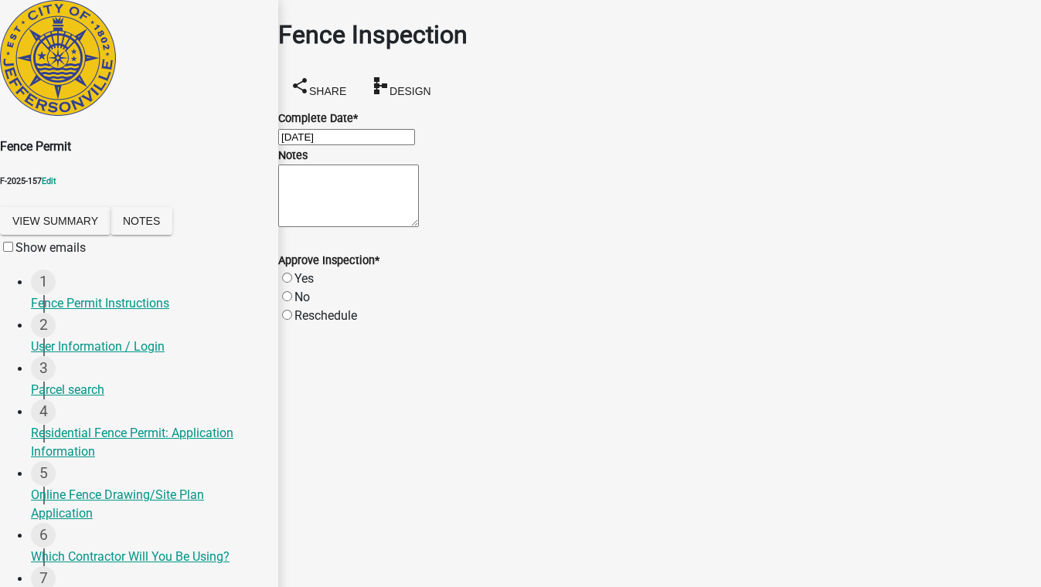
click at [314, 286] on label "Yes" at bounding box center [303, 278] width 19 height 15
click at [292, 283] on input "Yes" at bounding box center [287, 278] width 10 height 10
radio input "true"
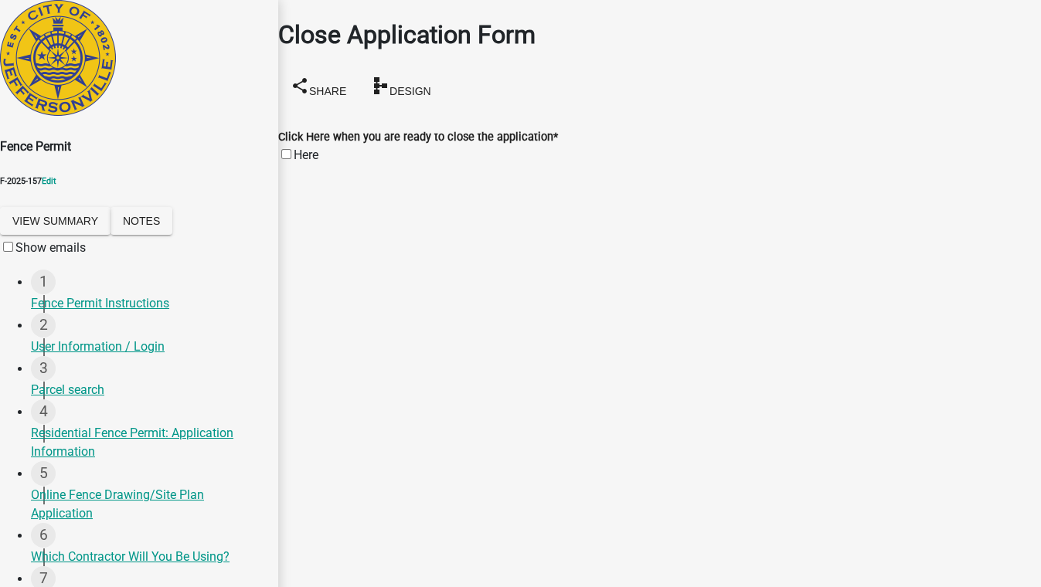
click at [303, 148] on label "Here" at bounding box center [306, 155] width 25 height 15
click at [291, 149] on input "Here" at bounding box center [286, 154] width 10 height 10
checkbox input "true"
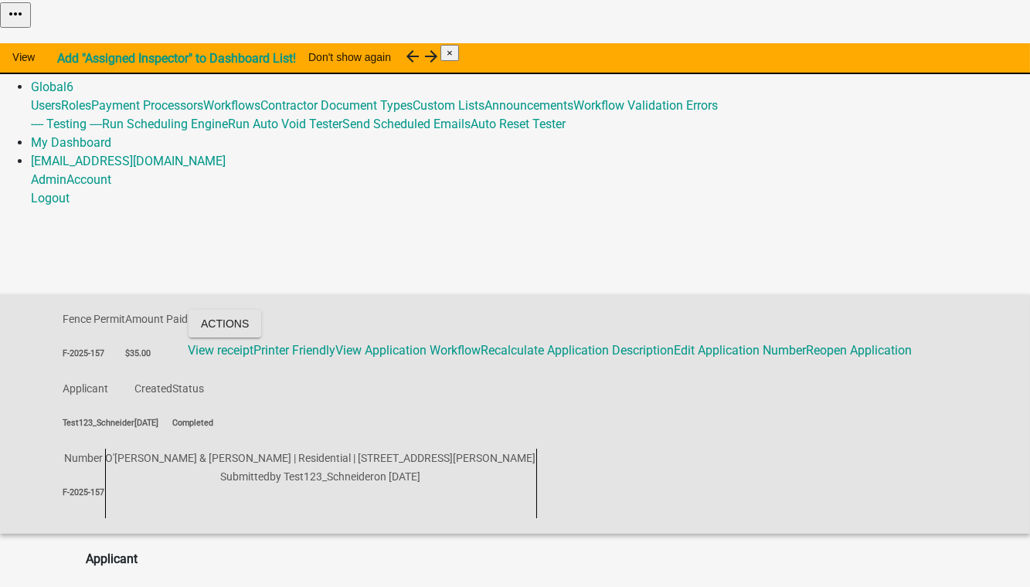
click at [66, 61] on link "Admin" at bounding box center [49, 68] width 36 height 15
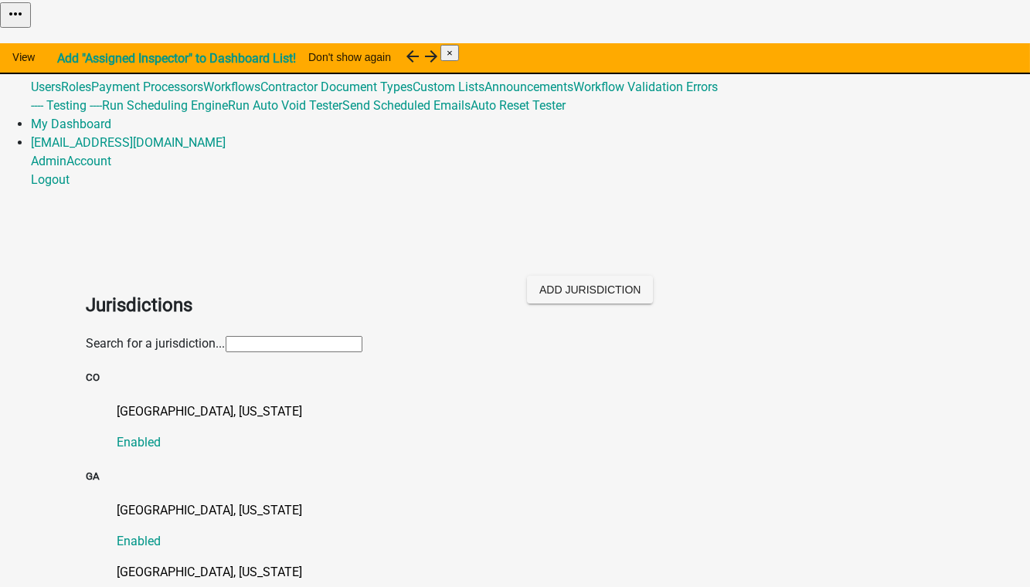
click at [226, 336] on input "text" at bounding box center [294, 344] width 137 height 16
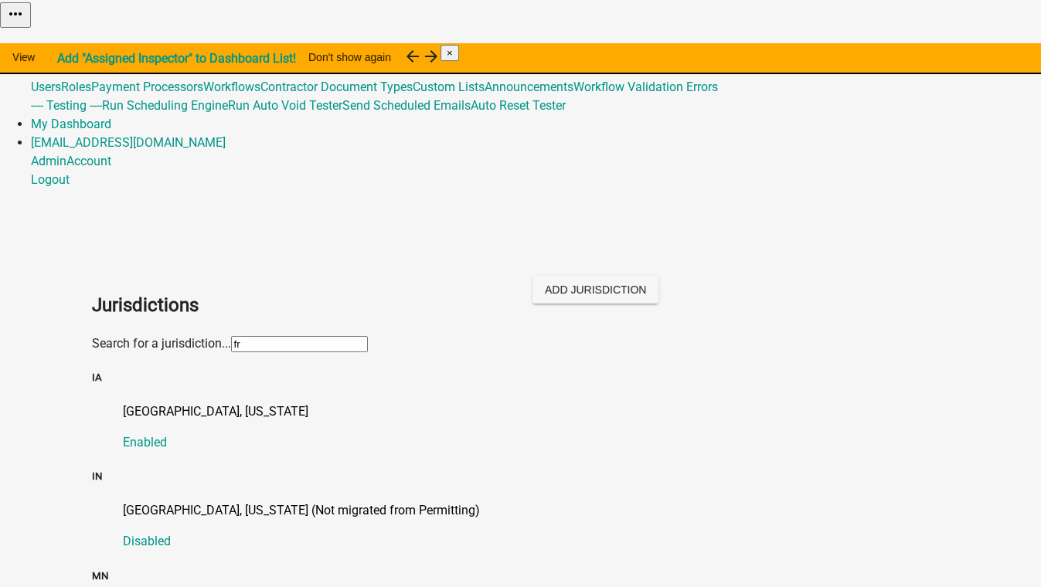
type input "frank"
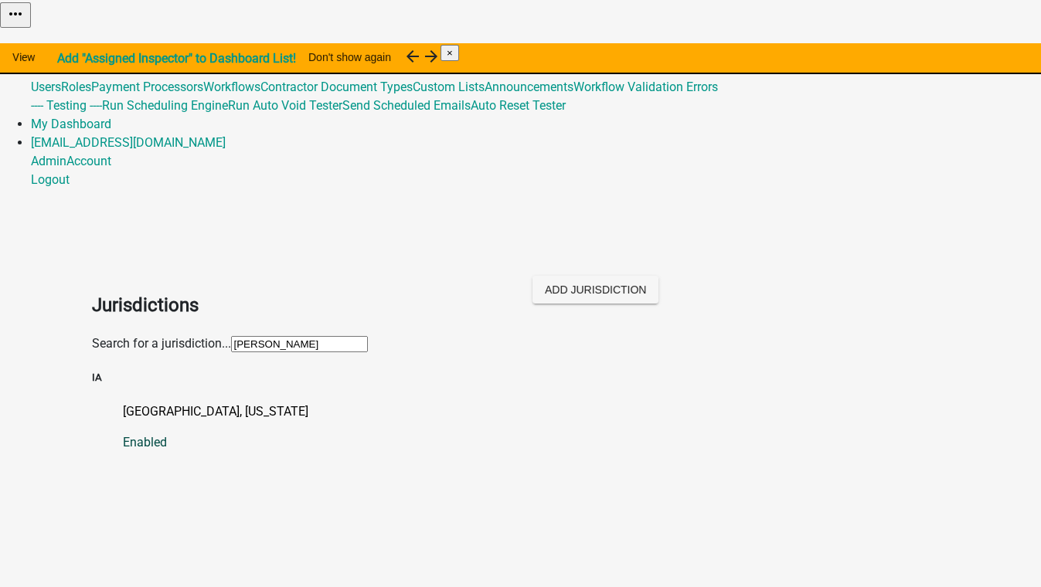
click at [160, 403] on link "Franklin County, Iowa Enabled" at bounding box center [536, 427] width 827 height 49
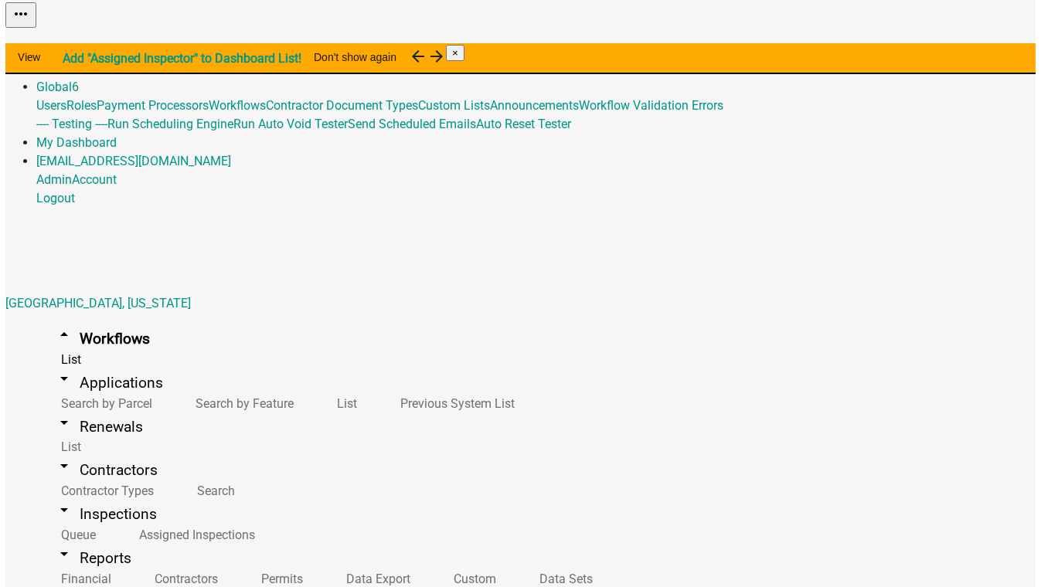
scroll to position [632, 0]
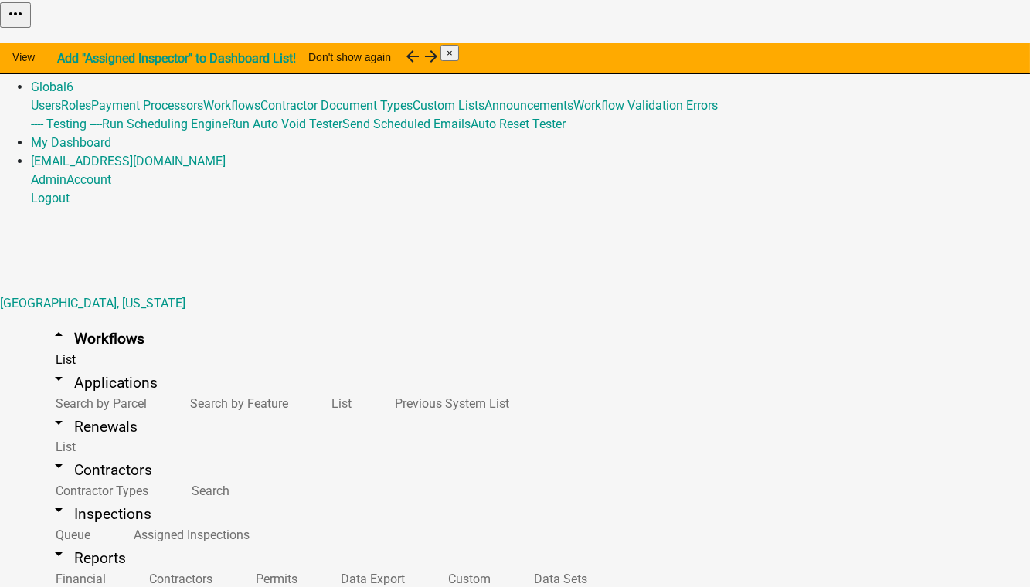
click at [944, 47] on button "Start Application" at bounding box center [987, 39] width 87 height 16
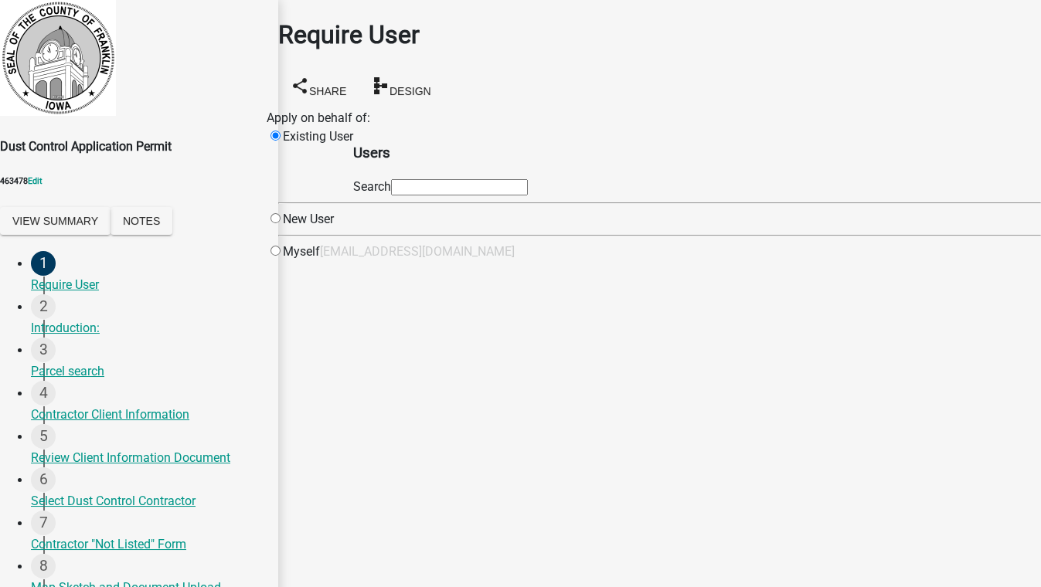
click at [528, 196] on input "text" at bounding box center [459, 187] width 137 height 16
type input "test1"
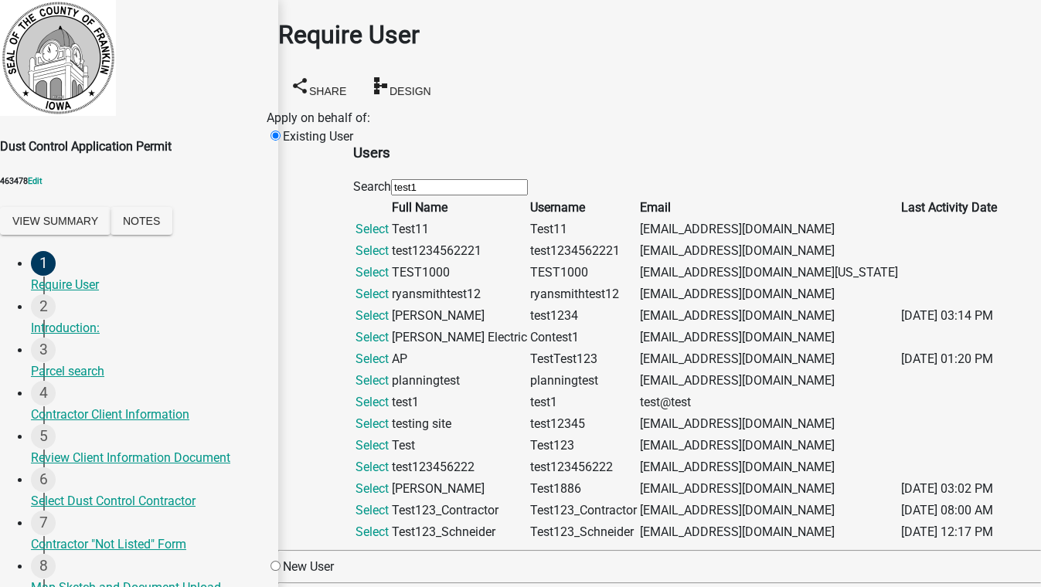
scroll to position [509, 0]
click at [389, 525] on link "Select" at bounding box center [371, 532] width 33 height 15
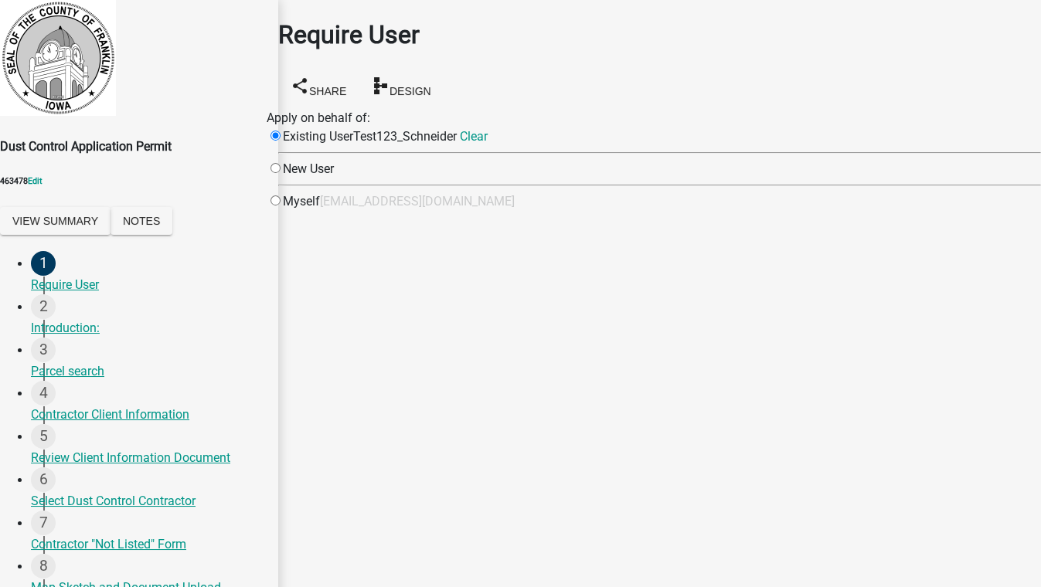
scroll to position [0, 0]
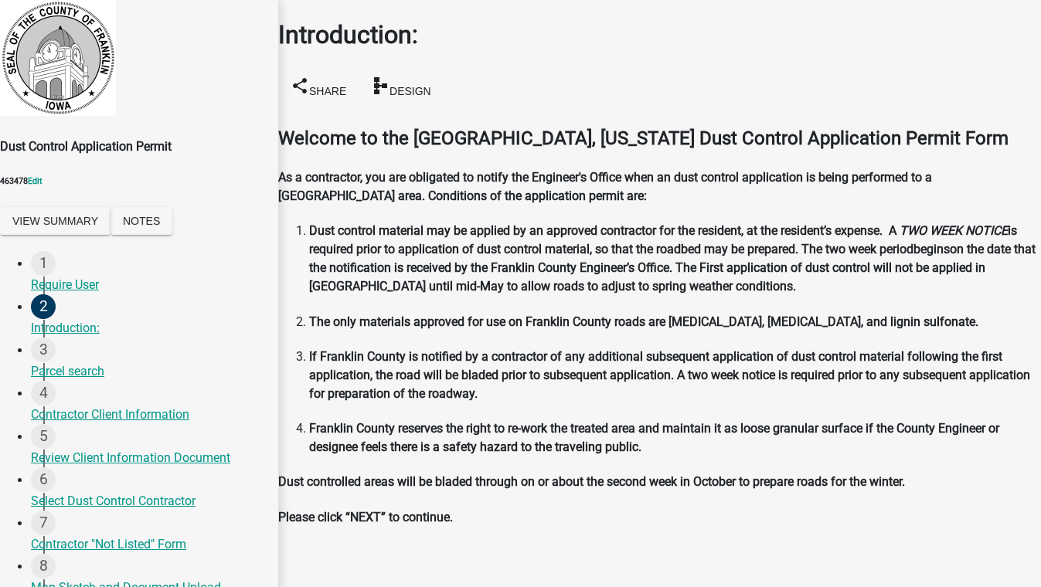
scroll to position [193, 0]
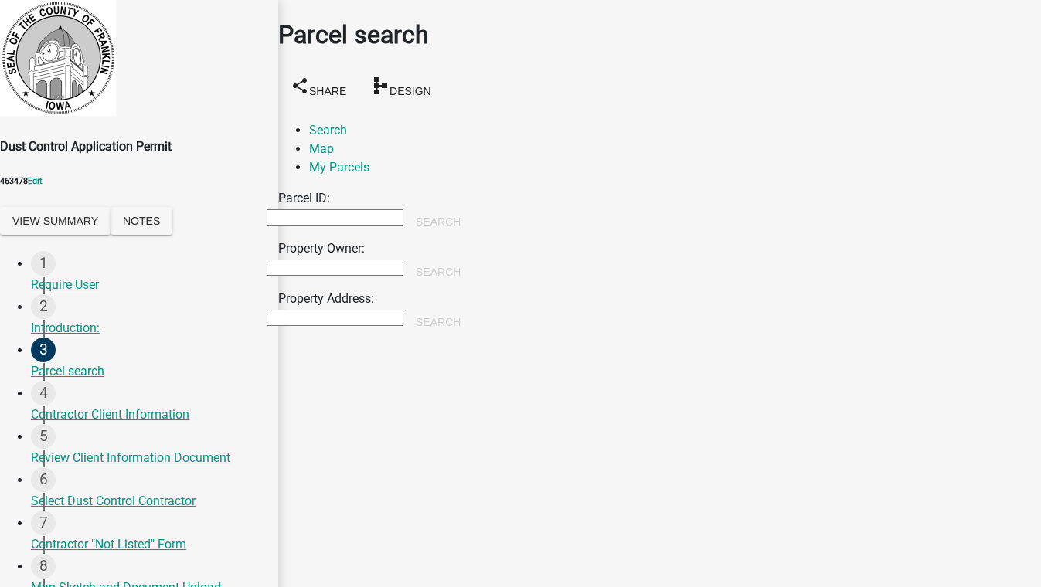
click at [403, 260] on input "Property Owner:" at bounding box center [335, 268] width 137 height 16
type input "smith"
click at [473, 258] on button "Search" at bounding box center [438, 272] width 70 height 28
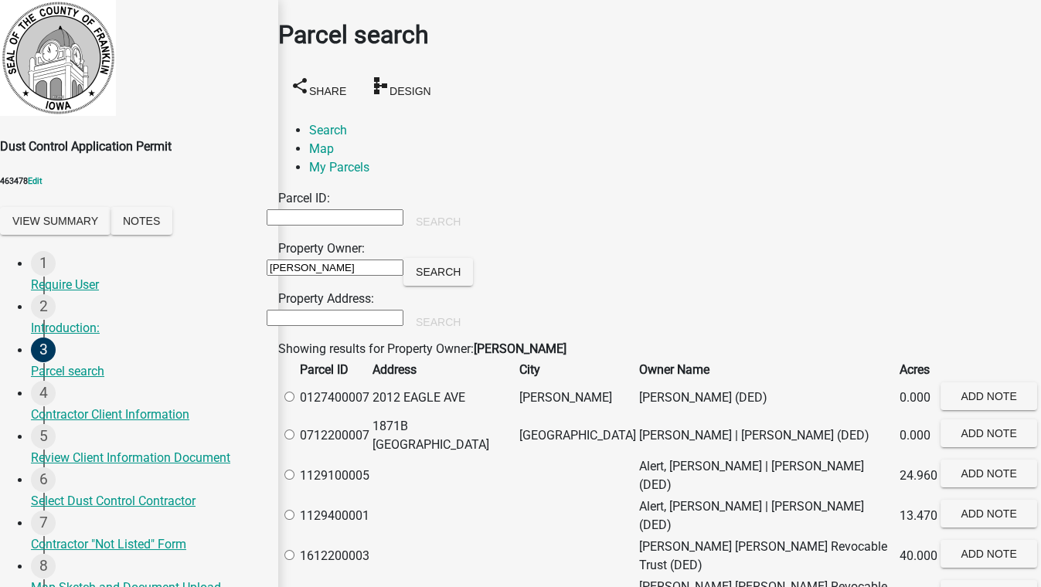
click at [297, 483] on label at bounding box center [297, 475] width 0 height 15
click at [294, 480] on input "radio" at bounding box center [289, 475] width 10 height 10
radio input "true"
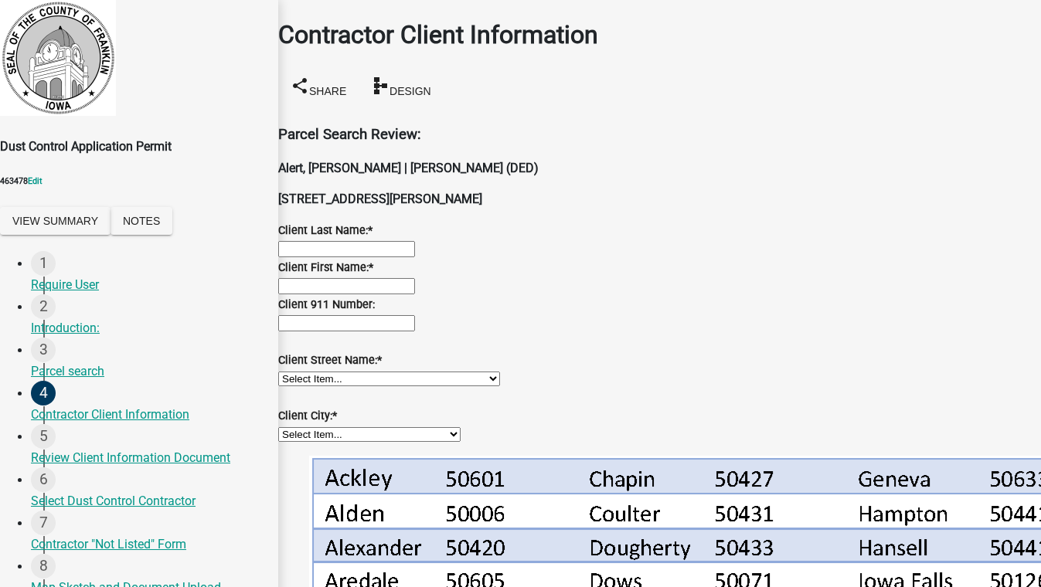
click at [320, 241] on input "Client Last Name: *" at bounding box center [346, 249] width 137 height 16
type input "test"
type input "5555555555"
select select "8"
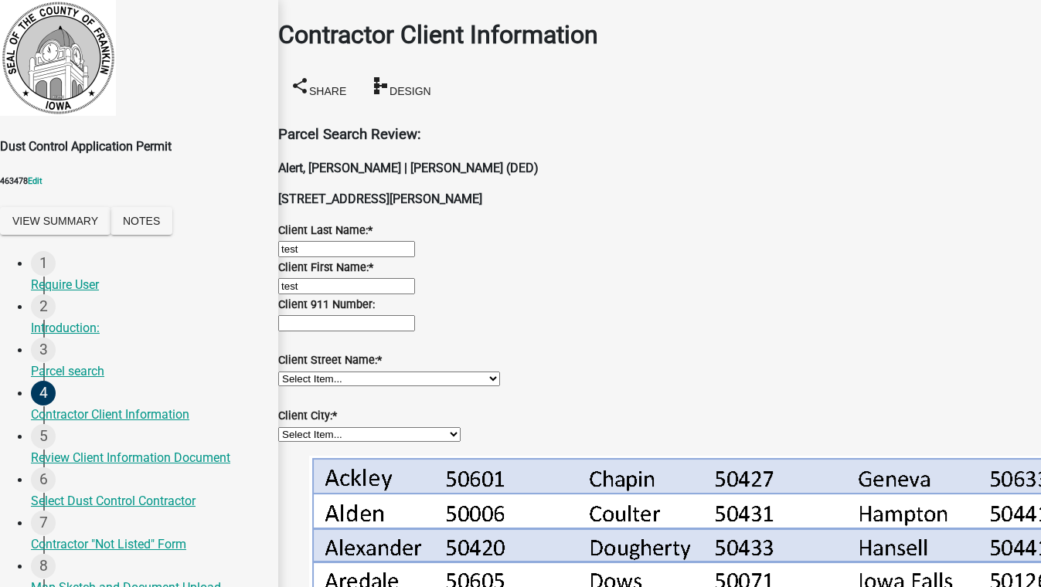
select select "2025"
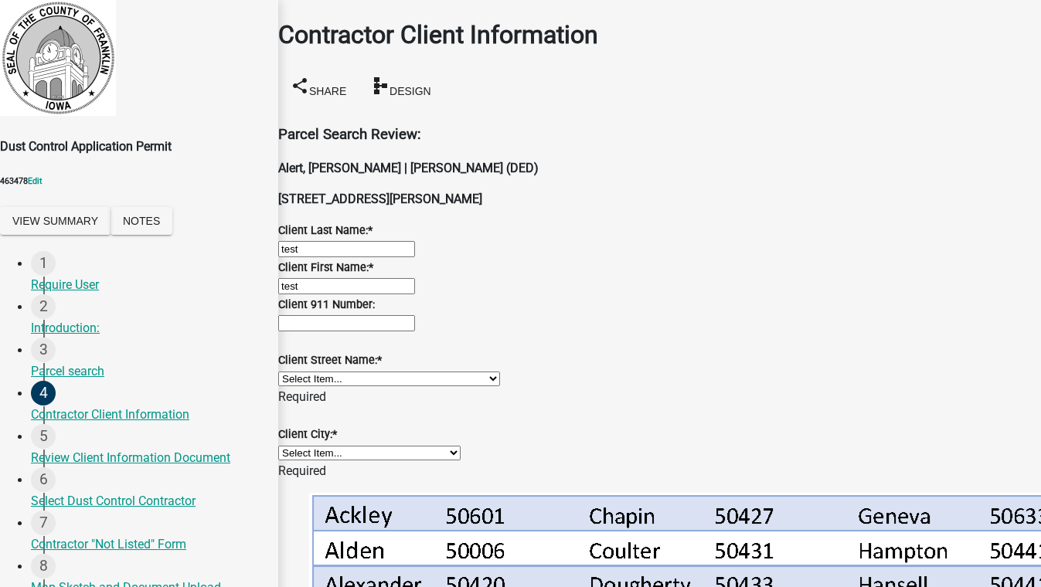
scroll to position [1732, 0]
type input "08/19/2025"
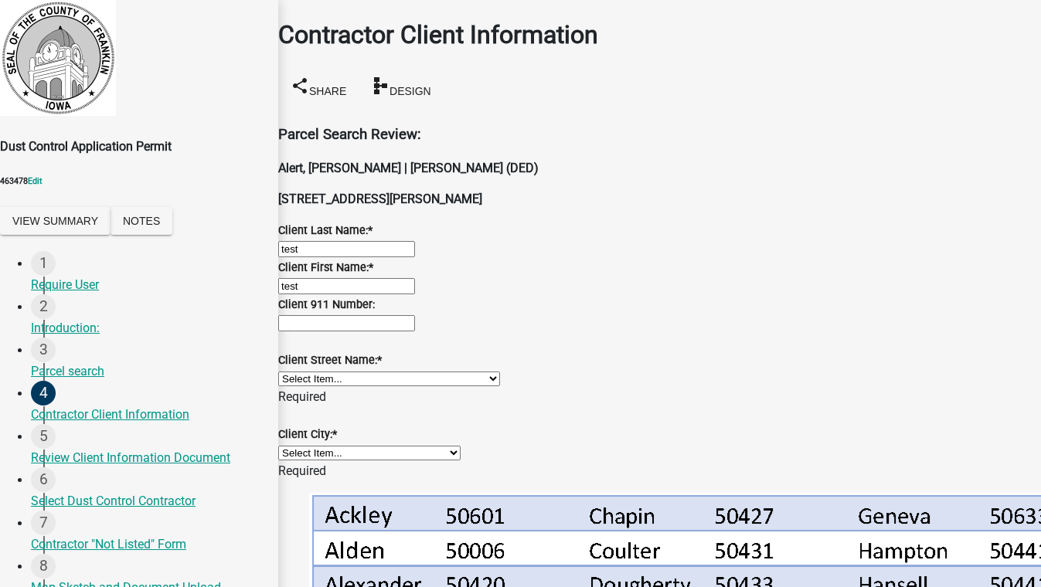
scroll to position [1491, 0]
radio input "true"
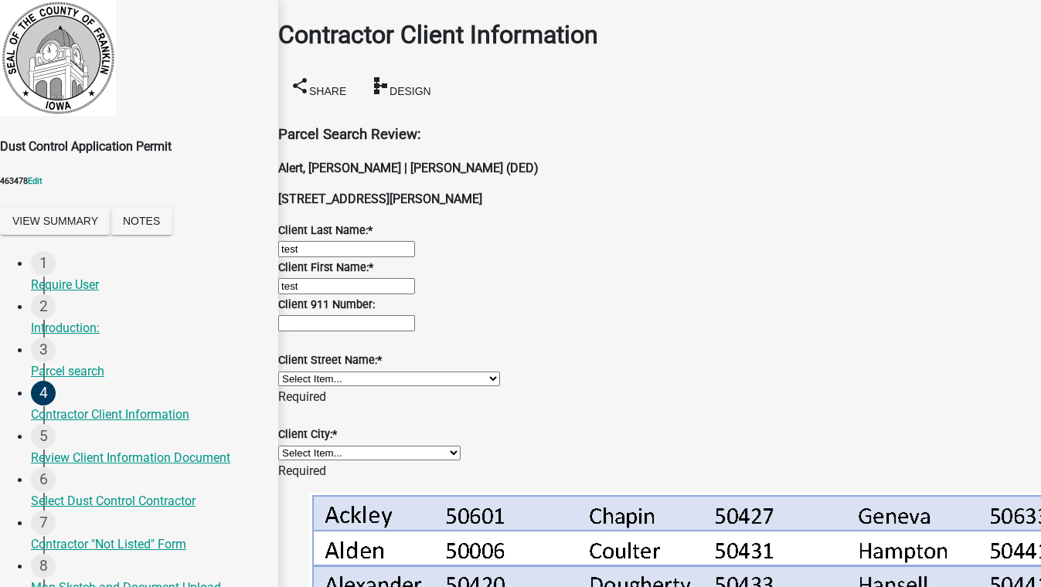
drag, startPoint x: 326, startPoint y: 238, endPoint x: 338, endPoint y: 250, distance: 17.5
select select "e4a16627-f1d1-4e46-b022-f6a42bd13b6b"
drag, startPoint x: 353, startPoint y: 106, endPoint x: 351, endPoint y: 117, distance: 11.8
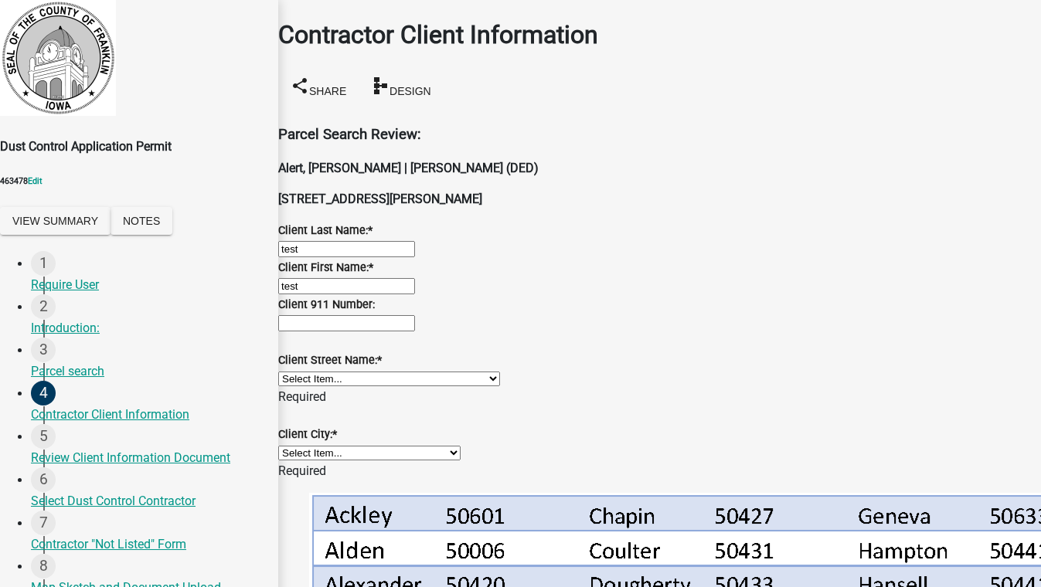
select select "b5714ddb-6415-4f3e-823d-66e9c3ee3f7f"
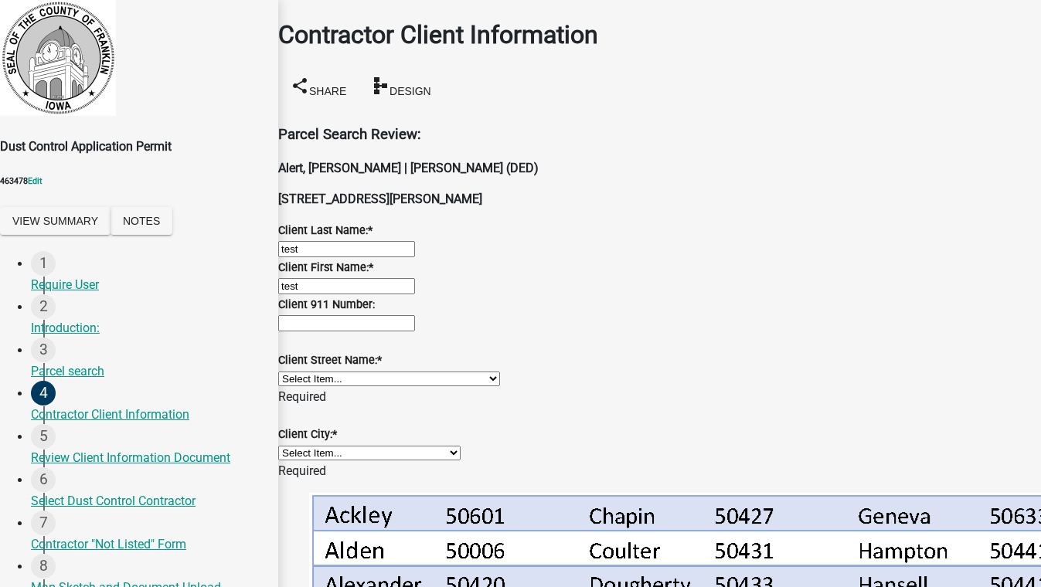
select select "e071345b-77c9-4d17-bc6b-e3e4c1433e19"
radio input "true"
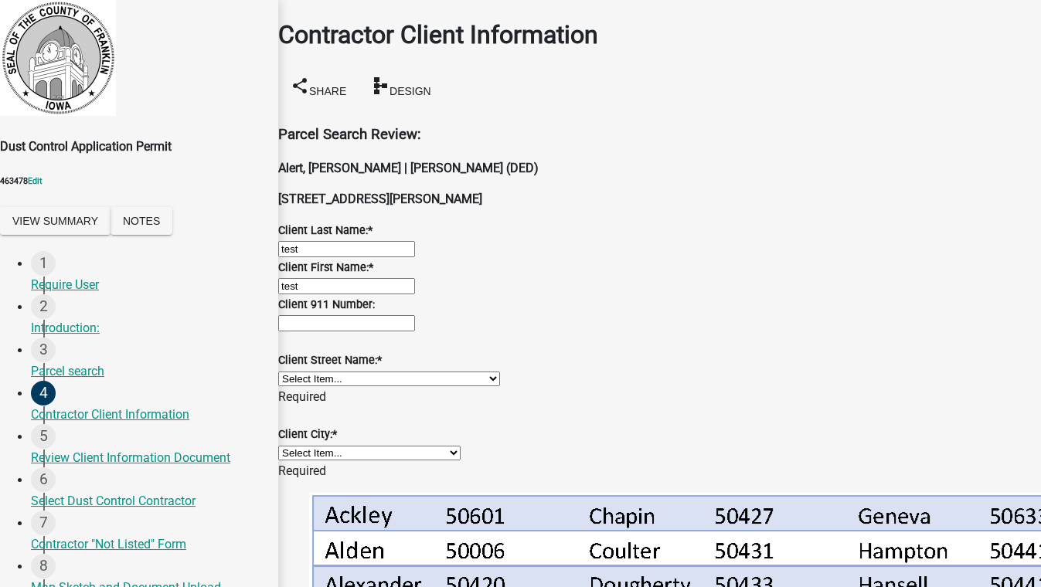
scroll to position [579, 0]
select select "fe708fef-299a-40f5-83a7-c315160b7a76"
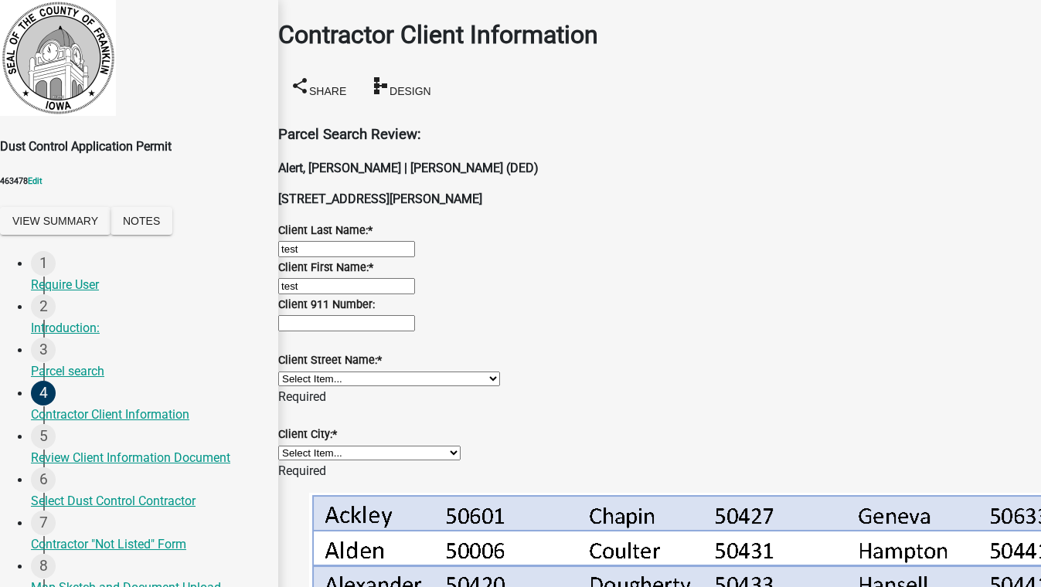
type input "12"
click at [369, 446] on select "Select Item... Ackley Alden Alexander Aredale Bradford Chapin Coulter Dougherty…" at bounding box center [369, 453] width 182 height 15
click at [297, 446] on select "Select Item... Ackley Alden Alexander Aredale Bradford Chapin Coulter Dougherty…" at bounding box center [369, 453] width 182 height 15
select select "f58b717e-4628-40b8-ac5e-17184ff64e19"
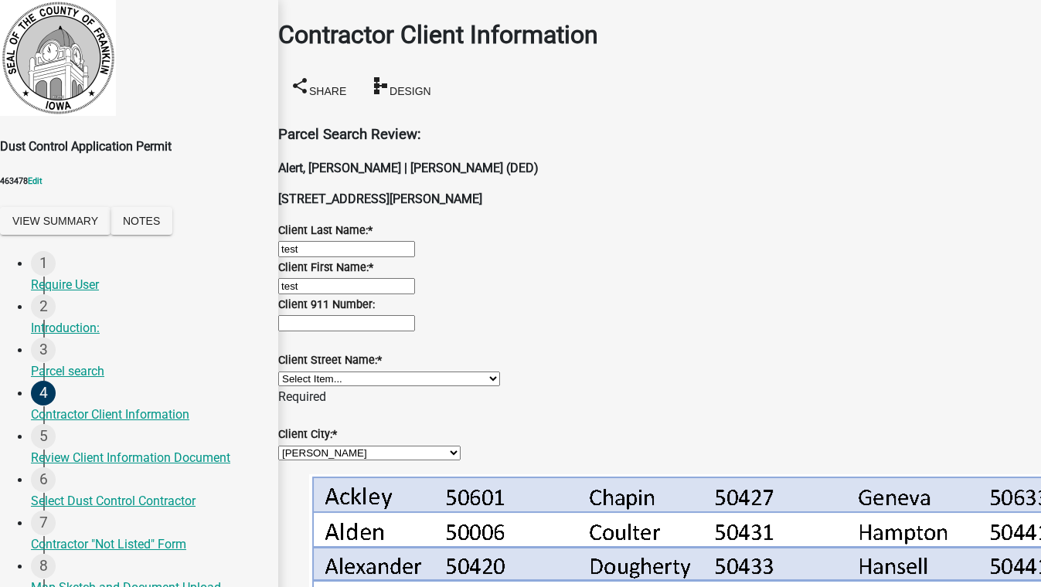
scroll to position [368, 0]
click at [384, 372] on select "Select Item... 100th St 105th St 110th St 115th St 120th St 125th St 130th St 1…" at bounding box center [389, 379] width 222 height 15
click at [297, 372] on select "Select Item... 100th St 105th St 110th St 115th St 120th St 125th St 130th St 1…" at bounding box center [389, 379] width 222 height 15
select select "81dd1d2d-8d43-43d8-806c-052edfc63c8d"
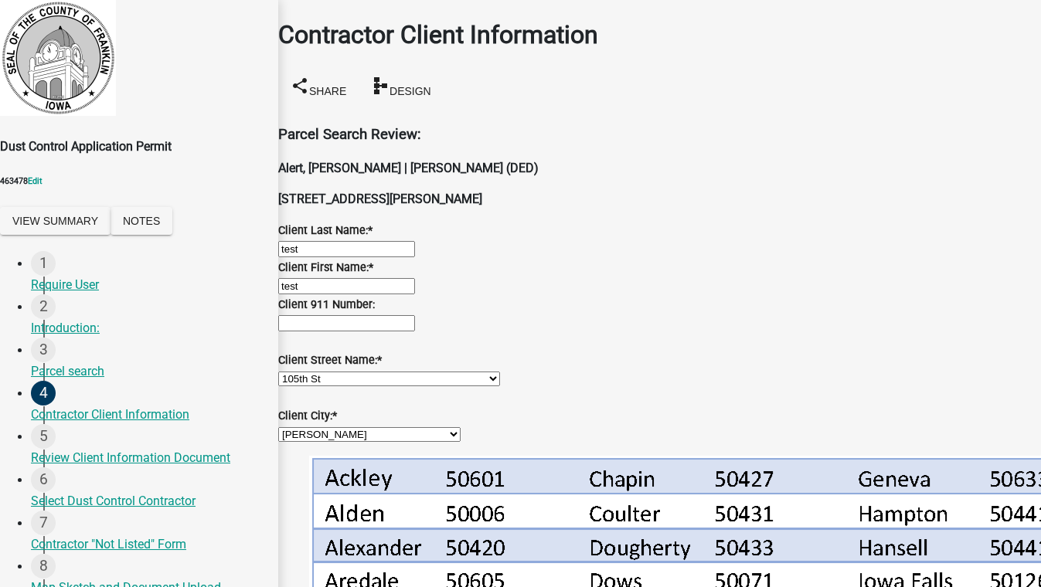
scroll to position [1647, 0]
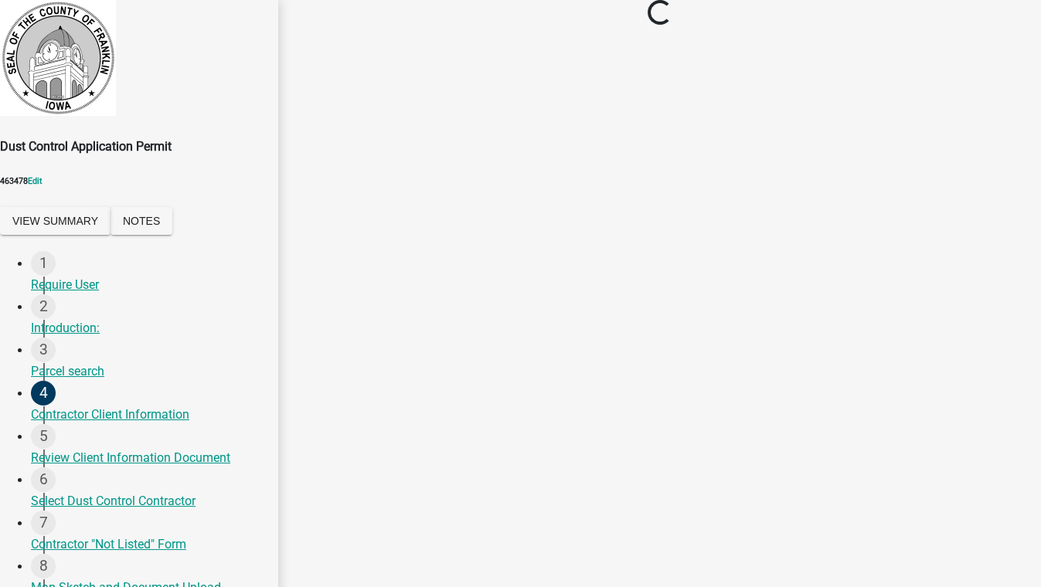
scroll to position [0, 0]
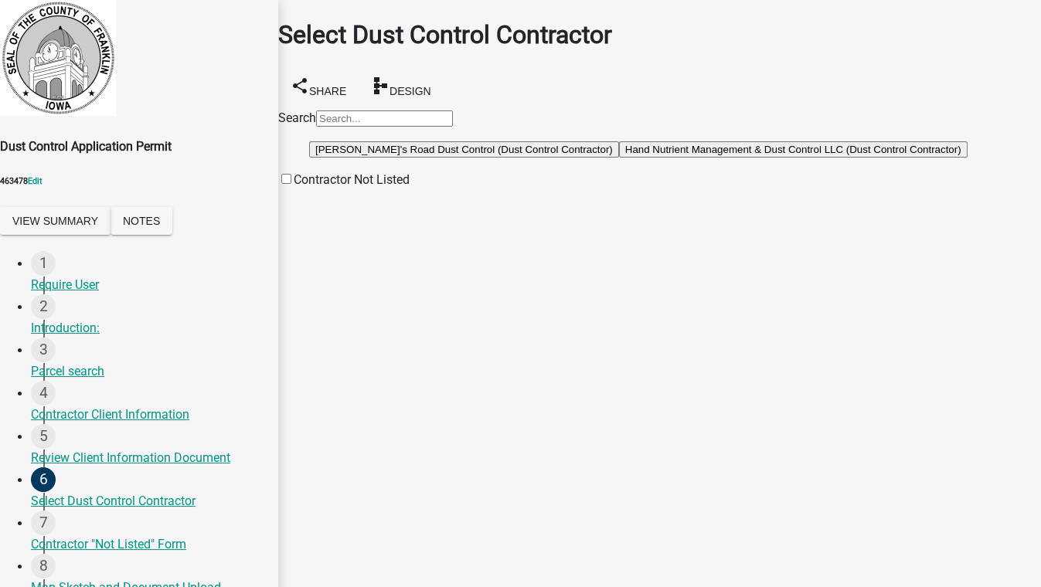
click at [456, 158] on button "Deano's Road Dust Control (Dust Control Contractor)" at bounding box center [464, 149] width 310 height 16
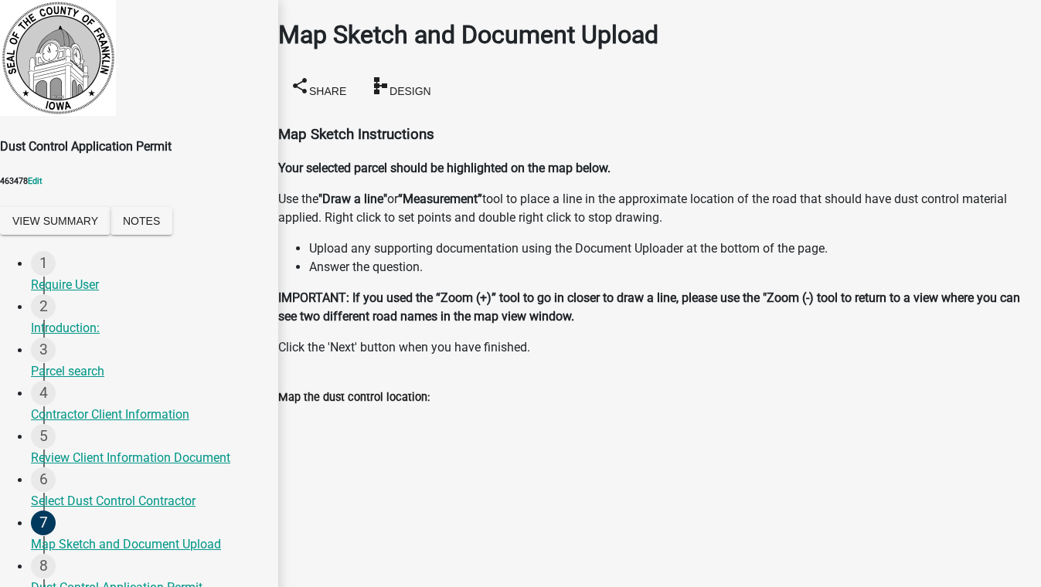
scroll to position [468, 0]
radio input "true"
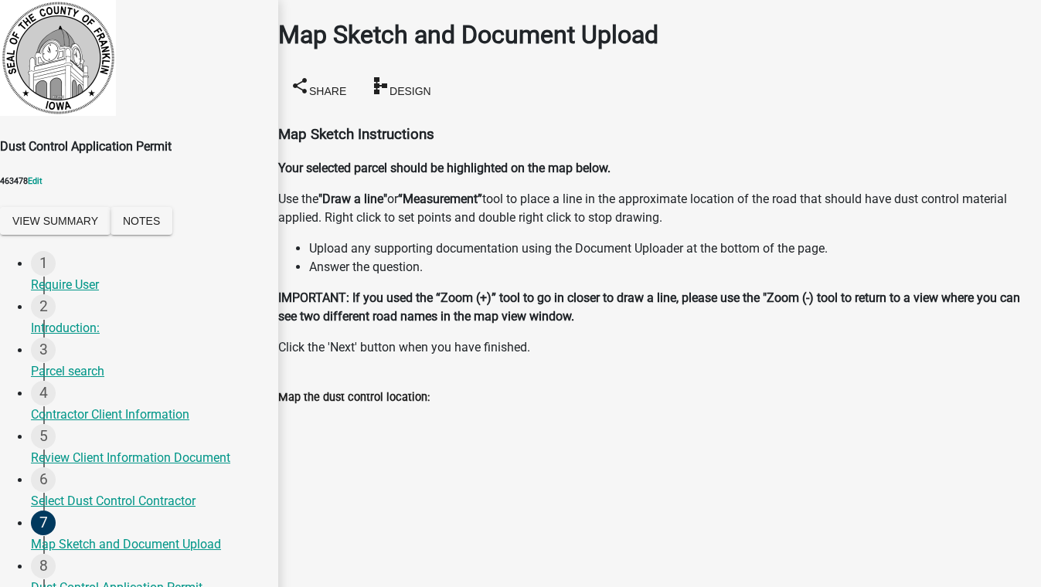
scroll to position [0, 0]
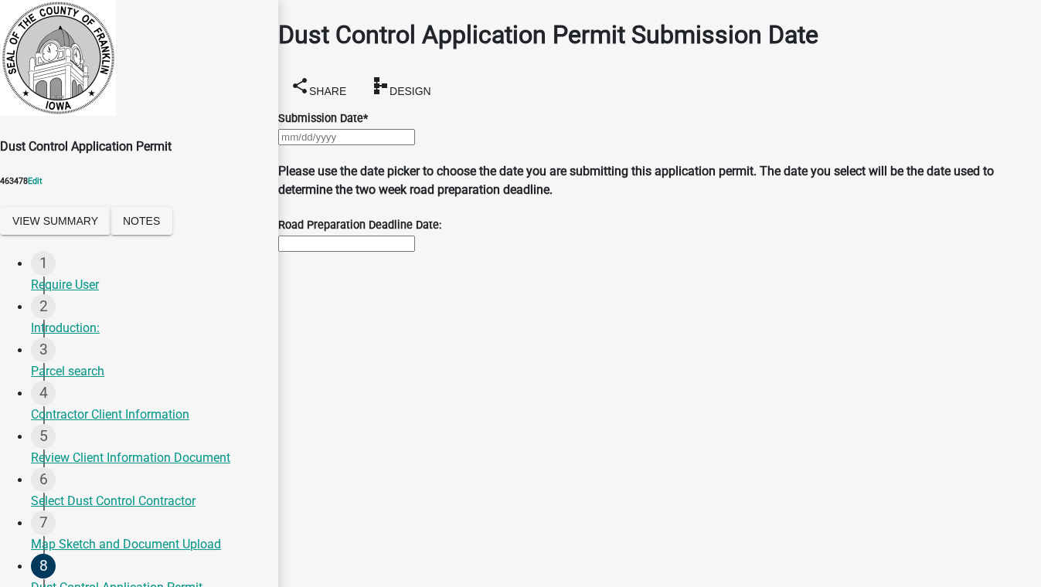
click at [383, 146] on div at bounding box center [659, 137] width 763 height 19
select select "8"
select select "2025"
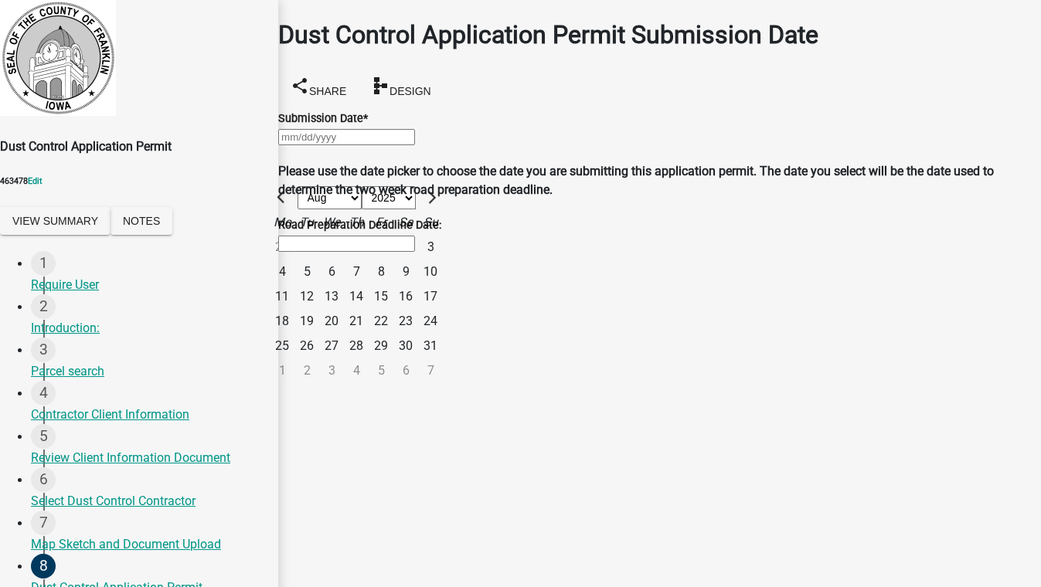
click at [344, 334] on div "20" at bounding box center [331, 321] width 25 height 25
type input "08/20/2025"
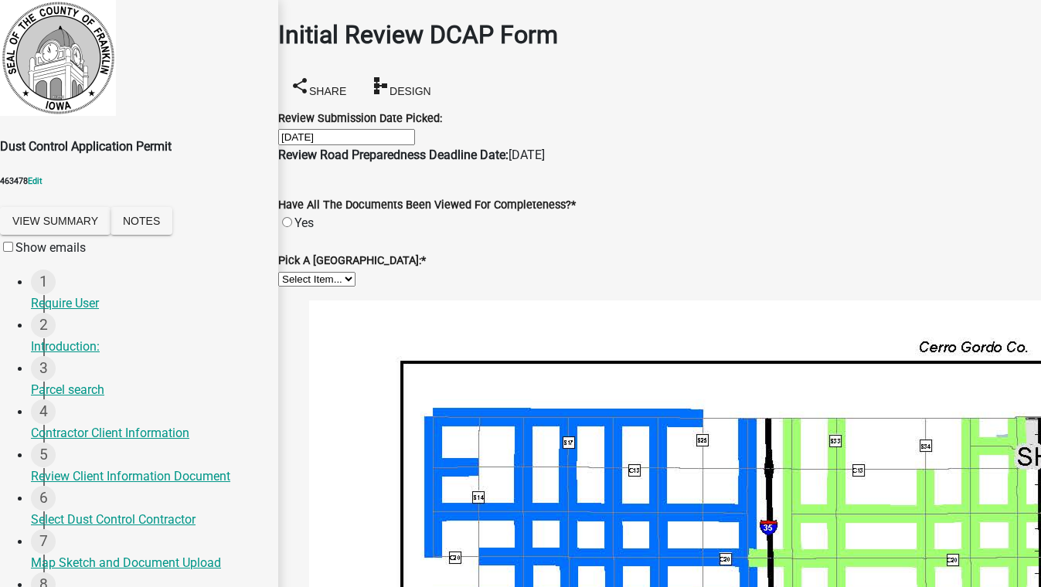
click at [301, 230] on label "Yes" at bounding box center [303, 223] width 19 height 15
click at [292, 227] on input "Yes" at bounding box center [287, 222] width 10 height 10
radio input "true"
click at [321, 287] on select "Select Item... District 1 District 2 District 3 District 4 District 5 District …" at bounding box center [316, 279] width 77 height 15
click at [297, 287] on select "Select Item... District 1 District 2 District 3 District 4 District 5 District …" at bounding box center [316, 279] width 77 height 15
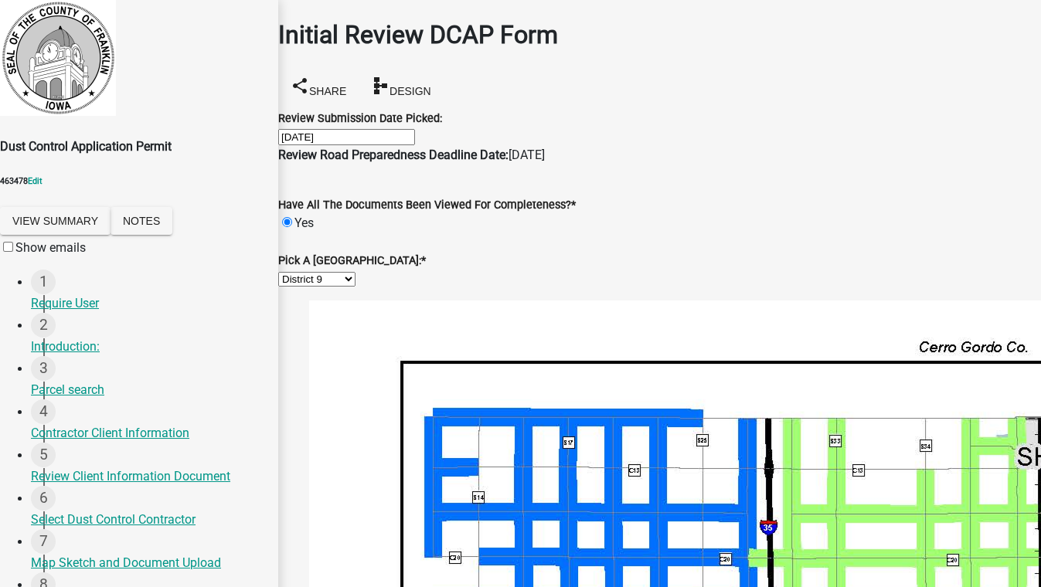
select select "849d5068-dea6-4362-bcee-ac566f276510"
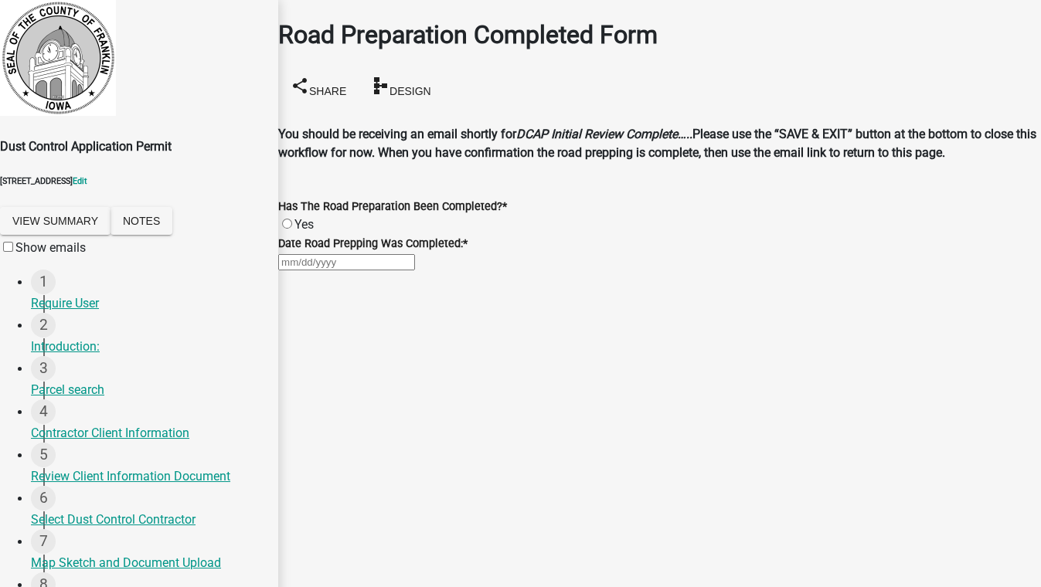
click at [303, 232] on label "Yes" at bounding box center [303, 224] width 19 height 15
click at [292, 229] on input "Yes" at bounding box center [287, 224] width 10 height 10
radio input "true"
click at [342, 271] on div at bounding box center [659, 262] width 763 height 19
select select "8"
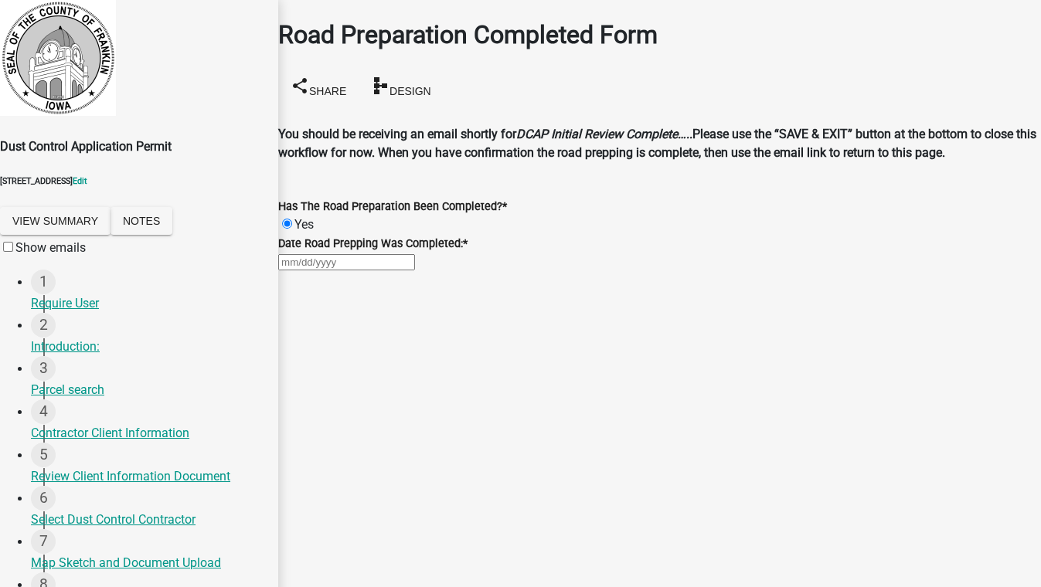
select select "2025"
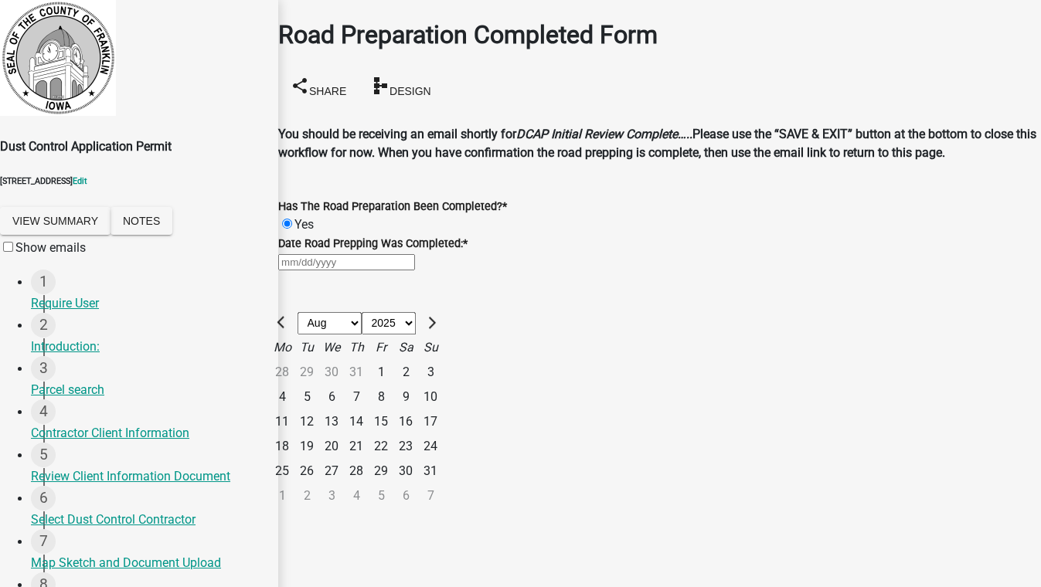
click at [319, 460] on div "19" at bounding box center [306, 447] width 25 height 25
type input "08/19/2025"
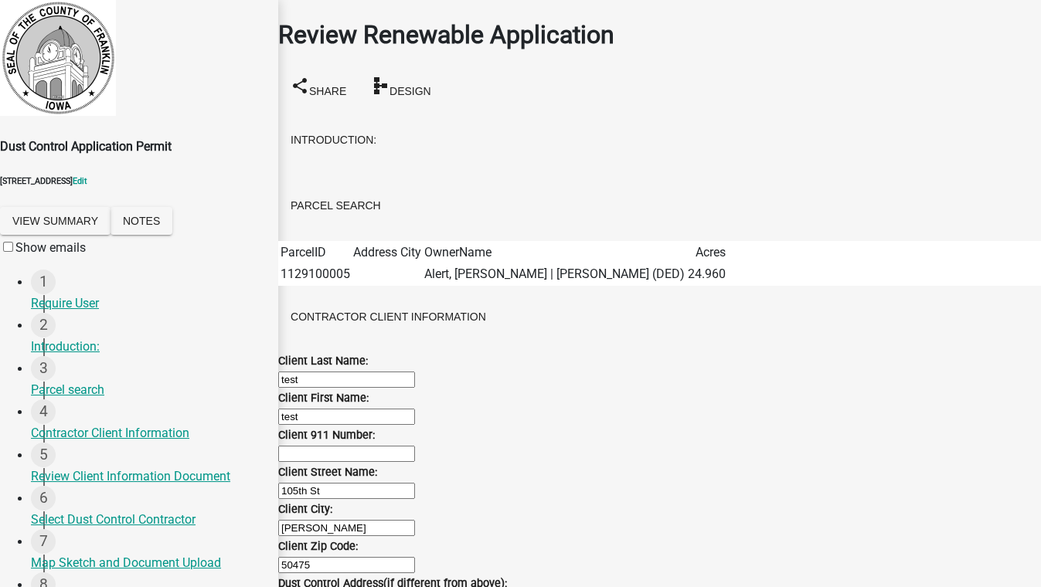
scroll to position [842, 0]
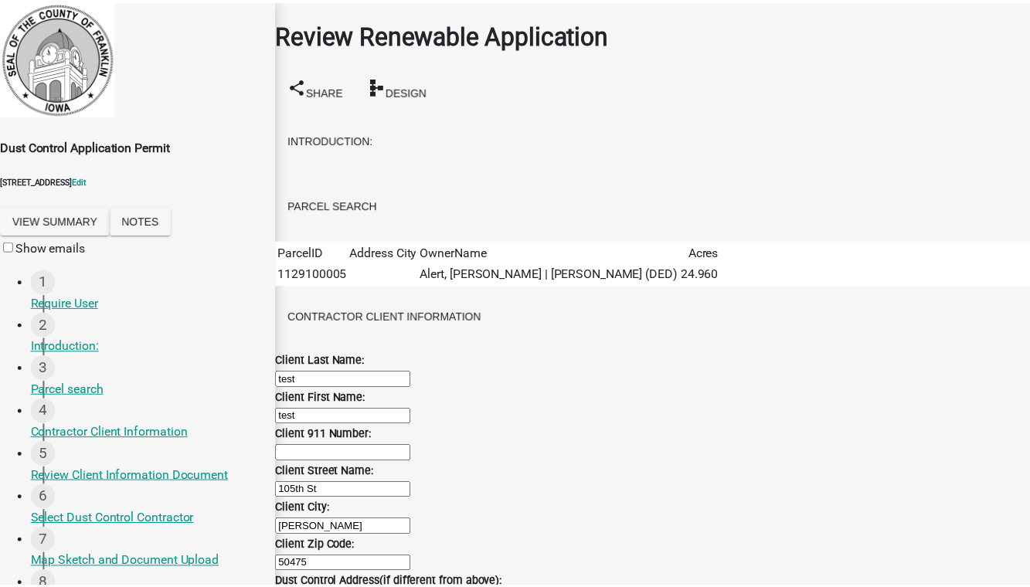
scroll to position [0, 0]
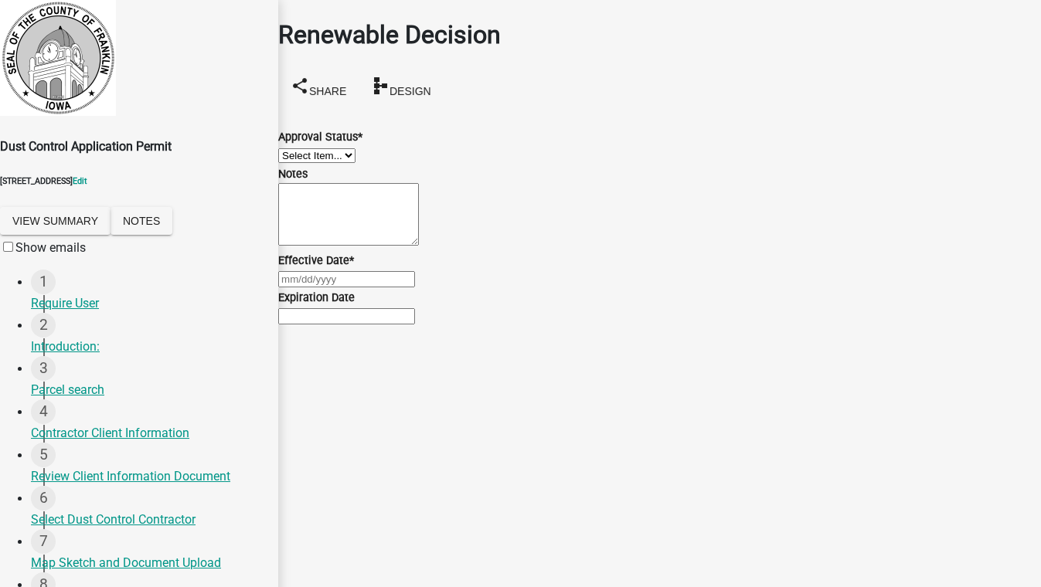
click at [975, 541] on button "Save & Exit" at bounding box center [1008, 549] width 66 height 16
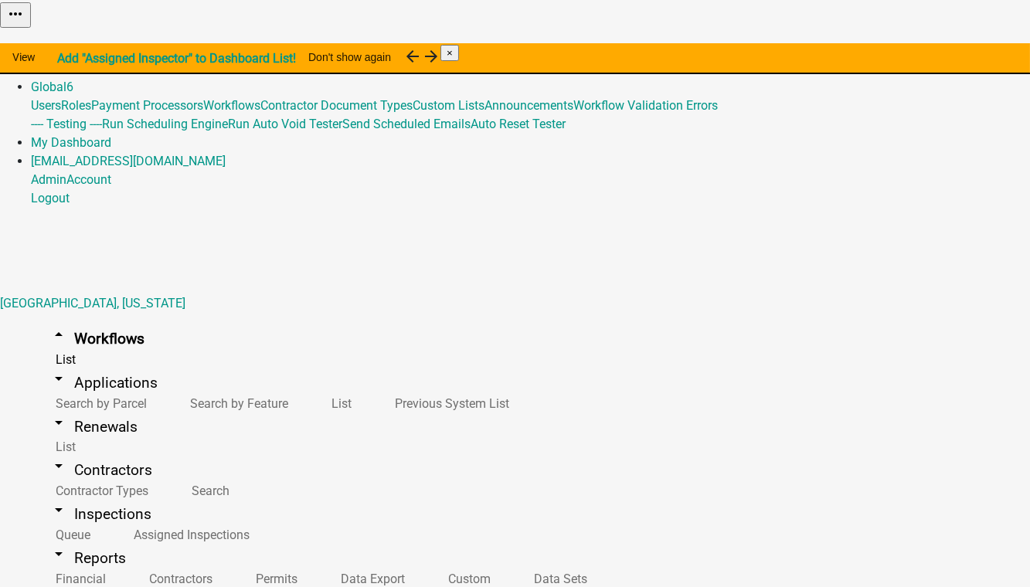
click at [66, 61] on link "Admin" at bounding box center [49, 68] width 36 height 15
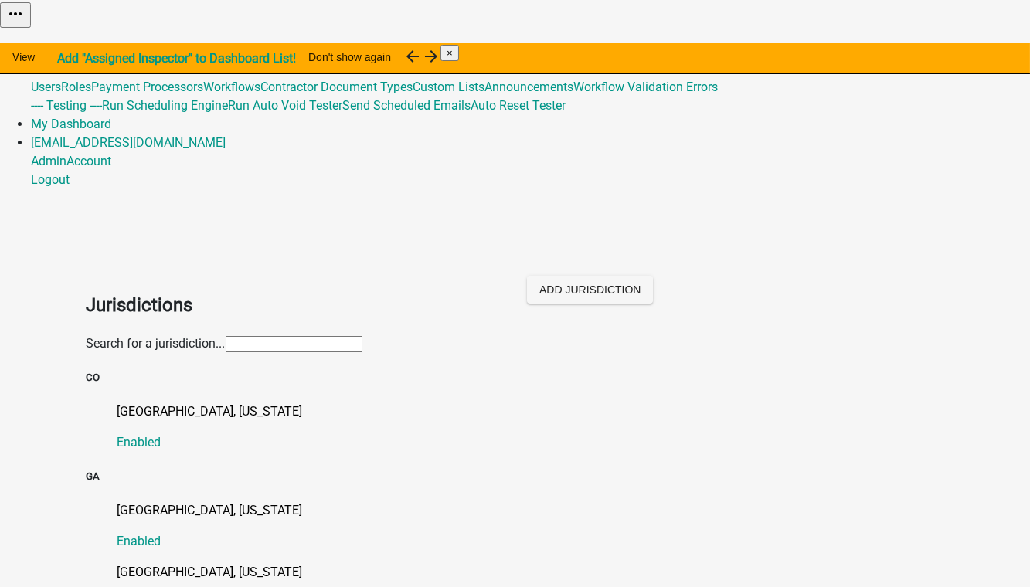
click at [226, 336] on input "text" at bounding box center [294, 344] width 137 height 16
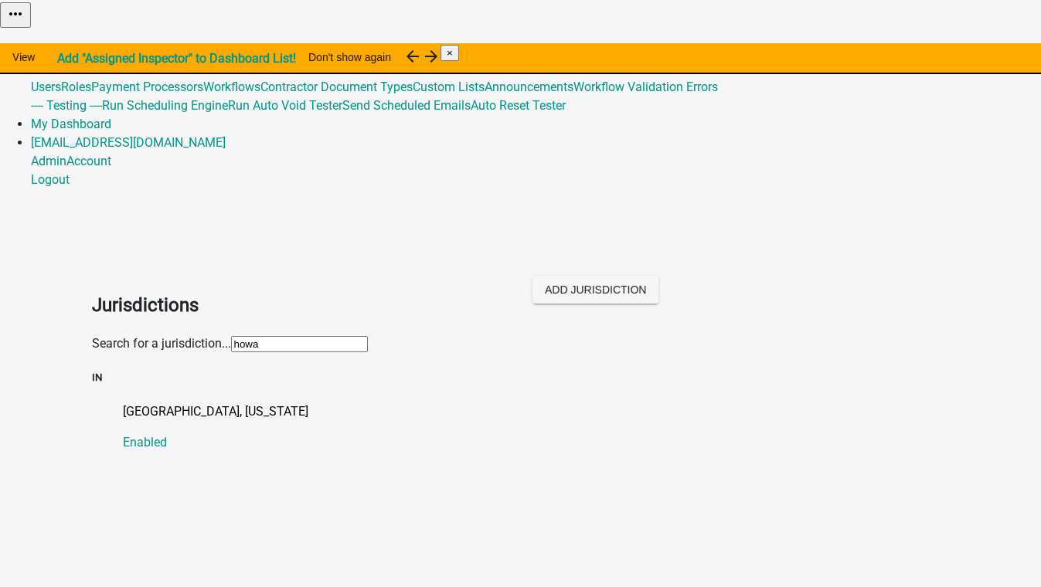
type input "howard"
click at [131, 403] on p "[GEOGRAPHIC_DATA], [US_STATE]" at bounding box center [536, 412] width 827 height 19
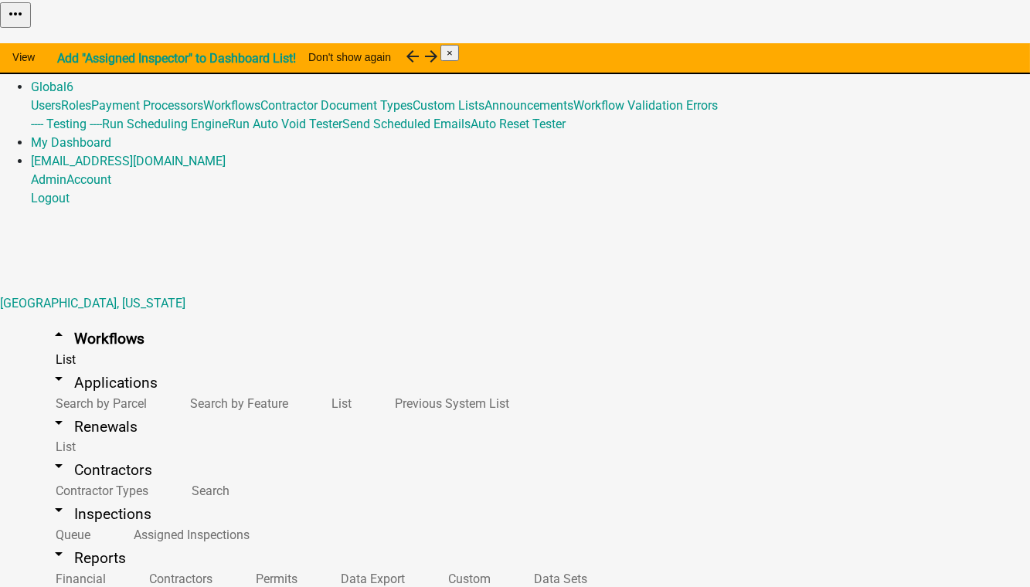
scroll to position [491, 0]
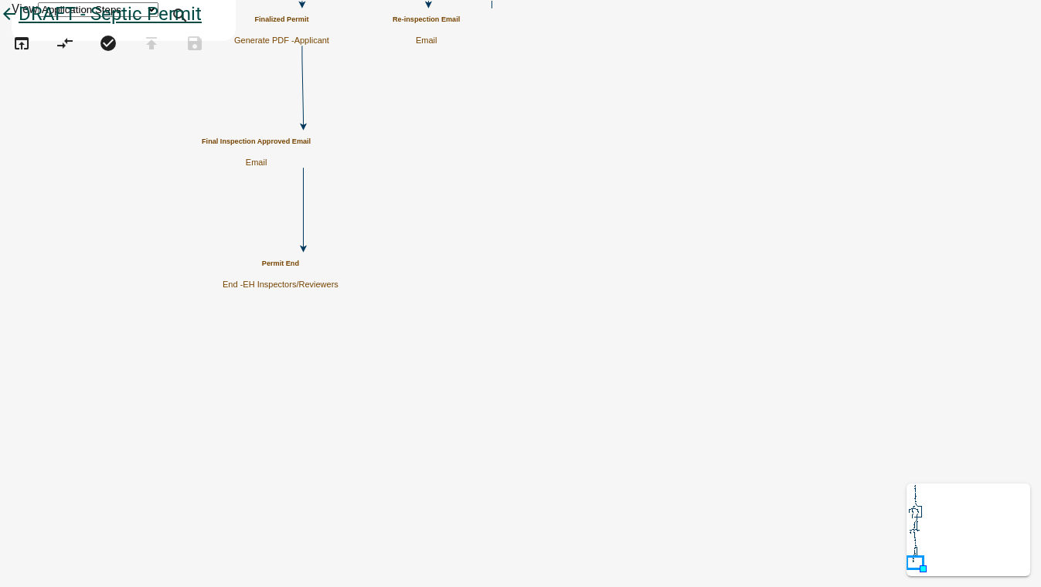
click at [19, 26] on icon "arrow_back" at bounding box center [9, 16] width 19 height 22
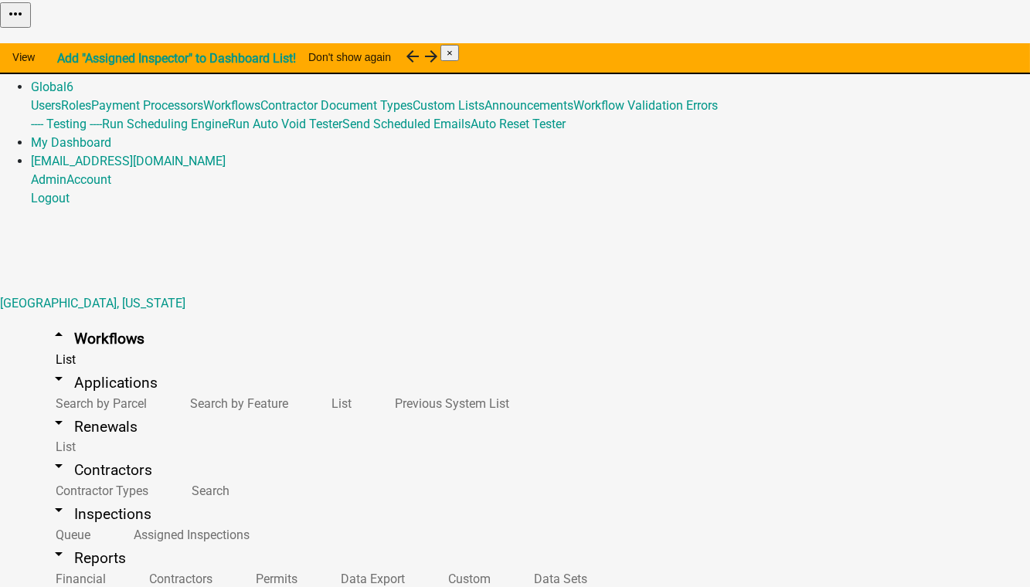
scroll to position [562, 0]
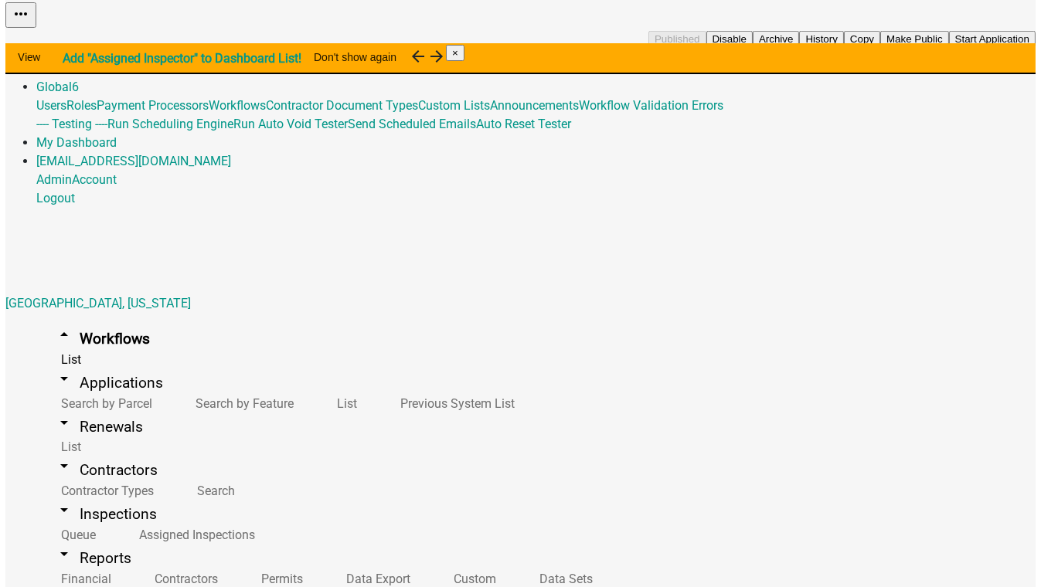
scroll to position [913, 0]
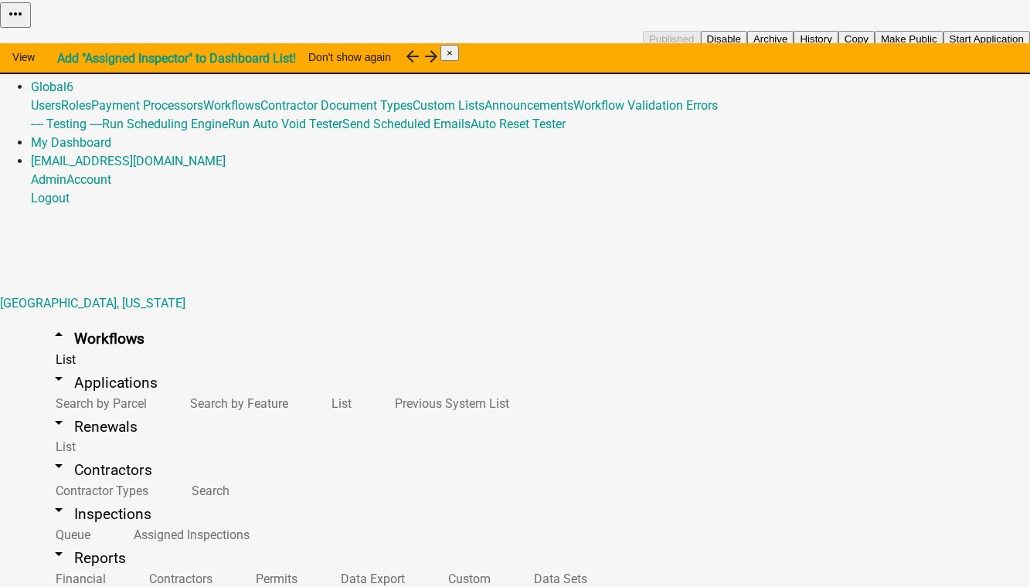
click at [944, 47] on button "Start Application" at bounding box center [987, 39] width 87 height 16
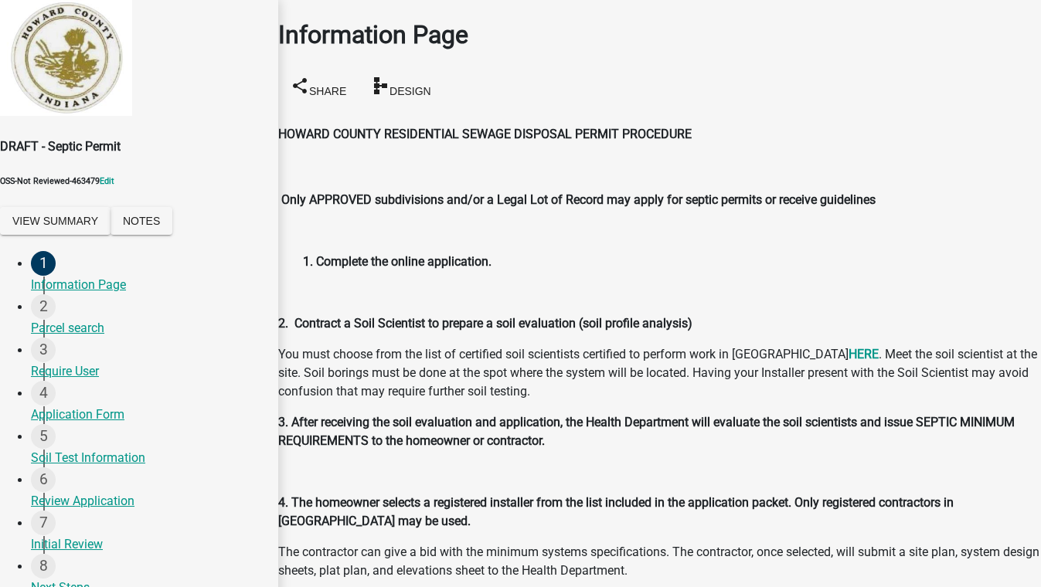
scroll to position [827, 0]
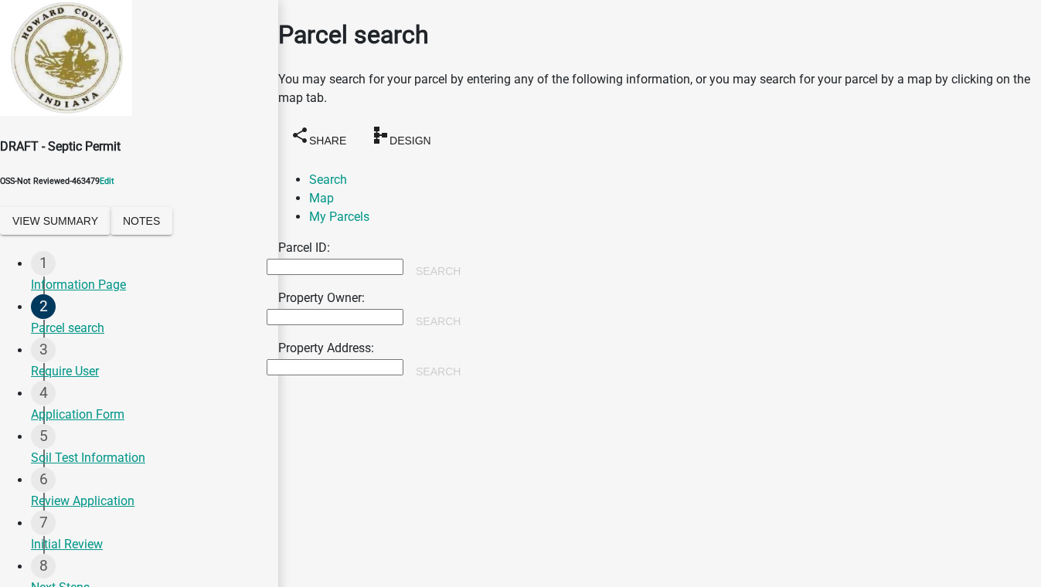
click at [315, 309] on input "Property Owner:" at bounding box center [335, 317] width 137 height 16
type input "smith"
click at [473, 308] on button "Search" at bounding box center [438, 322] width 70 height 28
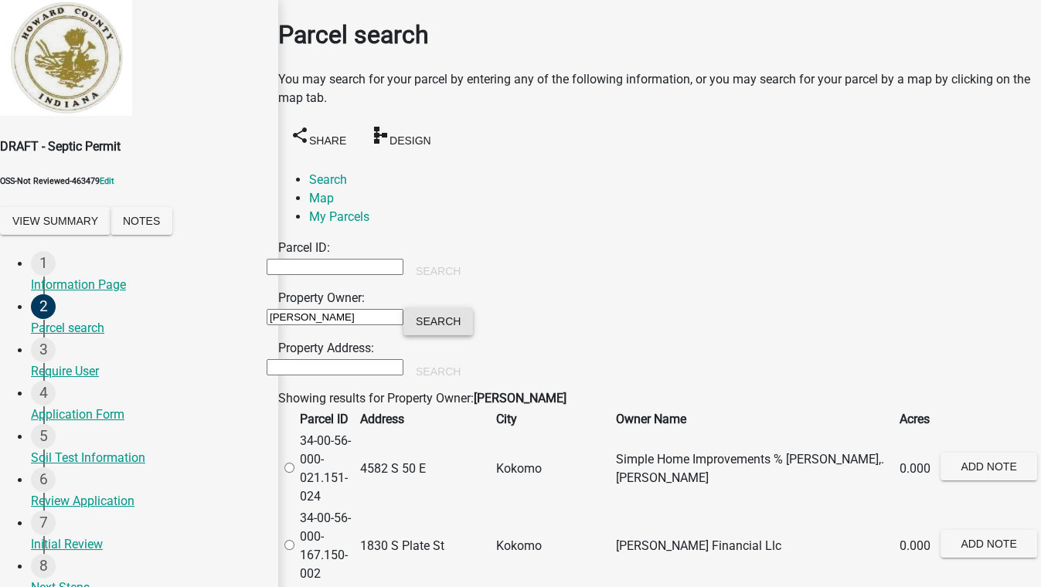
scroll to position [6955, 0]
radio input "true"
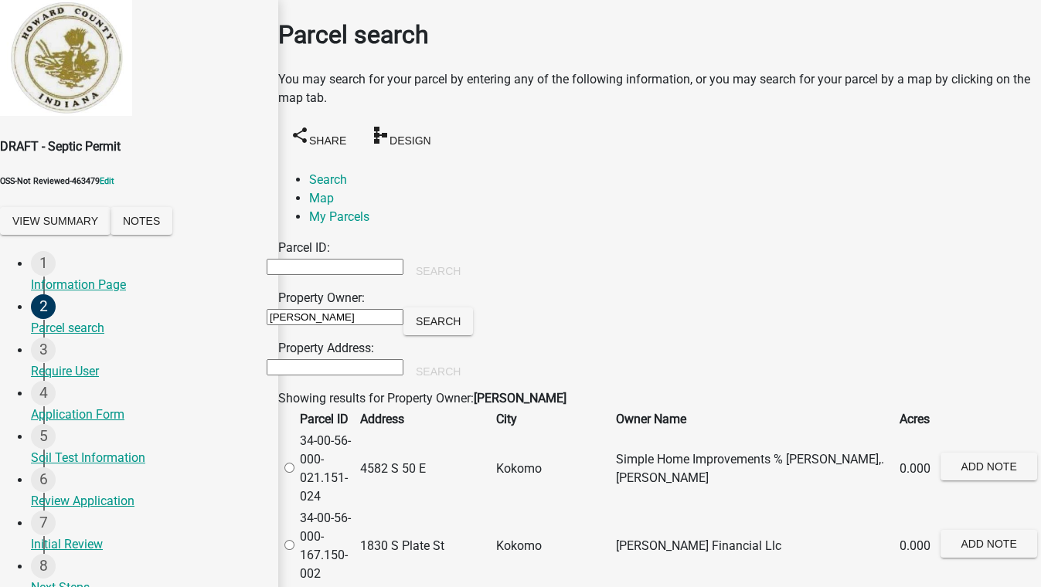
scroll to position [0, 0]
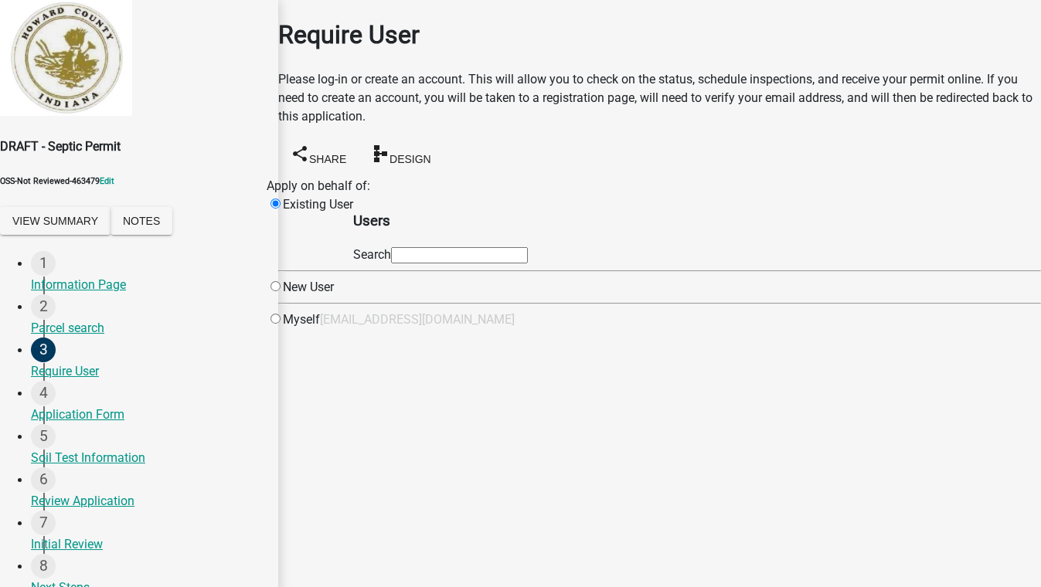
click at [501, 264] on input "text" at bounding box center [459, 255] width 137 height 16
type input "test1"
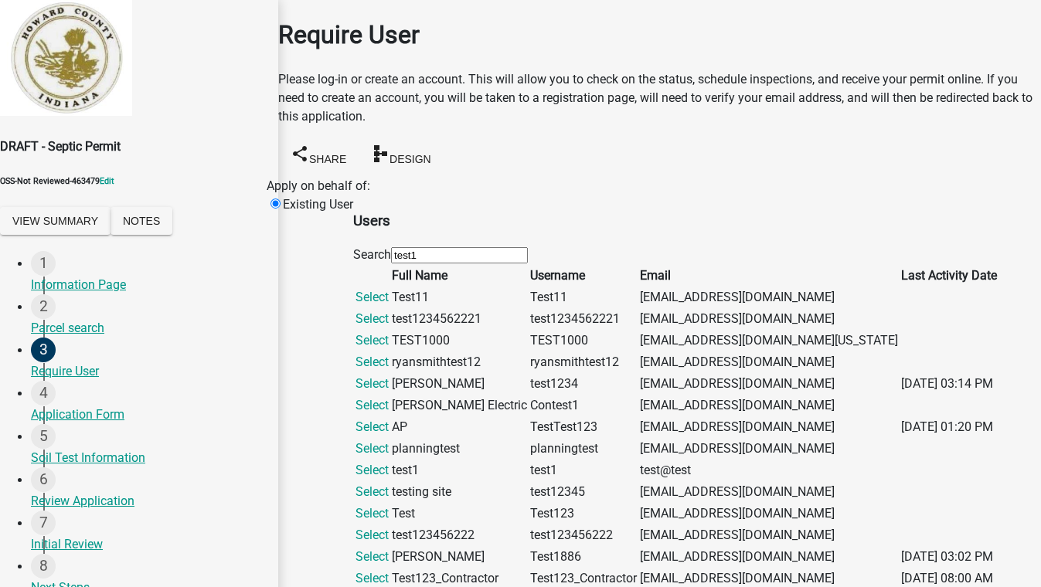
scroll to position [571, 0]
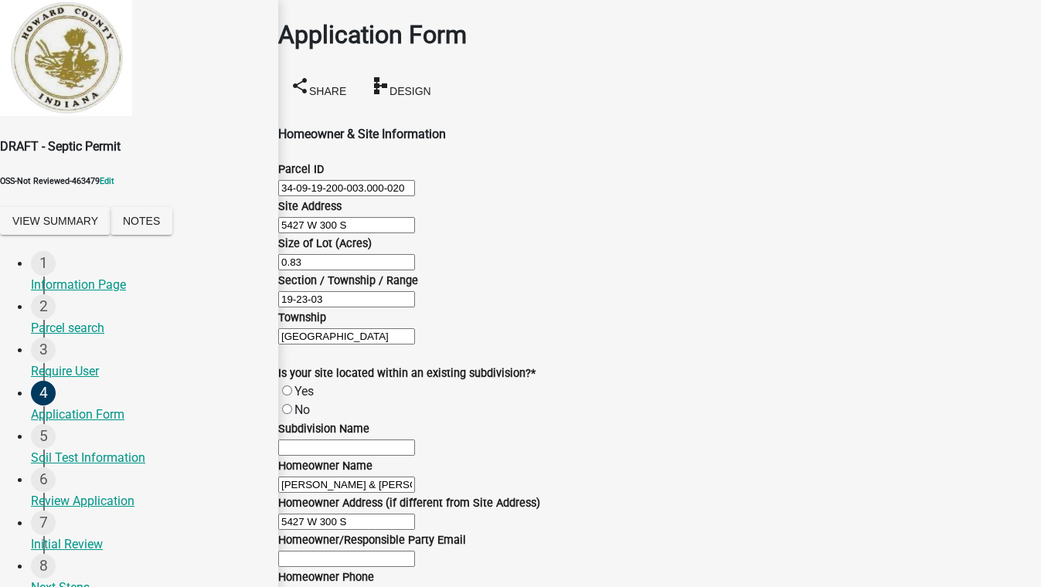
scroll to position [842, 0]
radio input "true"
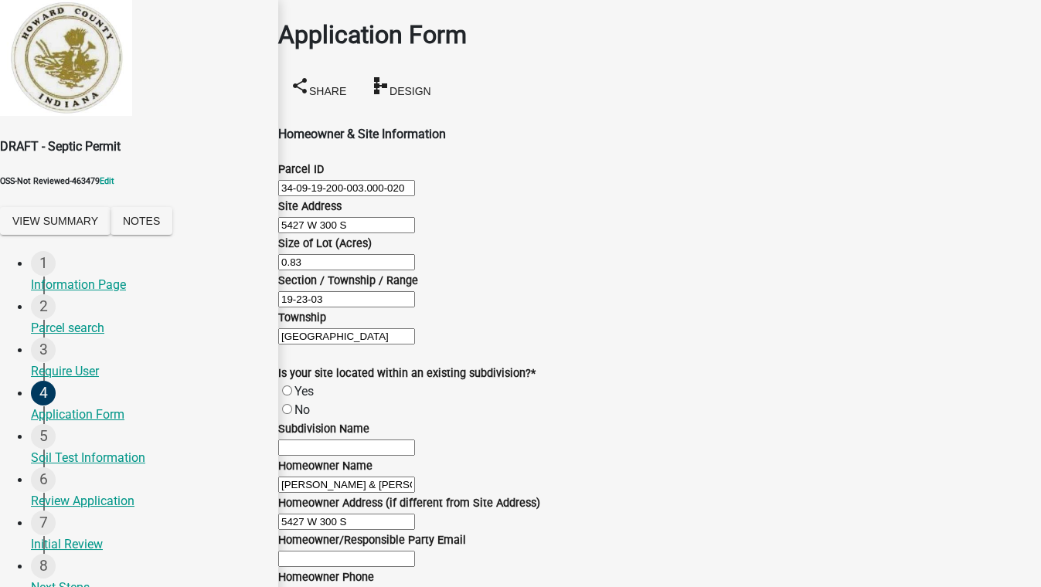
radio input "true"
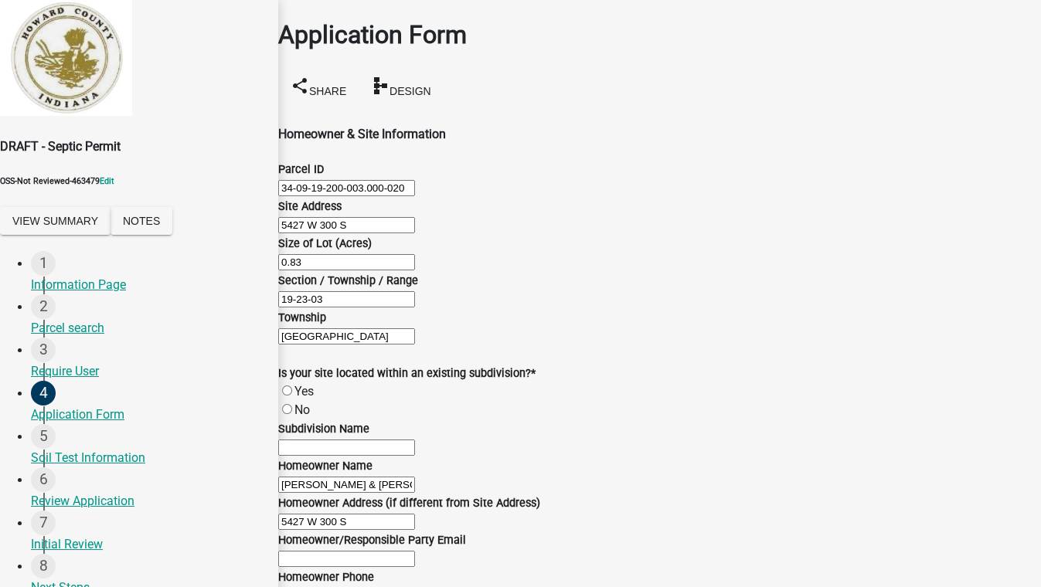
scroll to position [1704, 0]
radio input "true"
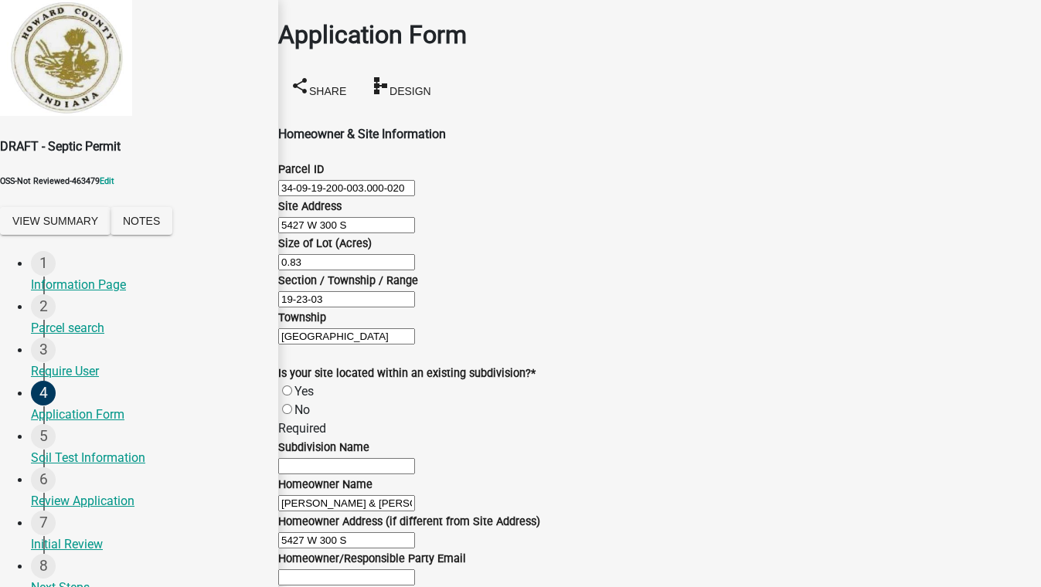
scroll to position [470, 0]
click at [303, 403] on label "No" at bounding box center [301, 410] width 15 height 15
click at [292, 404] on input "No" at bounding box center [287, 409] width 10 height 10
radio input "true"
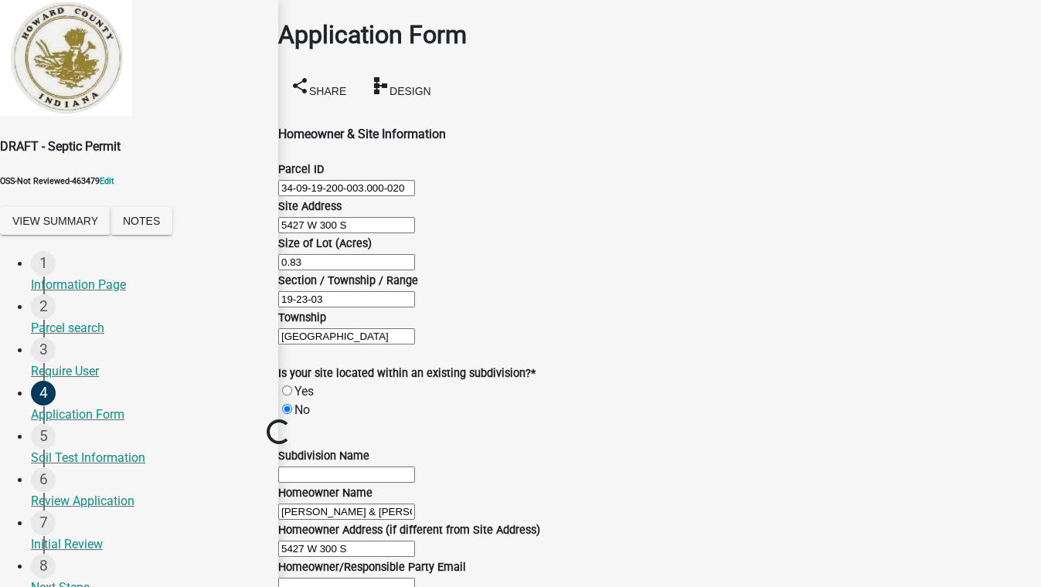
scroll to position [0, 0]
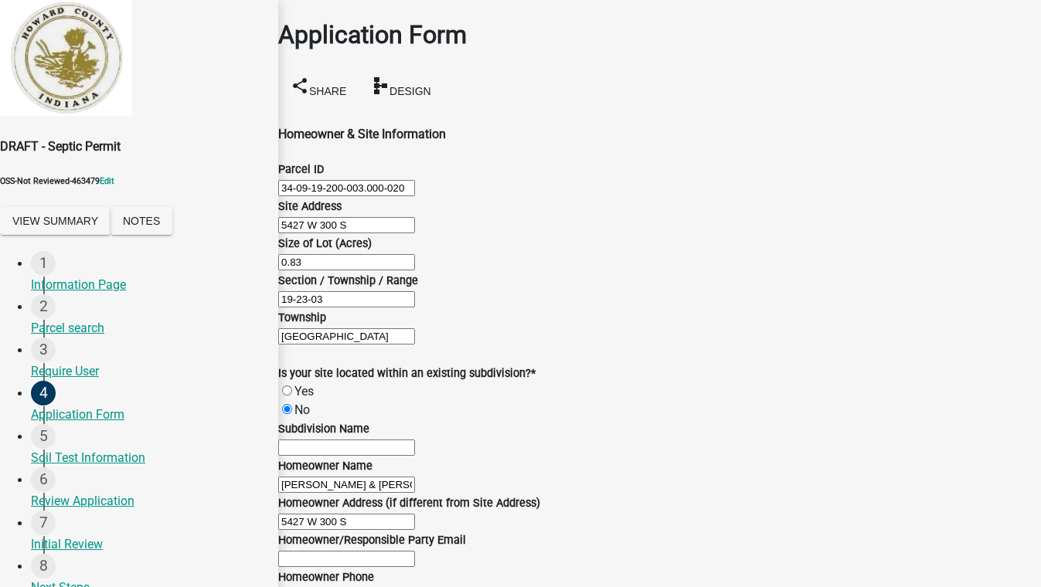
scroll to position [2125, 0]
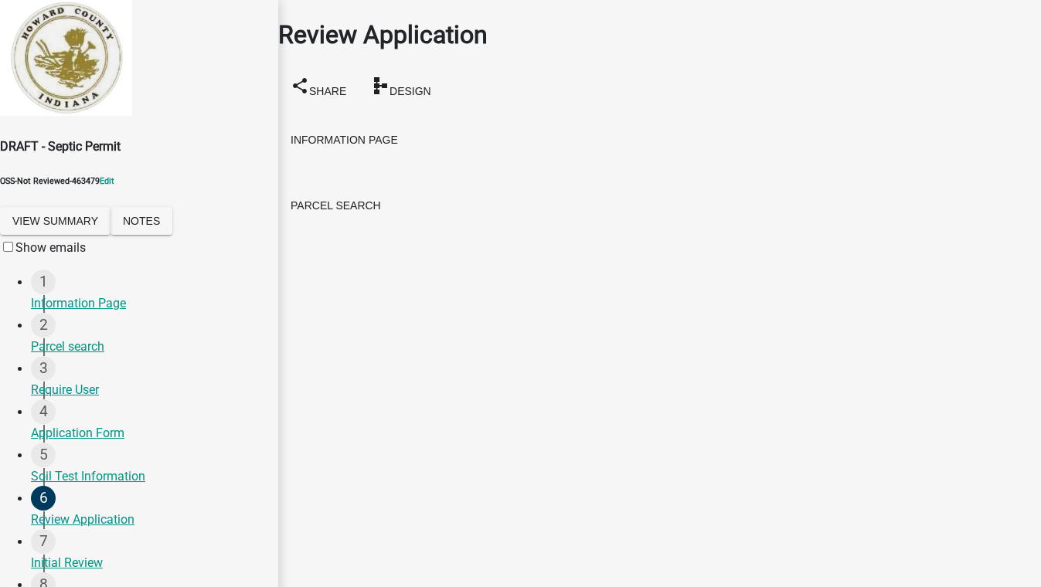
scroll to position [3021, 0]
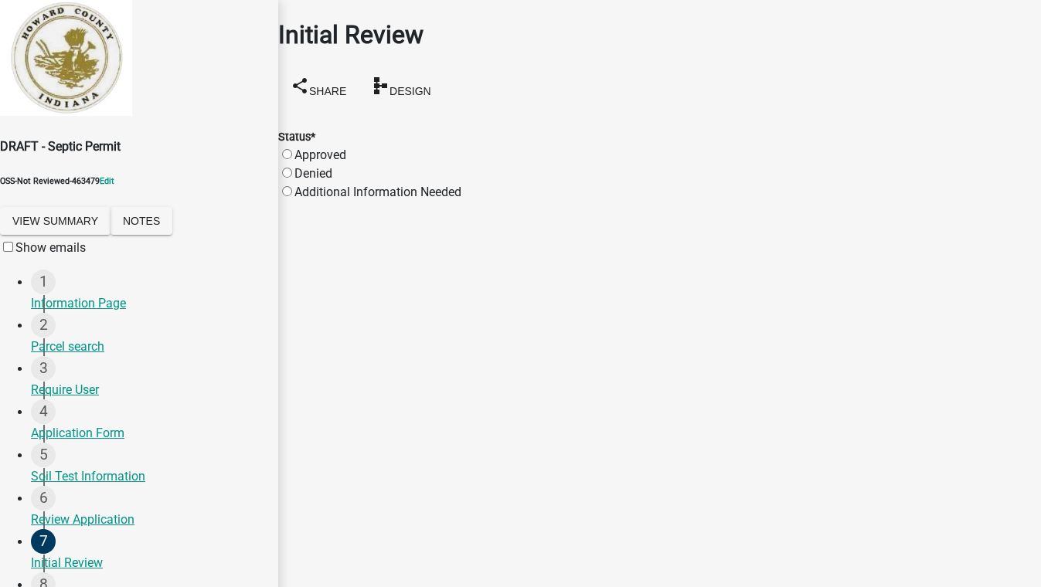
click at [339, 148] on label "Approved" at bounding box center [320, 155] width 52 height 15
click at [292, 149] on input "Approved" at bounding box center [287, 154] width 10 height 10
radio input "true"
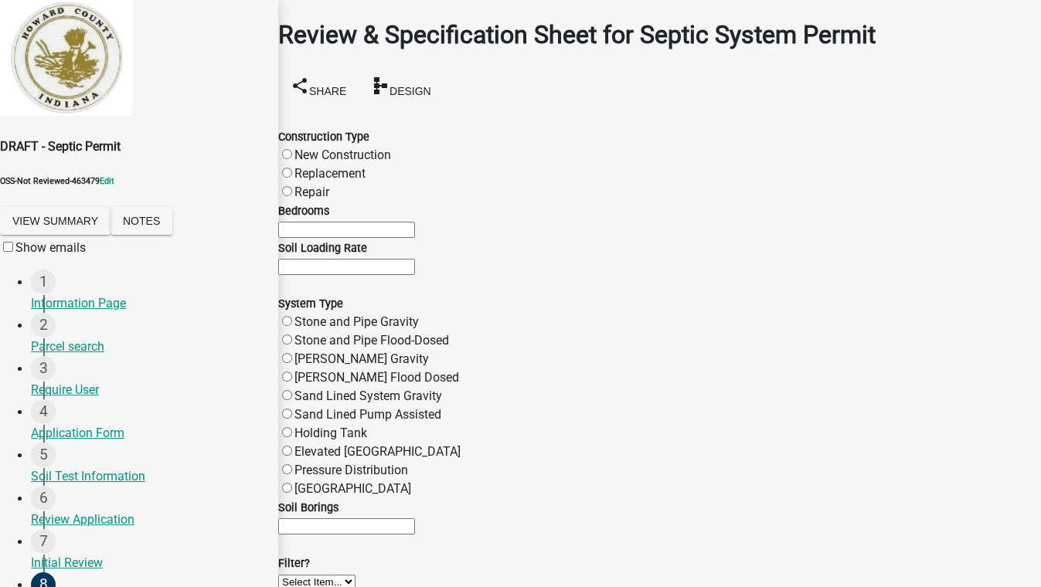
click at [329, 199] on label "Repair" at bounding box center [311, 192] width 35 height 15
click at [292, 196] on input "Repair" at bounding box center [287, 191] width 10 height 10
radio input "true"
click at [359, 329] on label "Stone and Pipe Gravity" at bounding box center [356, 322] width 124 height 15
click at [292, 326] on input "Stone and Pipe Gravity" at bounding box center [287, 321] width 10 height 10
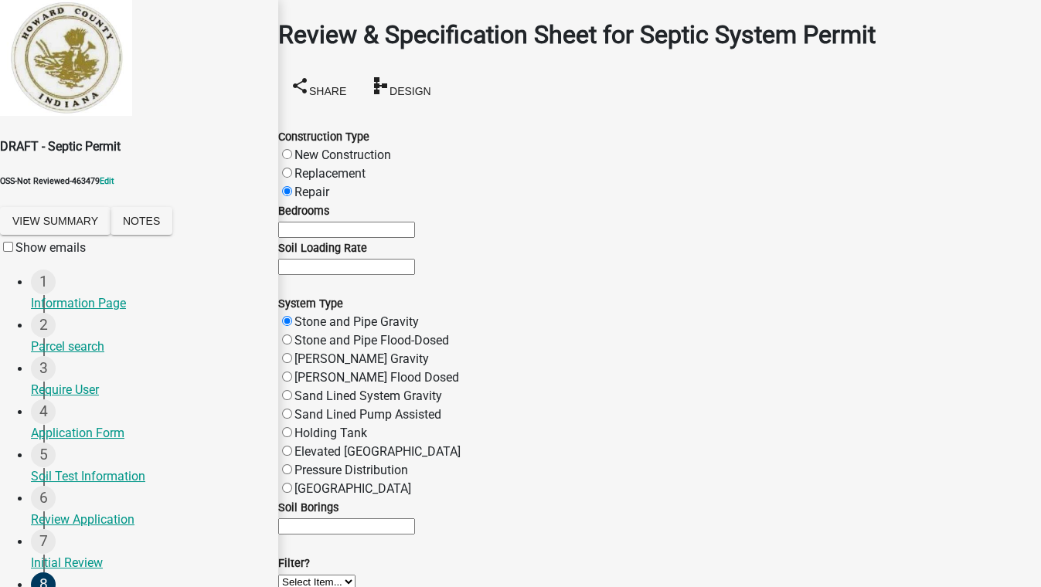
radio input "true"
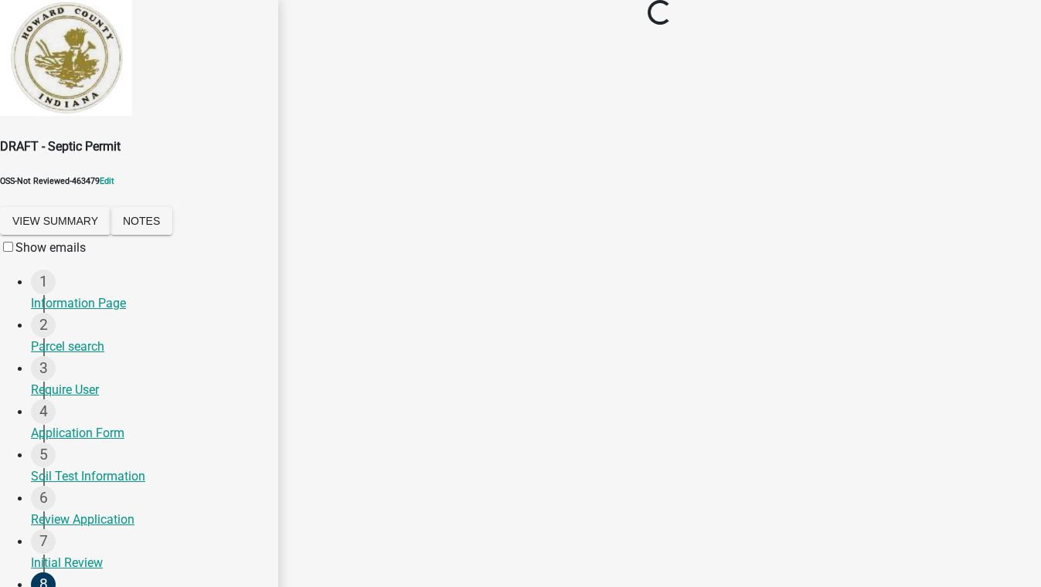
scroll to position [0, 0]
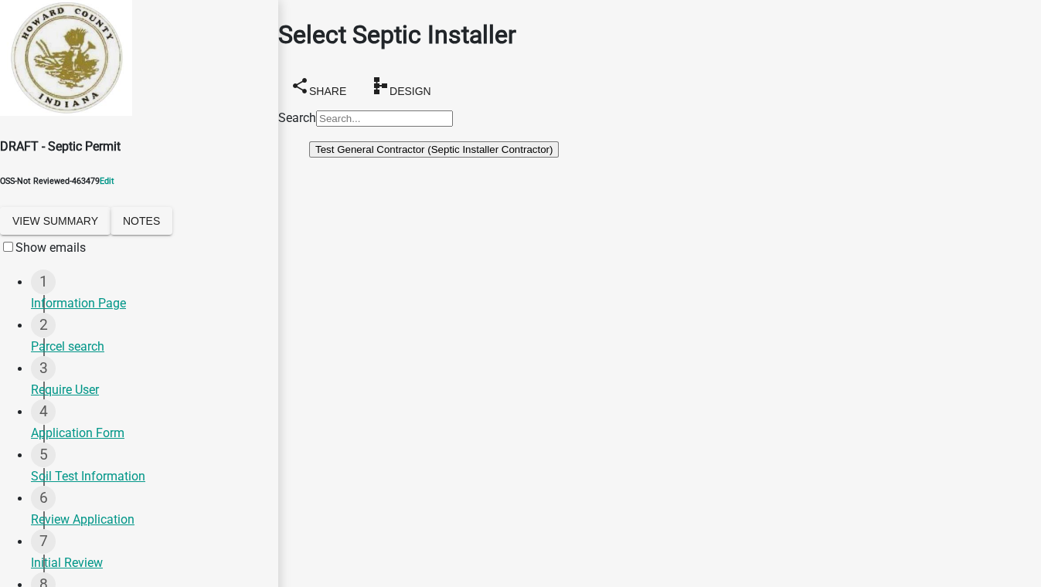
click at [512, 158] on button "Test General Contractor (Septic Installer Contractor)" at bounding box center [434, 149] width 250 height 16
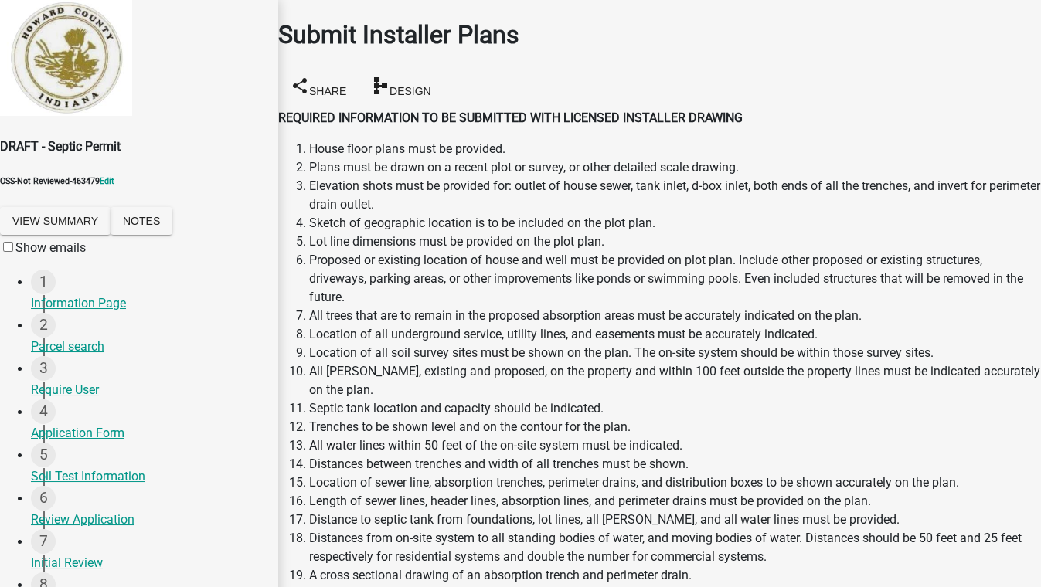
scroll to position [318, 0]
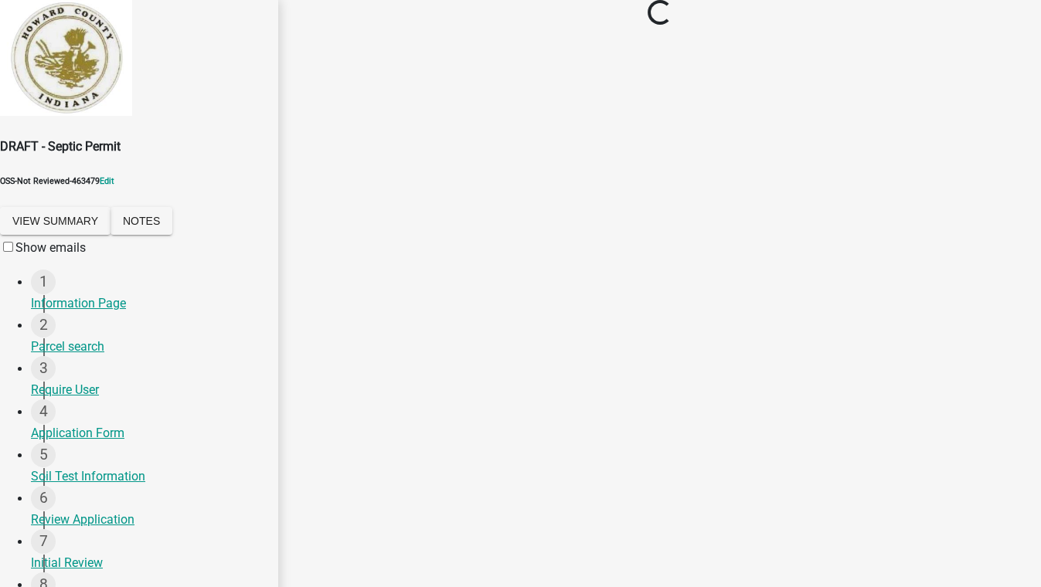
scroll to position [0, 0]
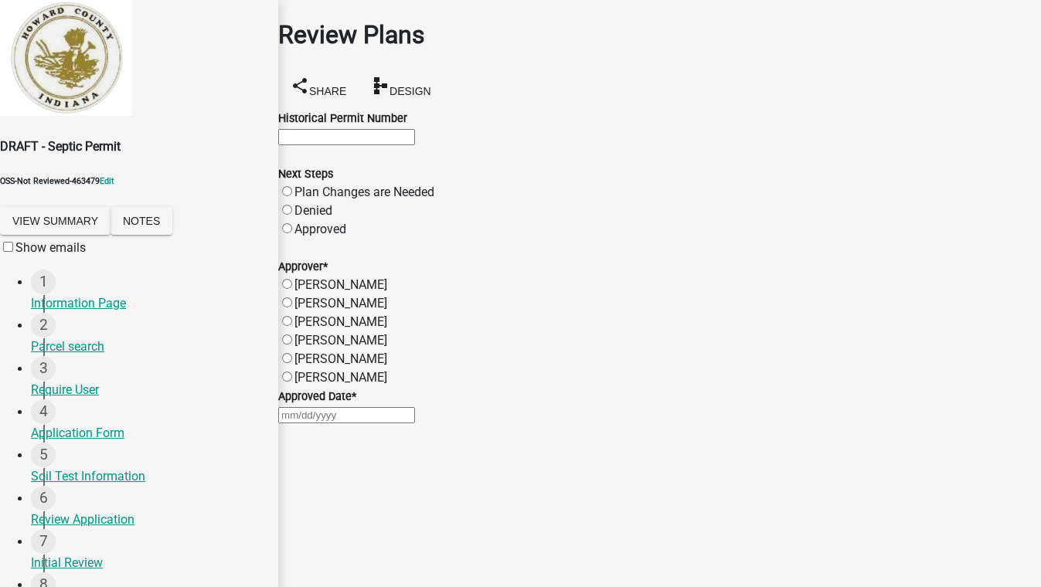
click at [389, 294] on div "Drew Cornell" at bounding box center [659, 285] width 763 height 19
click at [369, 292] on label "Drew Cornell" at bounding box center [340, 284] width 93 height 15
click at [292, 289] on input "Drew Cornell" at bounding box center [287, 284] width 10 height 10
radio input "true"
click at [345, 424] on div at bounding box center [659, 415] width 763 height 19
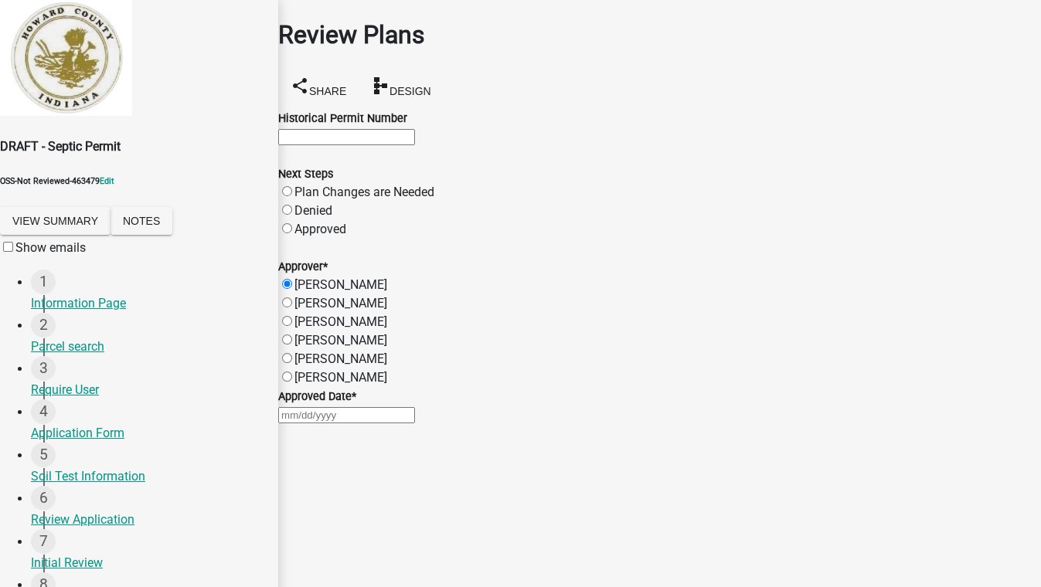
select select "8"
select select "2025"
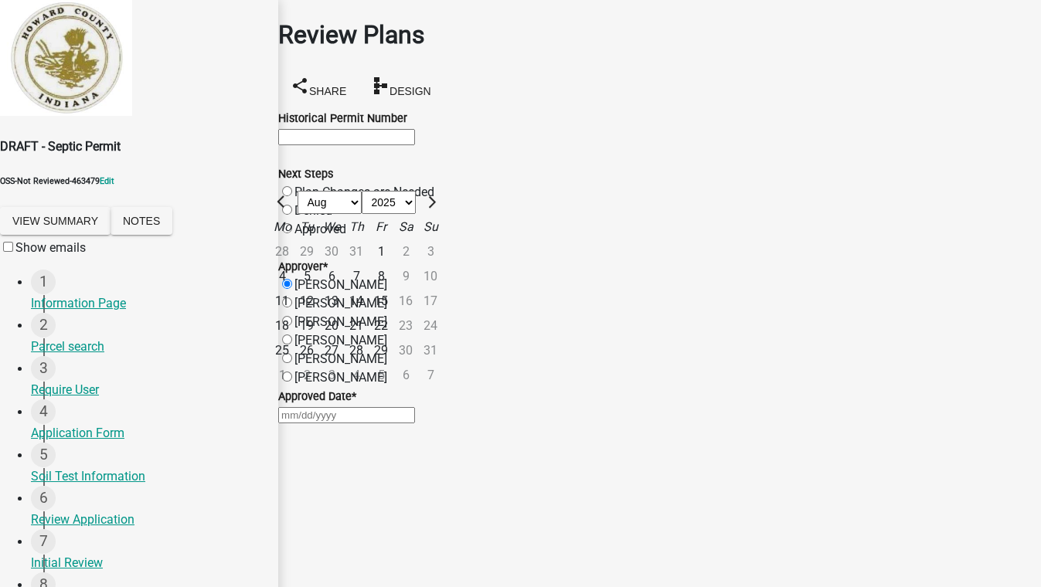
click at [344, 338] on div "20" at bounding box center [331, 326] width 25 height 25
type input "08/20/2025"
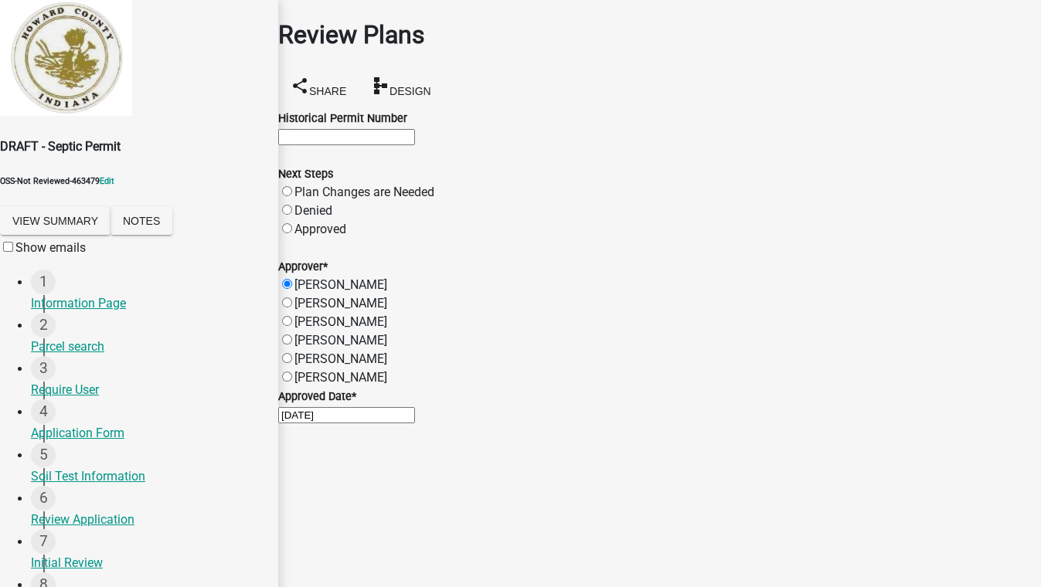
scroll to position [44, 0]
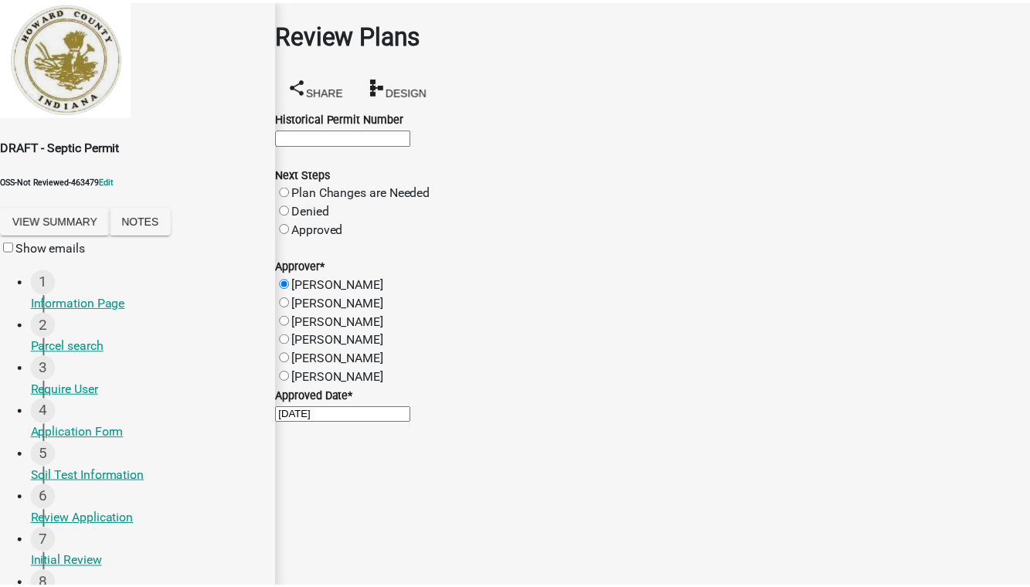
scroll to position [0, 0]
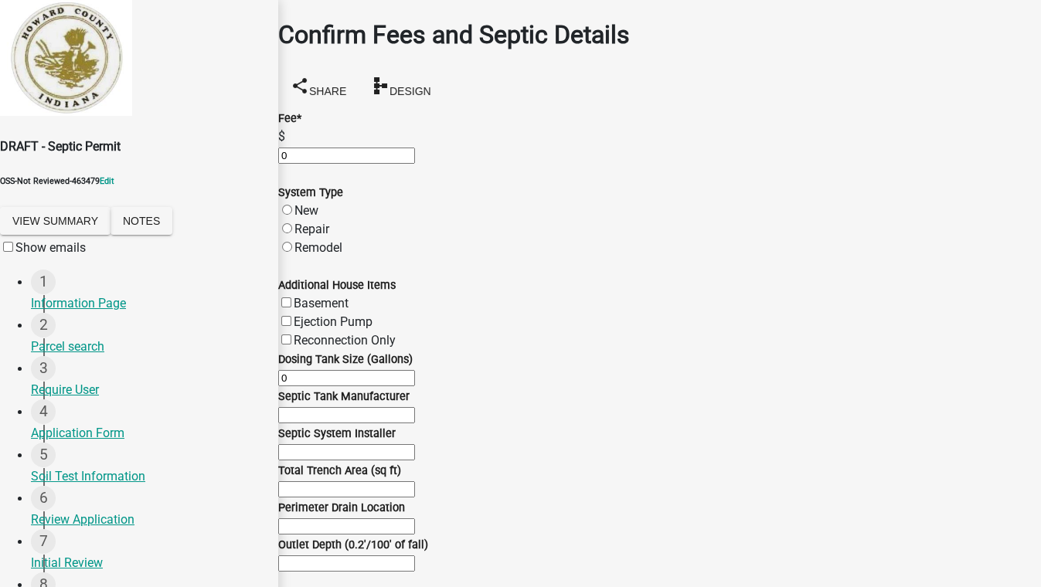
drag, startPoint x: 352, startPoint y: 146, endPoint x: 349, endPoint y: 155, distance: 9.0
click at [349, 155] on input "0" at bounding box center [346, 156] width 137 height 16
type input "1.25"
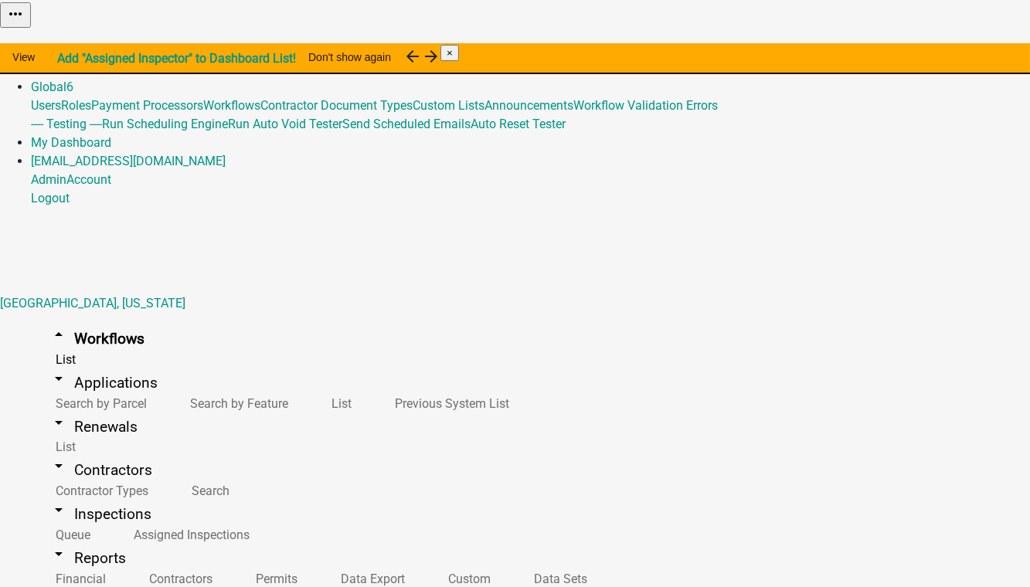
scroll to position [562, 0]
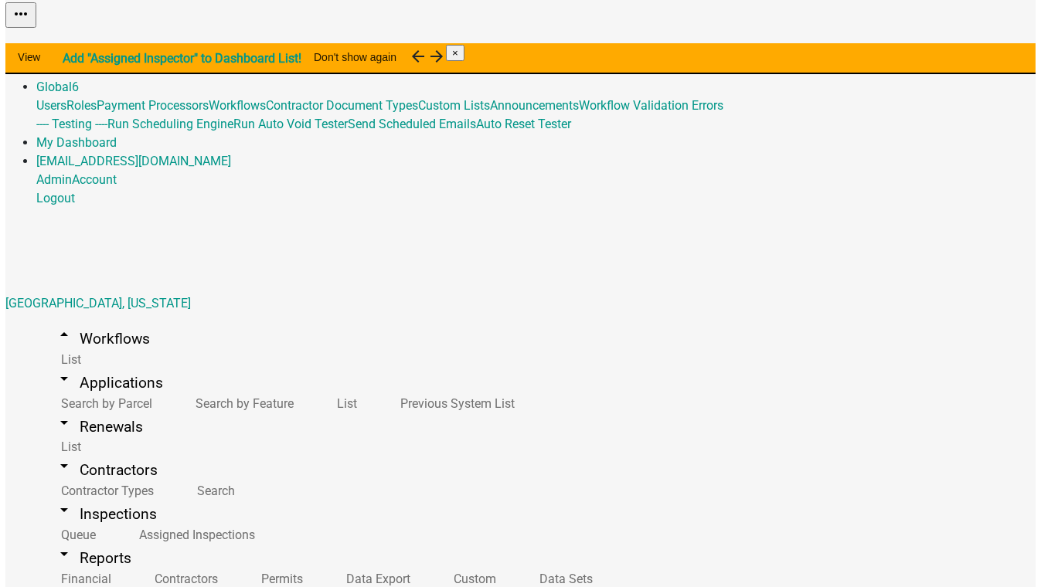
scroll to position [532, 0]
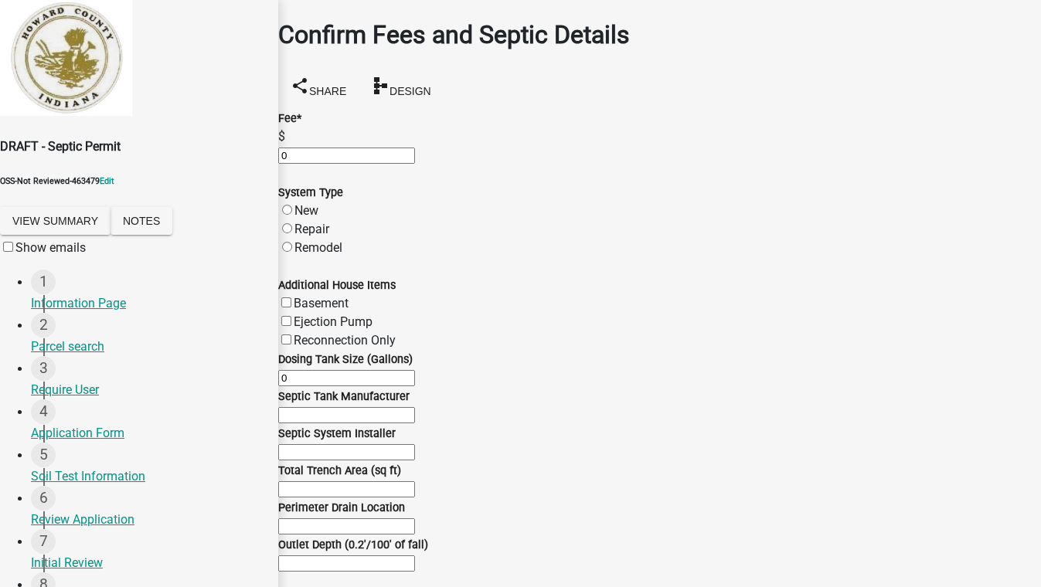
drag, startPoint x: 331, startPoint y: 134, endPoint x: 305, endPoint y: 141, distance: 26.6
click at [308, 148] on input "0" at bounding box center [346, 156] width 137 height 16
click at [305, 148] on input "0" at bounding box center [346, 156] width 137 height 16
type input "2"
click at [328, 236] on label "Repair" at bounding box center [311, 229] width 35 height 15
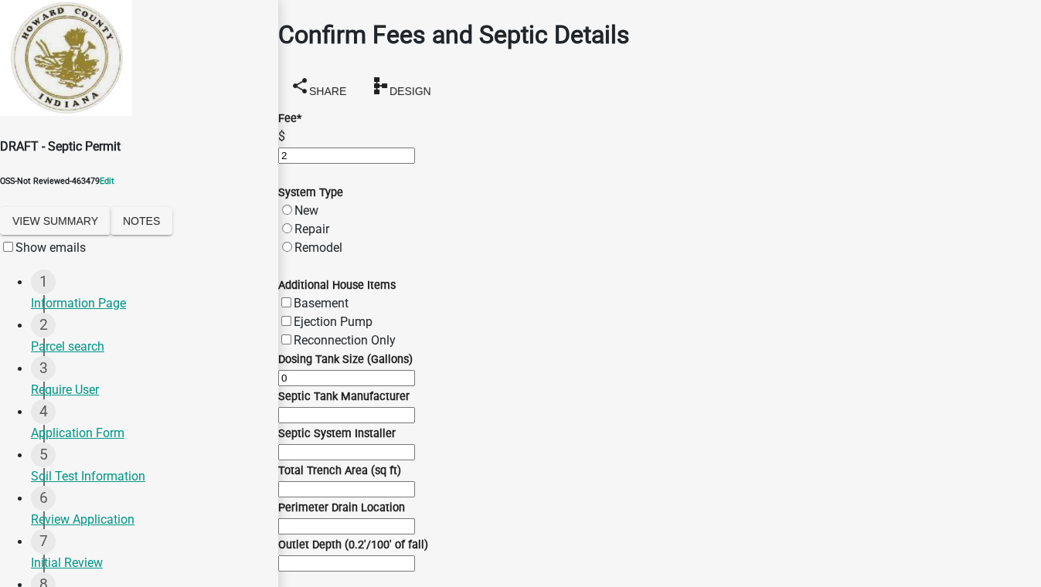
click at [292, 233] on input "Repair" at bounding box center [287, 228] width 10 height 10
radio input "true"
click at [372, 315] on label "Ejection Pump" at bounding box center [333, 322] width 79 height 15
click at [291, 316] on input "Ejection Pump" at bounding box center [286, 321] width 10 height 10
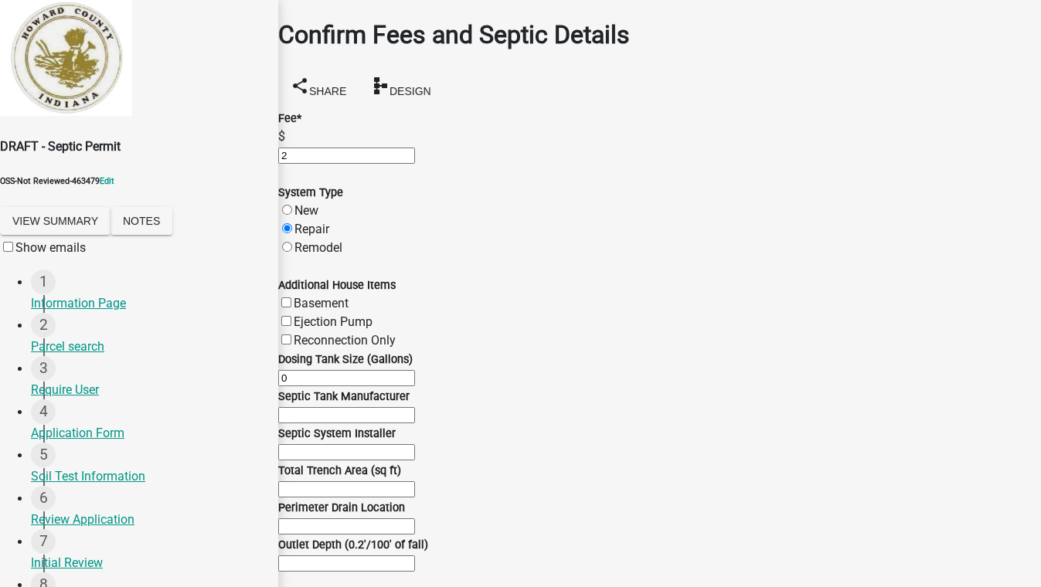
checkbox input "true"
checkbox input "false"
checkbox input "true"
checkbox input "false"
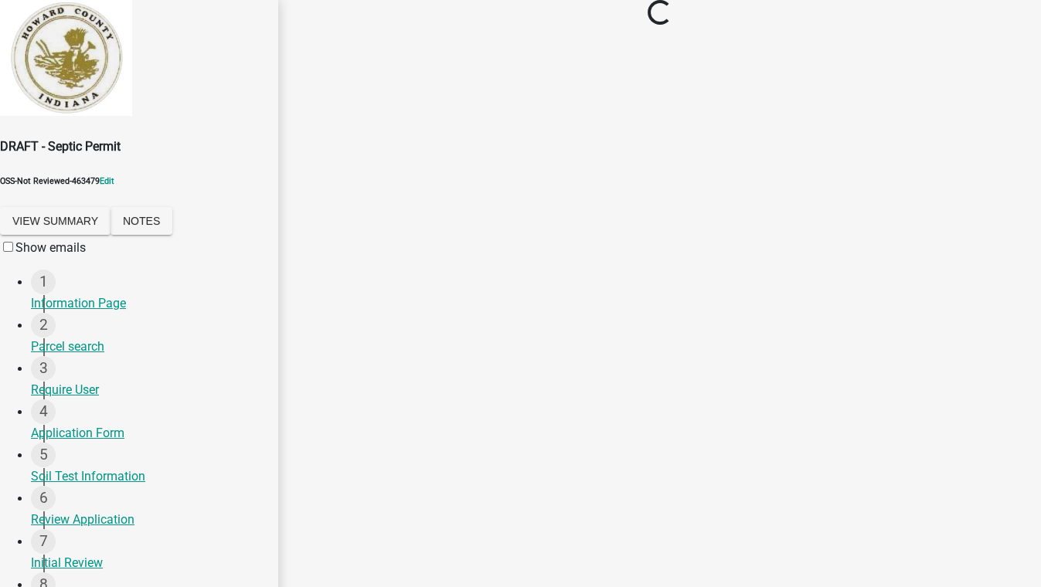
scroll to position [0, 0]
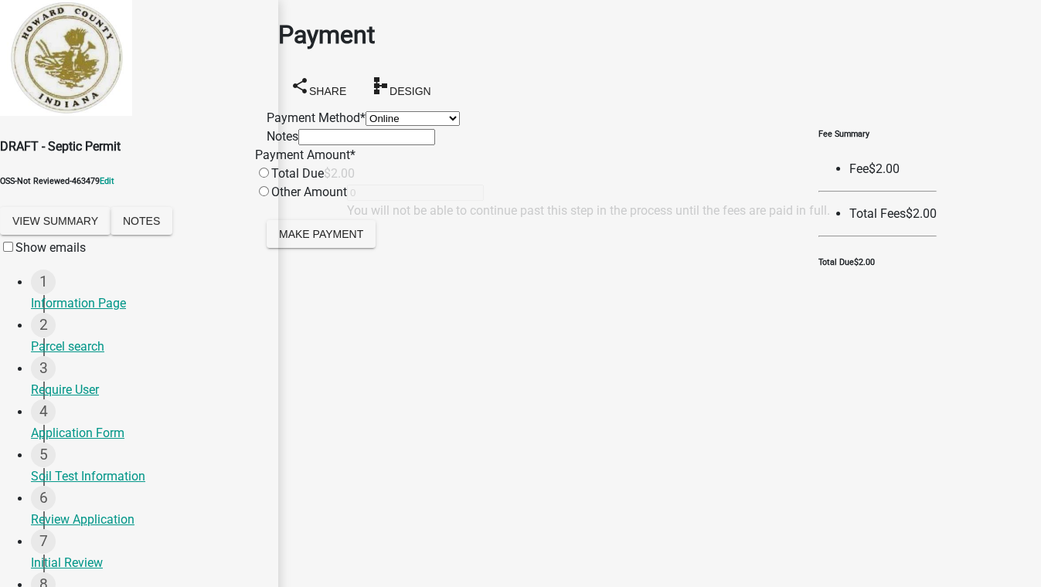
drag, startPoint x: 359, startPoint y: 124, endPoint x: 352, endPoint y: 132, distance: 10.5
click at [366, 124] on select "Credit Card POS Check Cash Online" at bounding box center [413, 118] width 94 height 15
select select "2: 1"
click at [366, 111] on select "Credit Card POS Check Cash Online" at bounding box center [413, 118] width 94 height 15
click at [269, 178] on input "radio" at bounding box center [264, 173] width 10 height 10
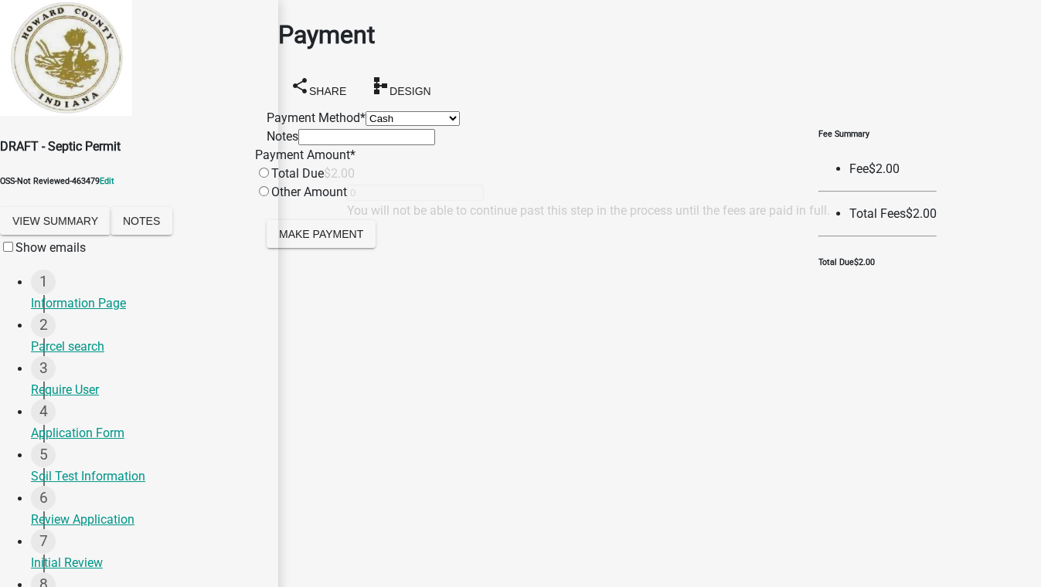
radio input "true"
type input "2"
click at [349, 240] on span "Make Payment" at bounding box center [321, 233] width 84 height 12
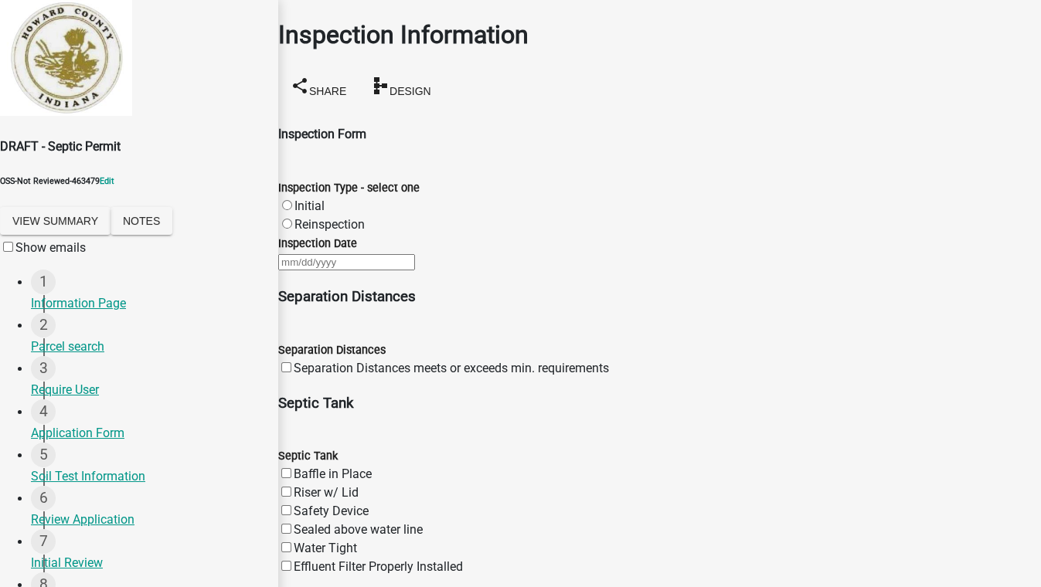
click at [303, 199] on label "Initial" at bounding box center [309, 206] width 30 height 15
click at [292, 200] on input "Initial" at bounding box center [287, 205] width 10 height 10
radio input "true"
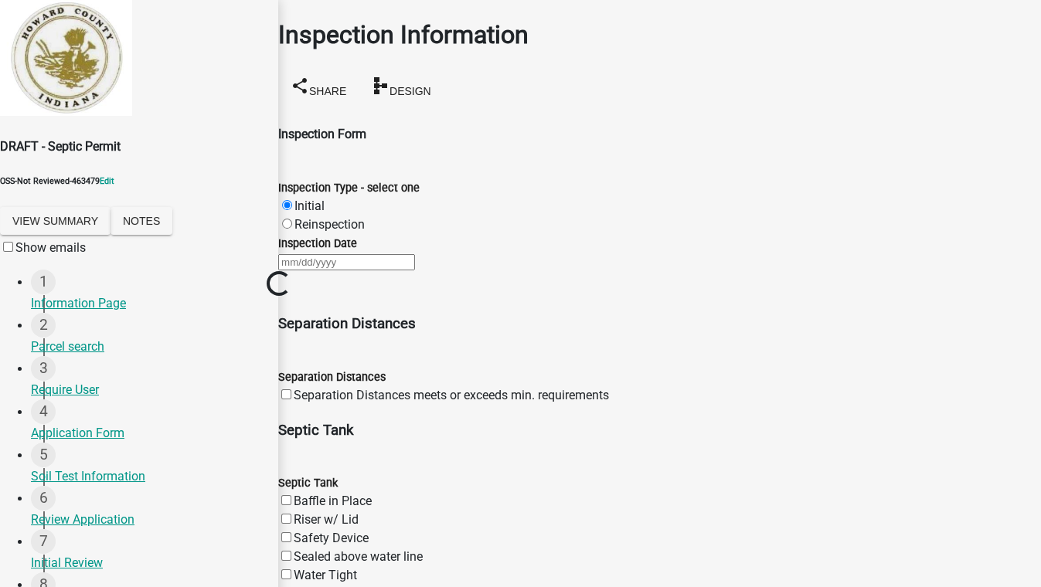
scroll to position [70, 0]
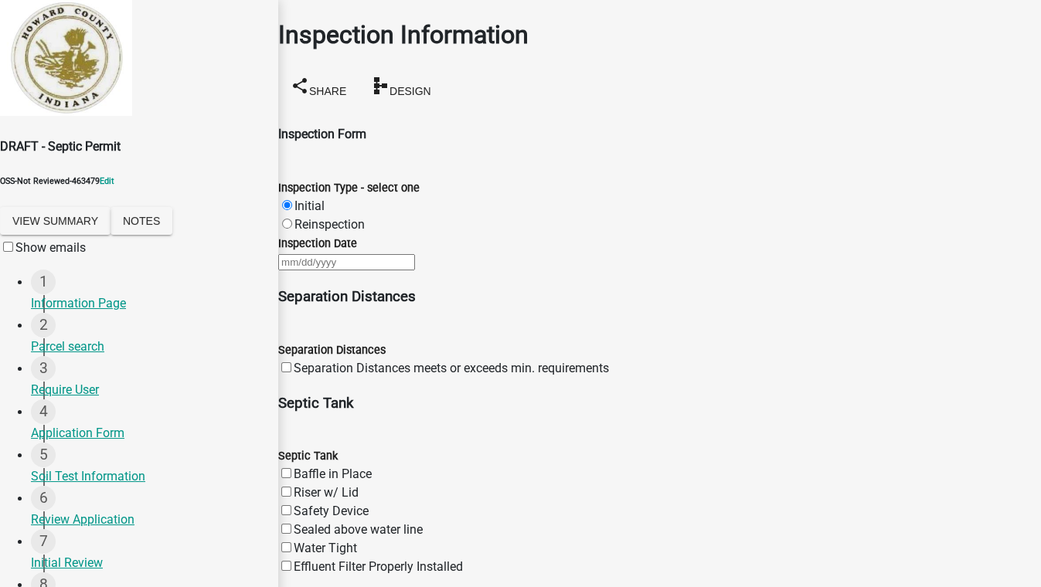
click at [360, 253] on div at bounding box center [659, 262] width 763 height 19
select select "8"
select select "2025"
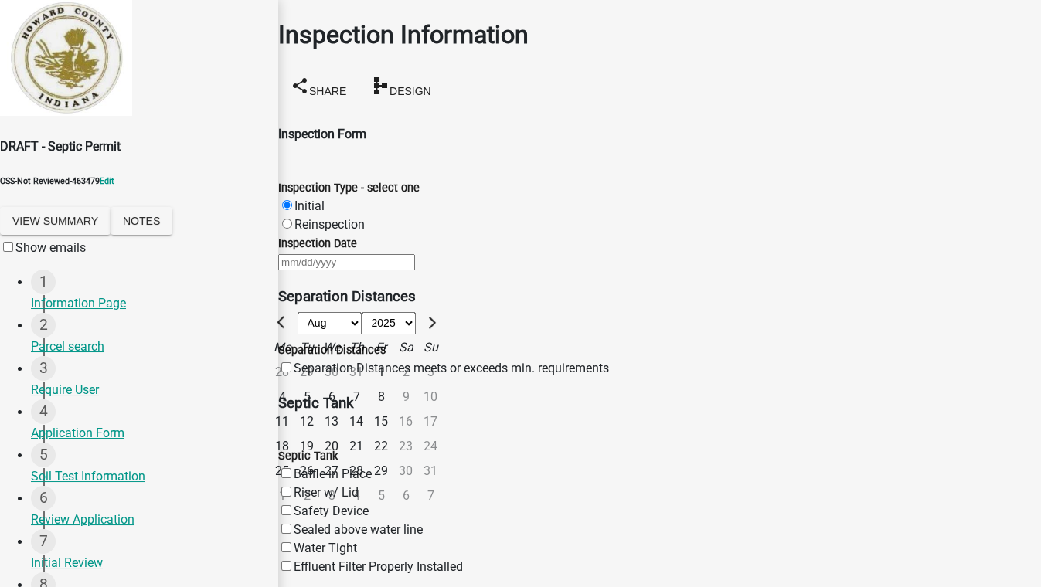
click at [319, 435] on div "19" at bounding box center [306, 447] width 25 height 25
type input "08/19/2025"
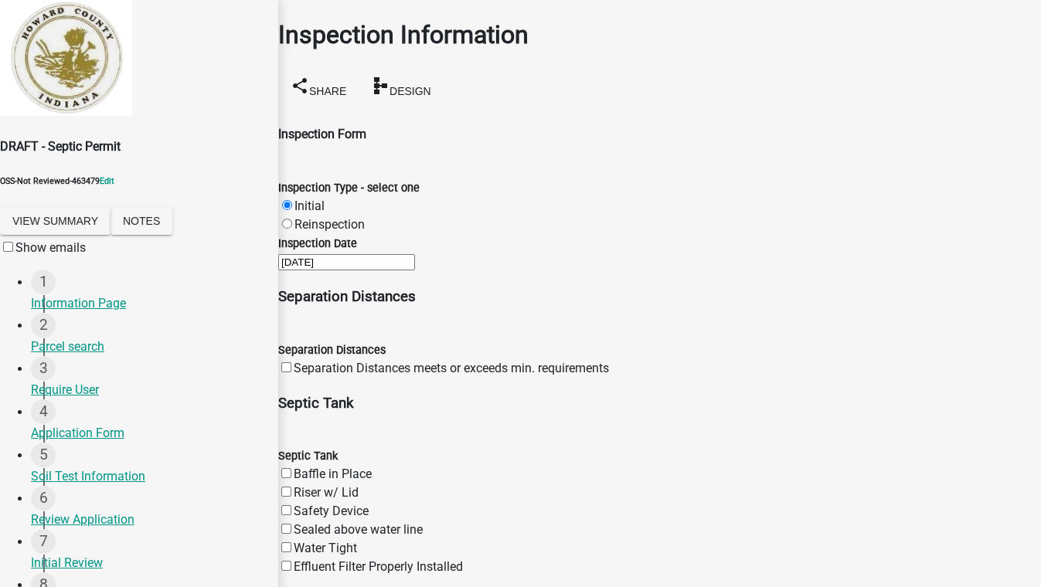
scroll to position [140, 0]
click at [308, 559] on label "Effluent Filter Properly Installed" at bounding box center [378, 566] width 169 height 15
click at [291, 561] on input "Effluent Filter Properly Installed" at bounding box center [286, 566] width 10 height 10
checkbox input "true"
checkbox input "false"
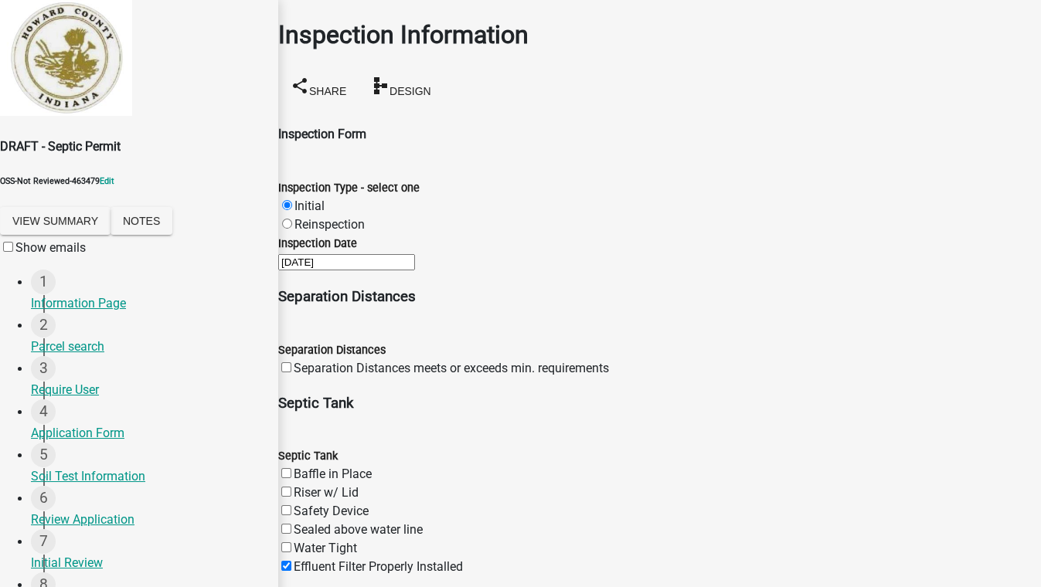
checkbox input "false"
checkbox input "true"
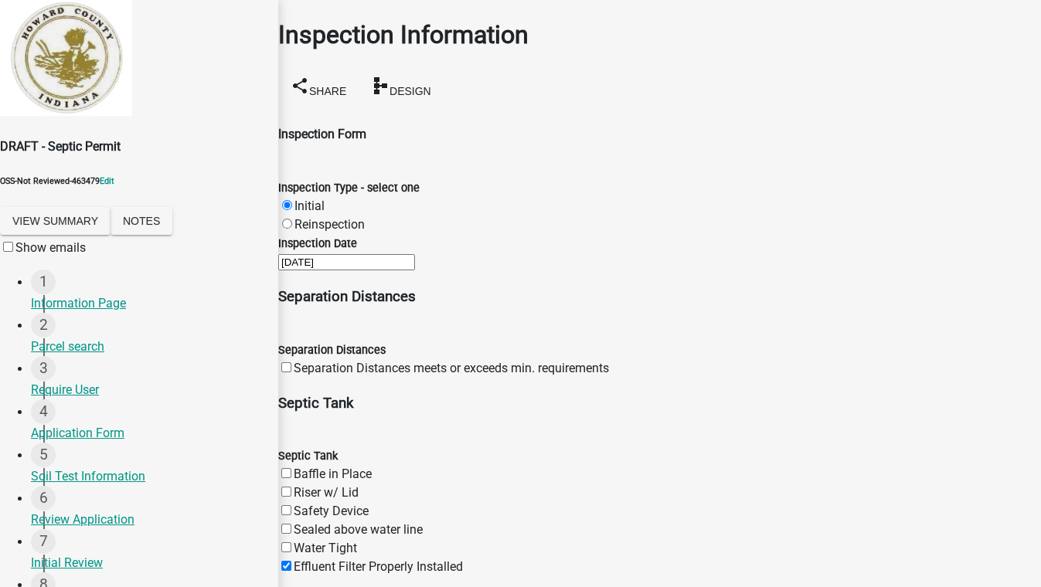
click at [305, 361] on label "Separation Distances meets or exceeds min. requirements" at bounding box center [451, 368] width 315 height 15
click at [291, 362] on input "Separation Distances meets or exceeds min. requirements" at bounding box center [286, 367] width 10 height 10
checkbox input "true"
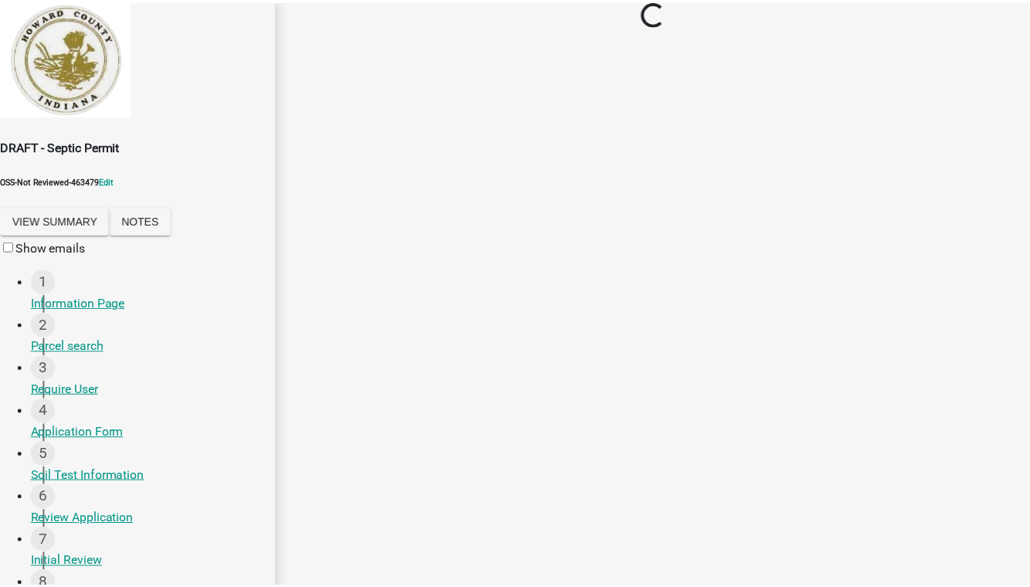
scroll to position [0, 0]
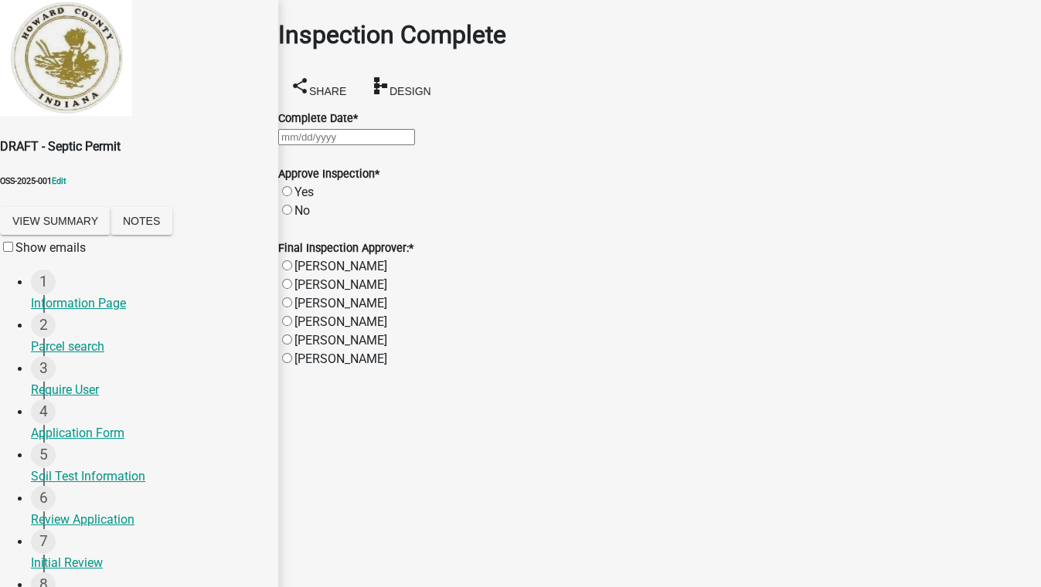
click at [343, 140] on div at bounding box center [659, 137] width 763 height 19
select select "8"
select select "2025"
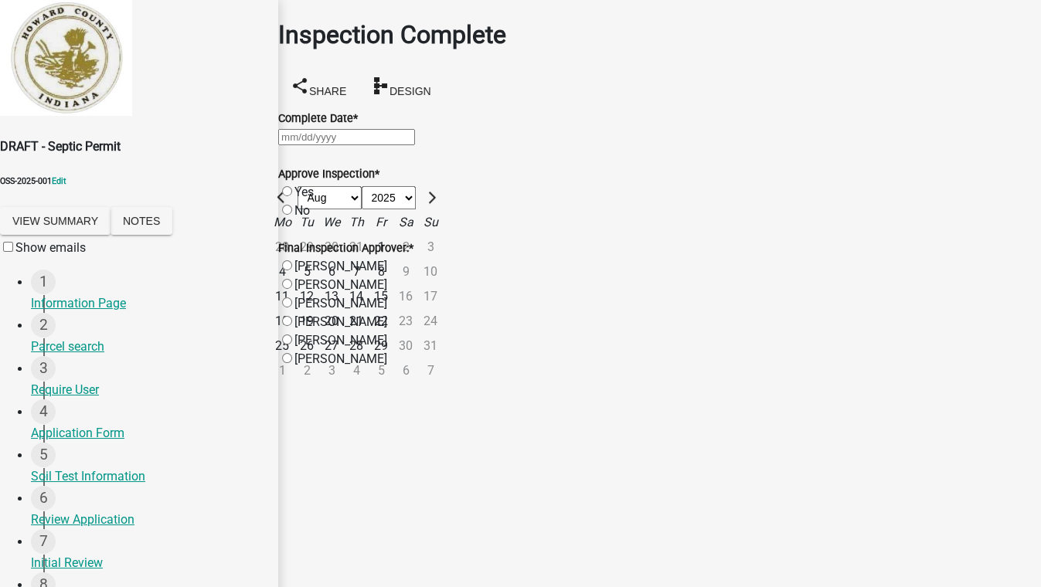
click at [319, 309] on div "19" at bounding box center [306, 321] width 25 height 25
type input "08/19/2025"
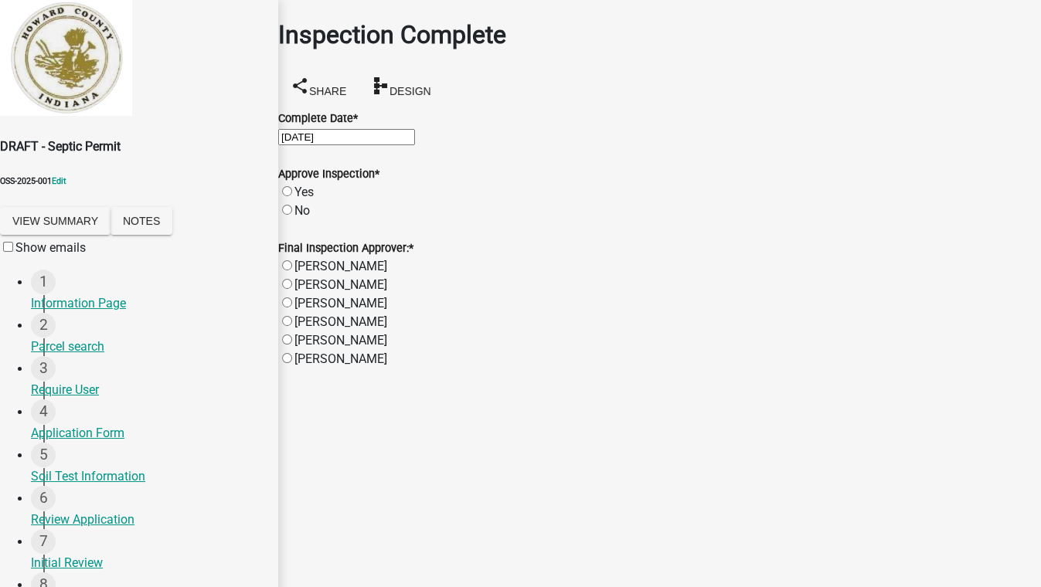
click at [314, 199] on label "Yes" at bounding box center [303, 192] width 19 height 15
click at [292, 196] on input "Yes" at bounding box center [287, 191] width 10 height 10
radio input "true"
click at [305, 274] on label "Drew Cornell" at bounding box center [340, 266] width 93 height 15
click at [292, 270] on input "Drew Cornell" at bounding box center [287, 265] width 10 height 10
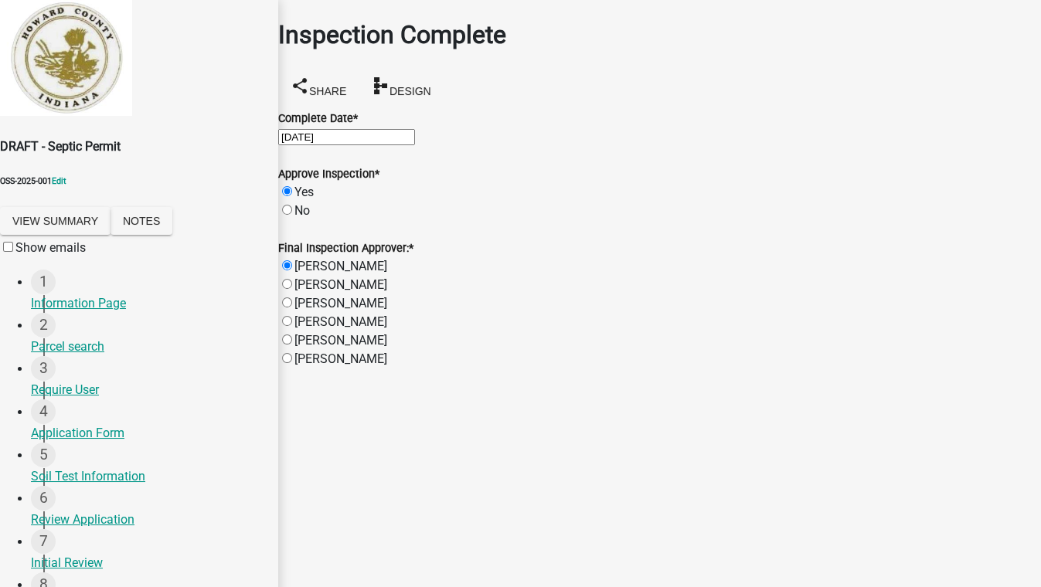
radio input "true"
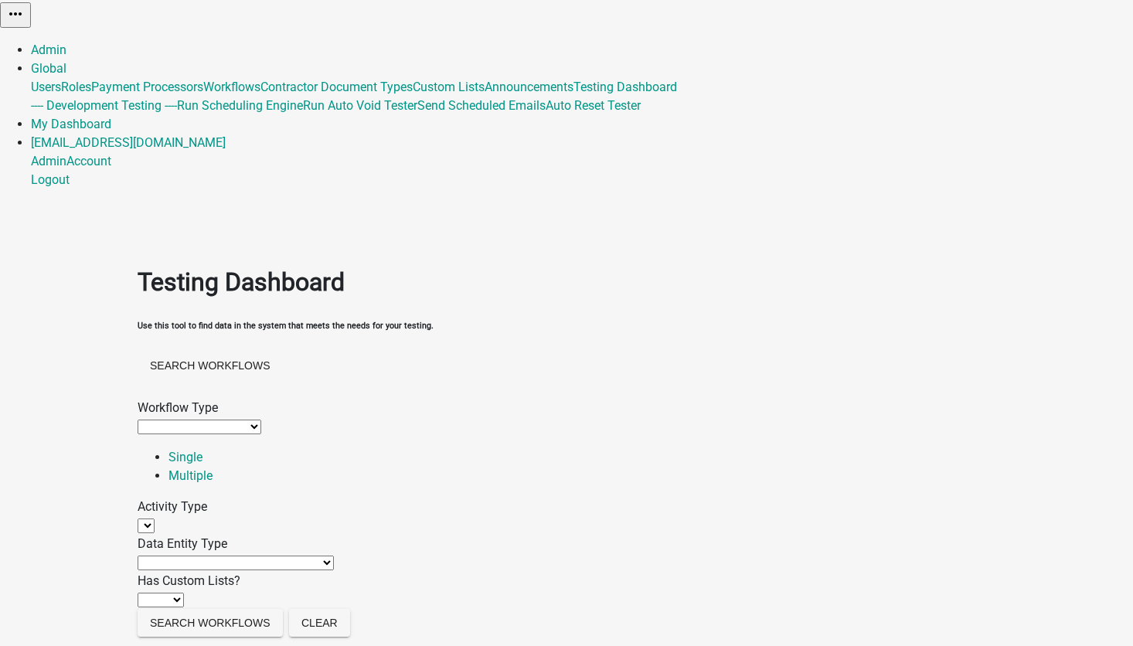
select select
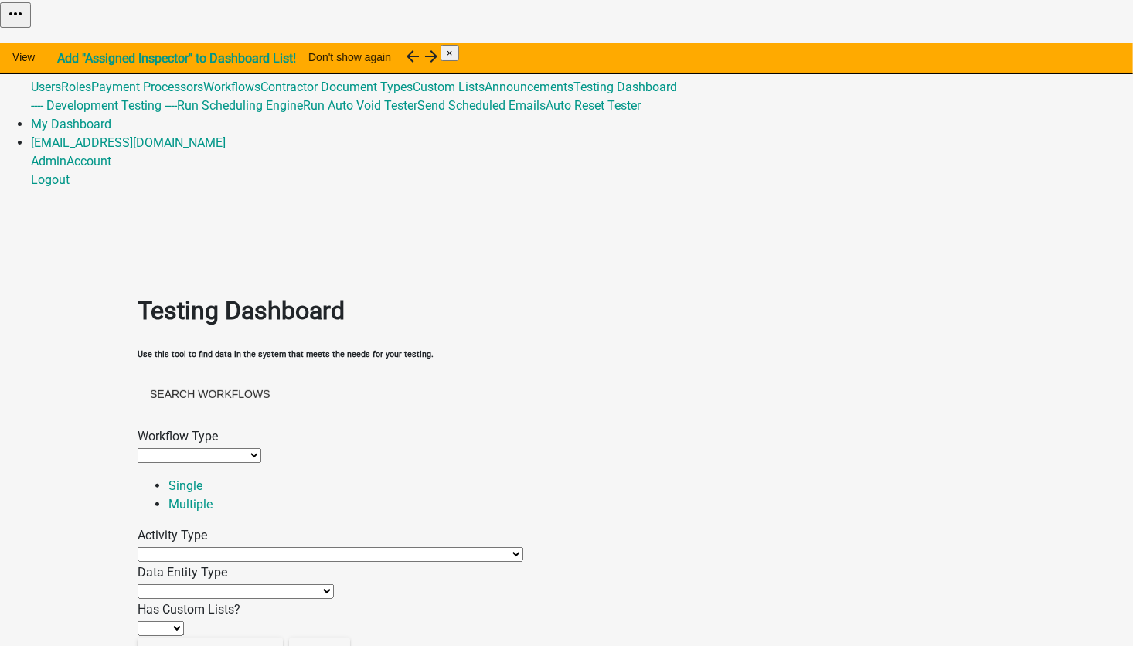
click at [236, 547] on select "Agenda item Appointment Call workflow Cancel Scheduled Email Complete Timeout A…" at bounding box center [331, 554] width 386 height 15
select select "contractor-selection-activity"
click at [184, 547] on select "Agenda item Appointment Call workflow Cancel Scheduled Email Complete Timeout A…" at bounding box center [331, 554] width 386 height 15
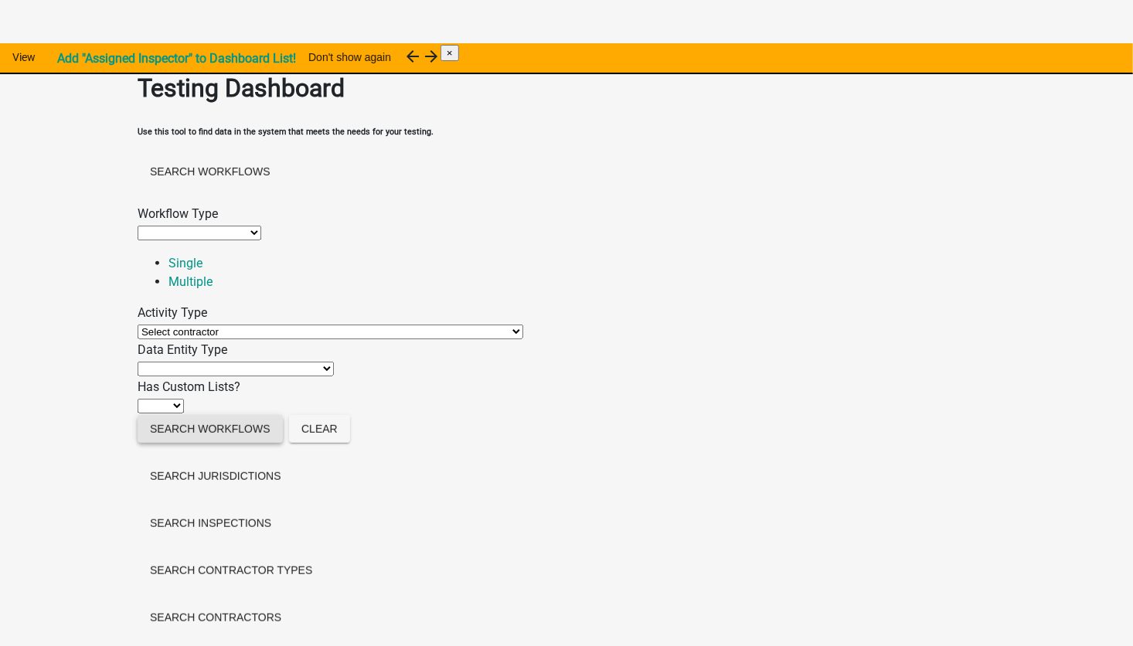
scroll to position [232, 0]
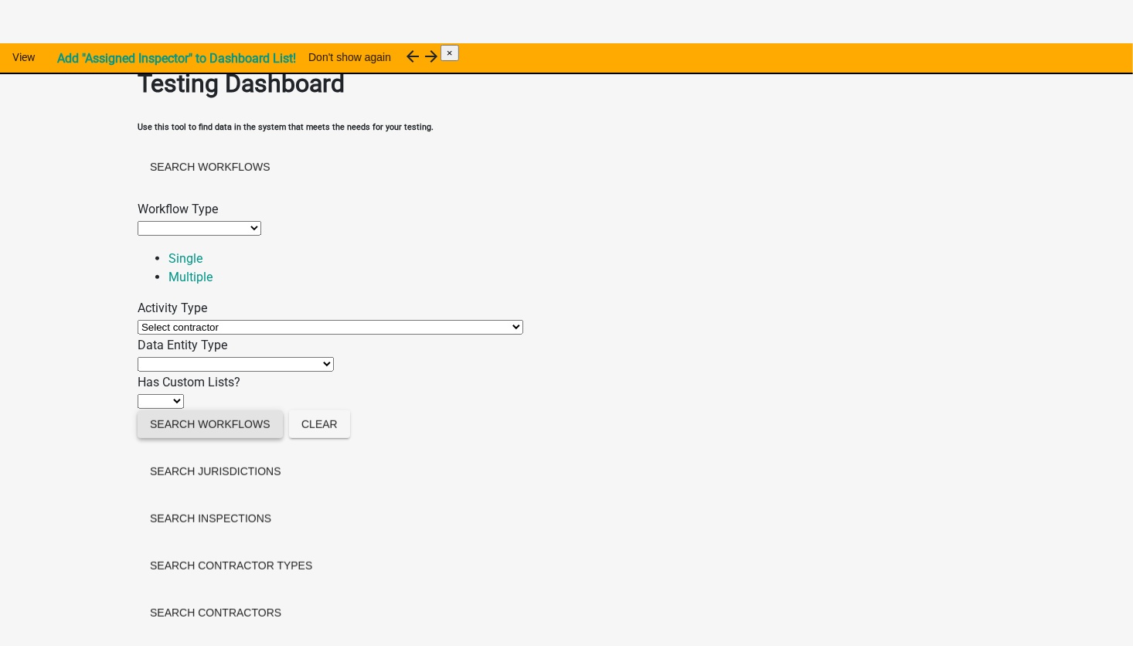
click at [240, 426] on button "Search Workflows" at bounding box center [210, 424] width 145 height 28
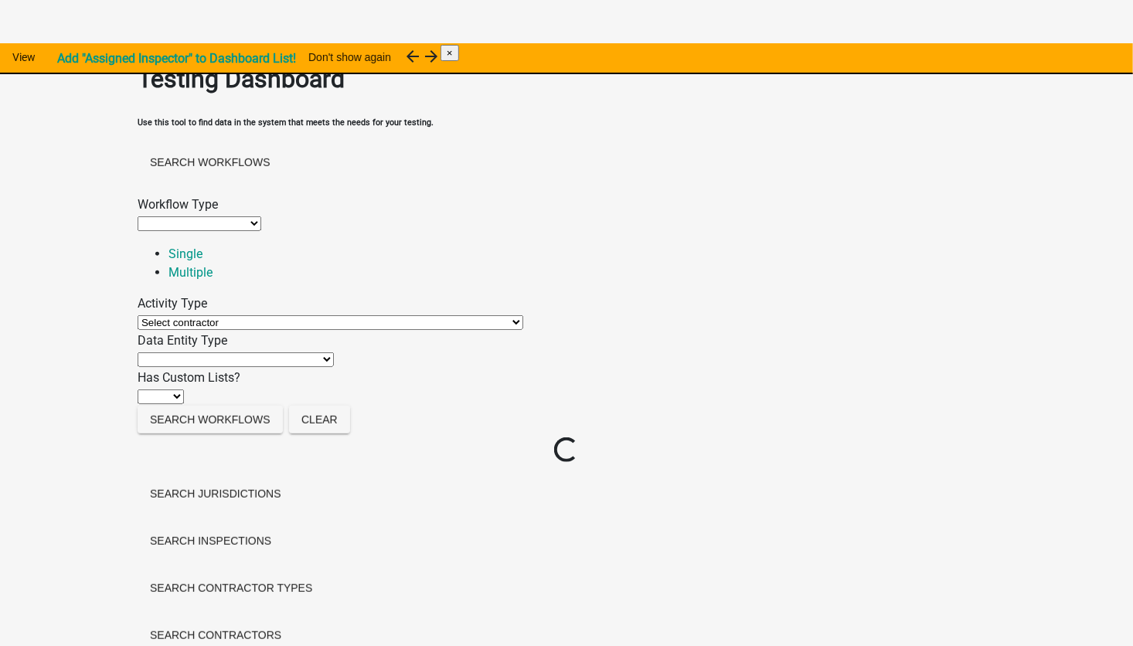
click at [226, 352] on select "Application URL QR Code Appointment Time Data Entity Calculated Data Entity Con…" at bounding box center [236, 359] width 196 height 15
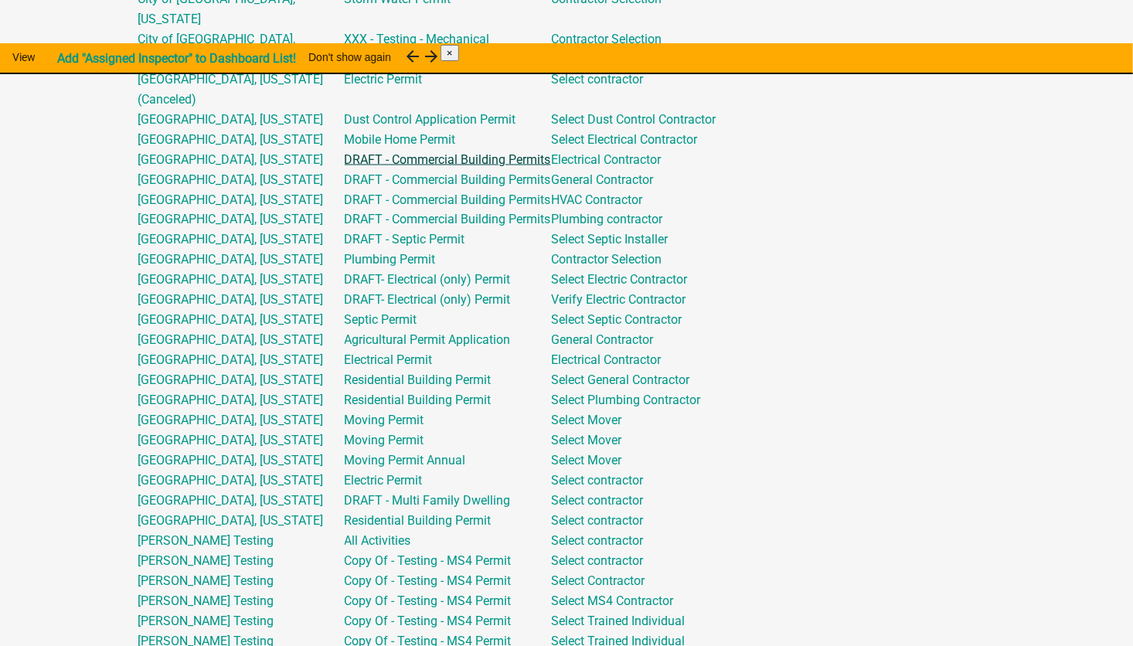
scroll to position [1236, 0]
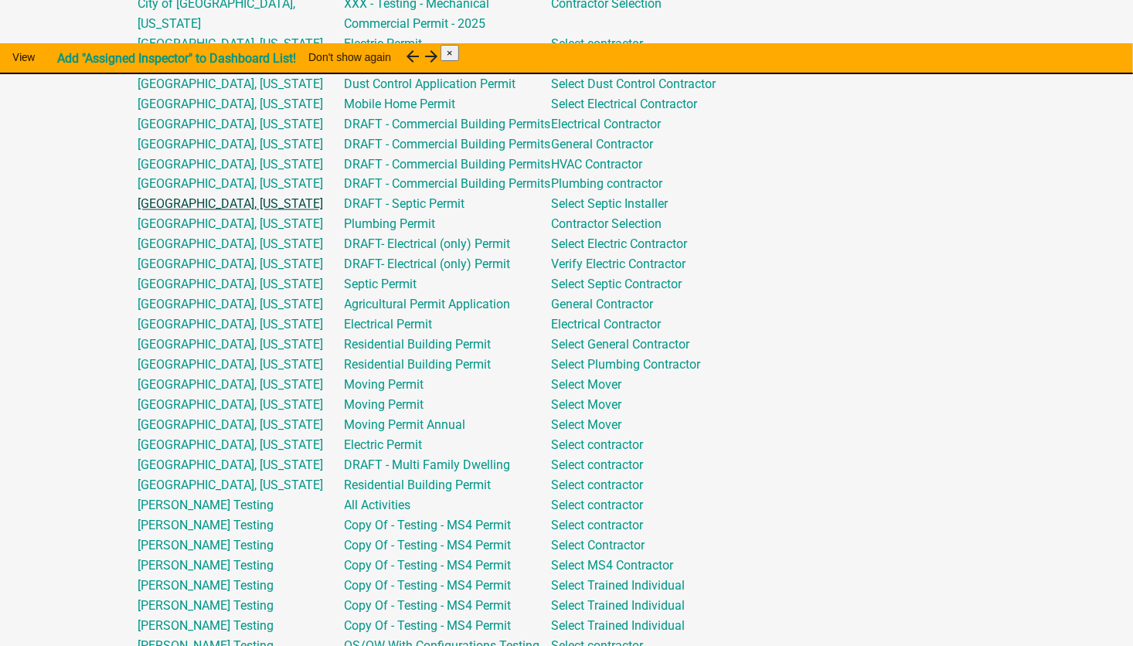
click at [218, 212] on link "[GEOGRAPHIC_DATA], [US_STATE]" at bounding box center [230, 204] width 185 height 15
